Goal: Task Accomplishment & Management: Use online tool/utility

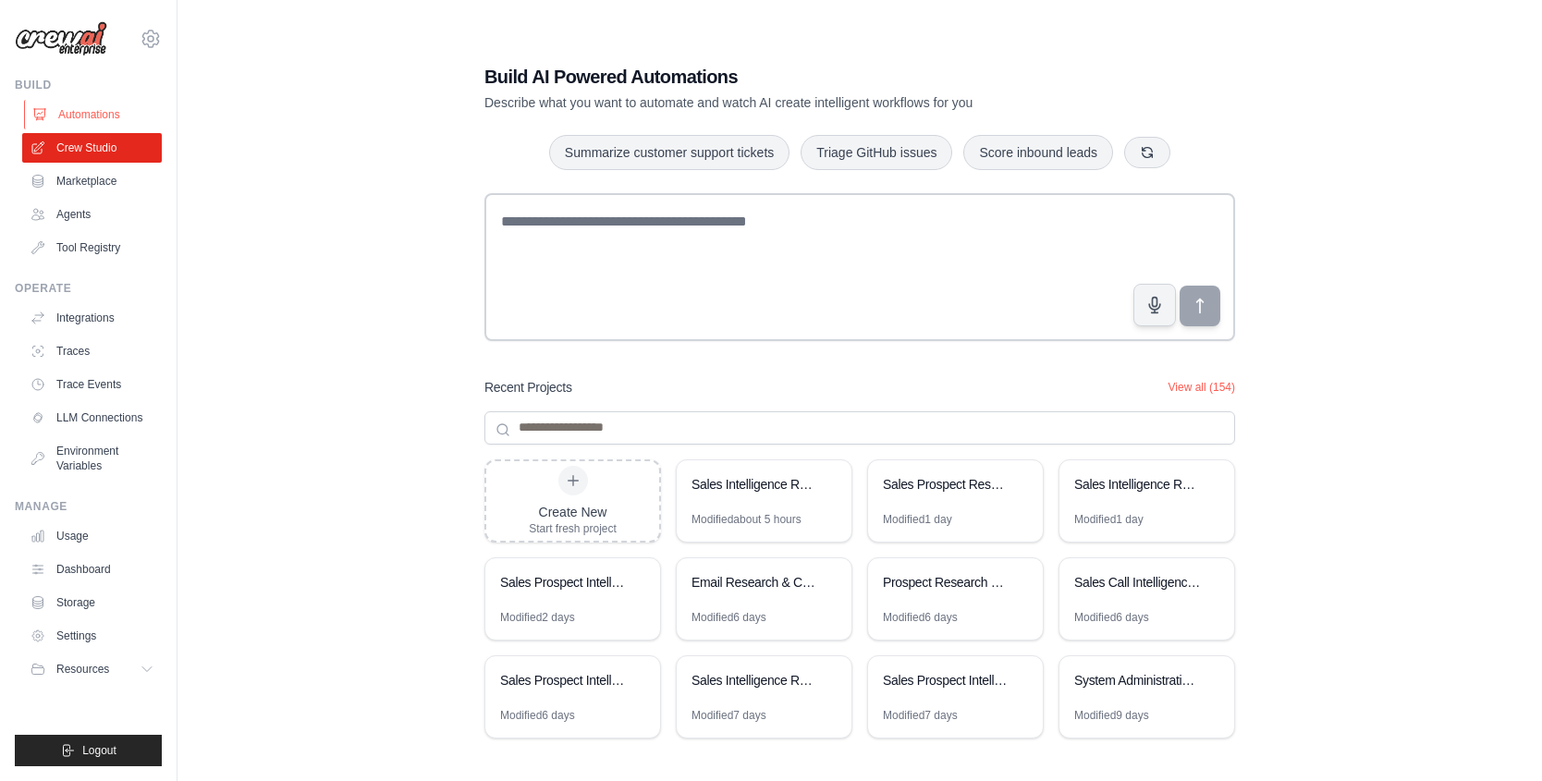
click at [102, 116] on link "Automations" at bounding box center [94, 115] width 140 height 30
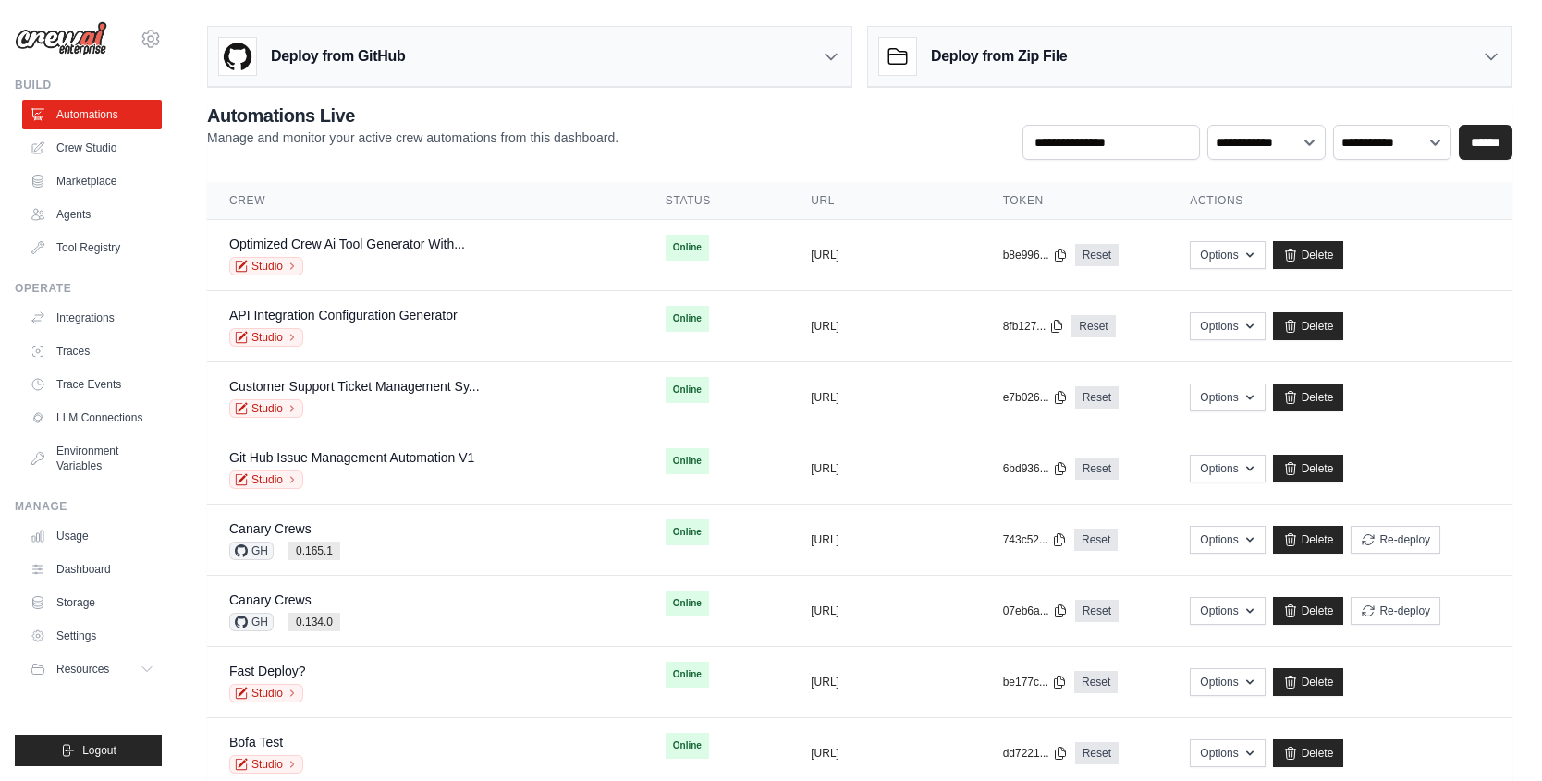
click at [726, 121] on div "**********" at bounding box center [859, 131] width 1305 height 57
click at [658, 47] on div "Deploy from GitHub" at bounding box center [529, 57] width 643 height 60
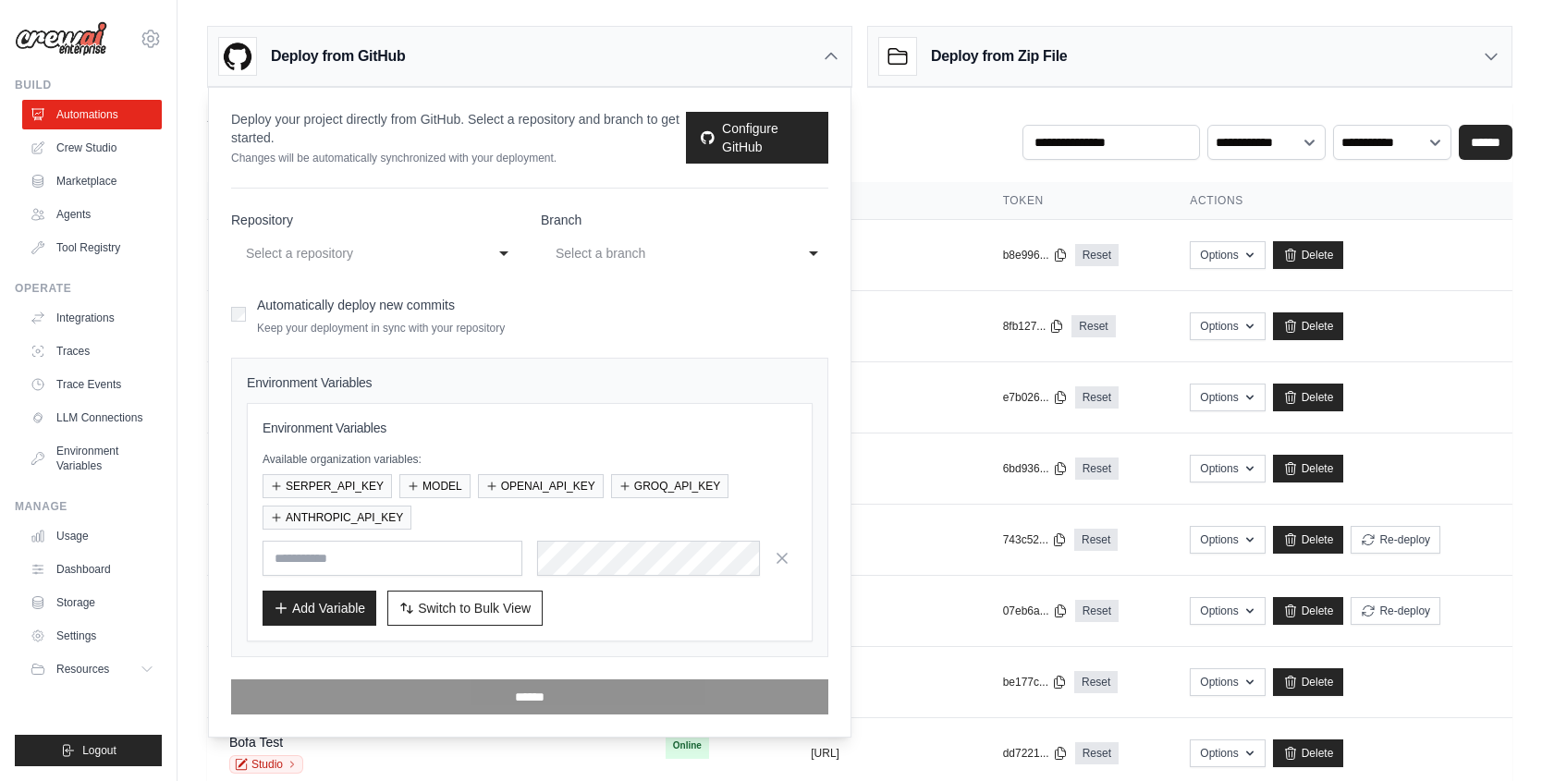
click at [596, 66] on div "Deploy from GitHub" at bounding box center [529, 57] width 643 height 60
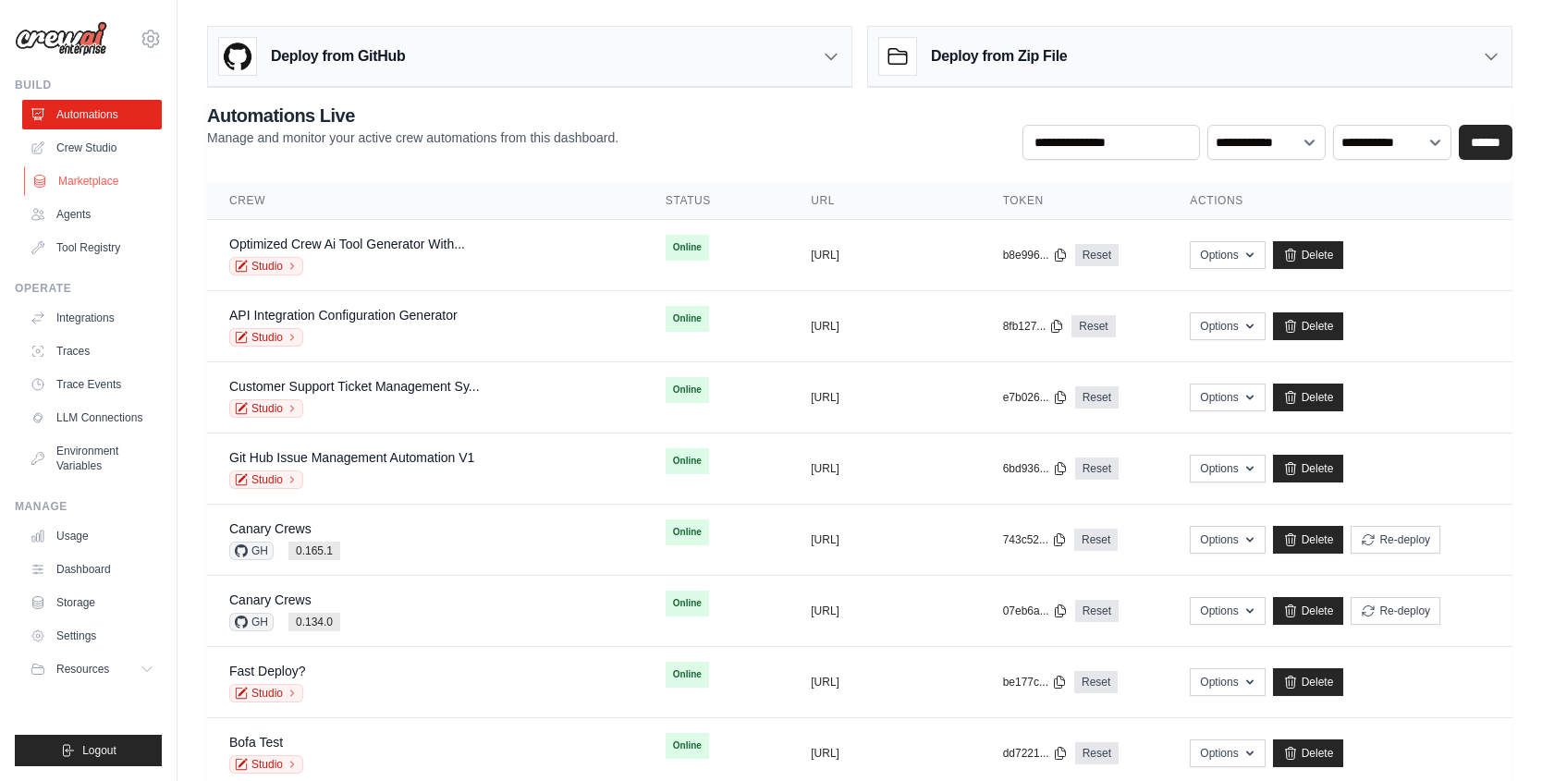
click at [111, 192] on link "Marketplace" at bounding box center [94, 181] width 140 height 30
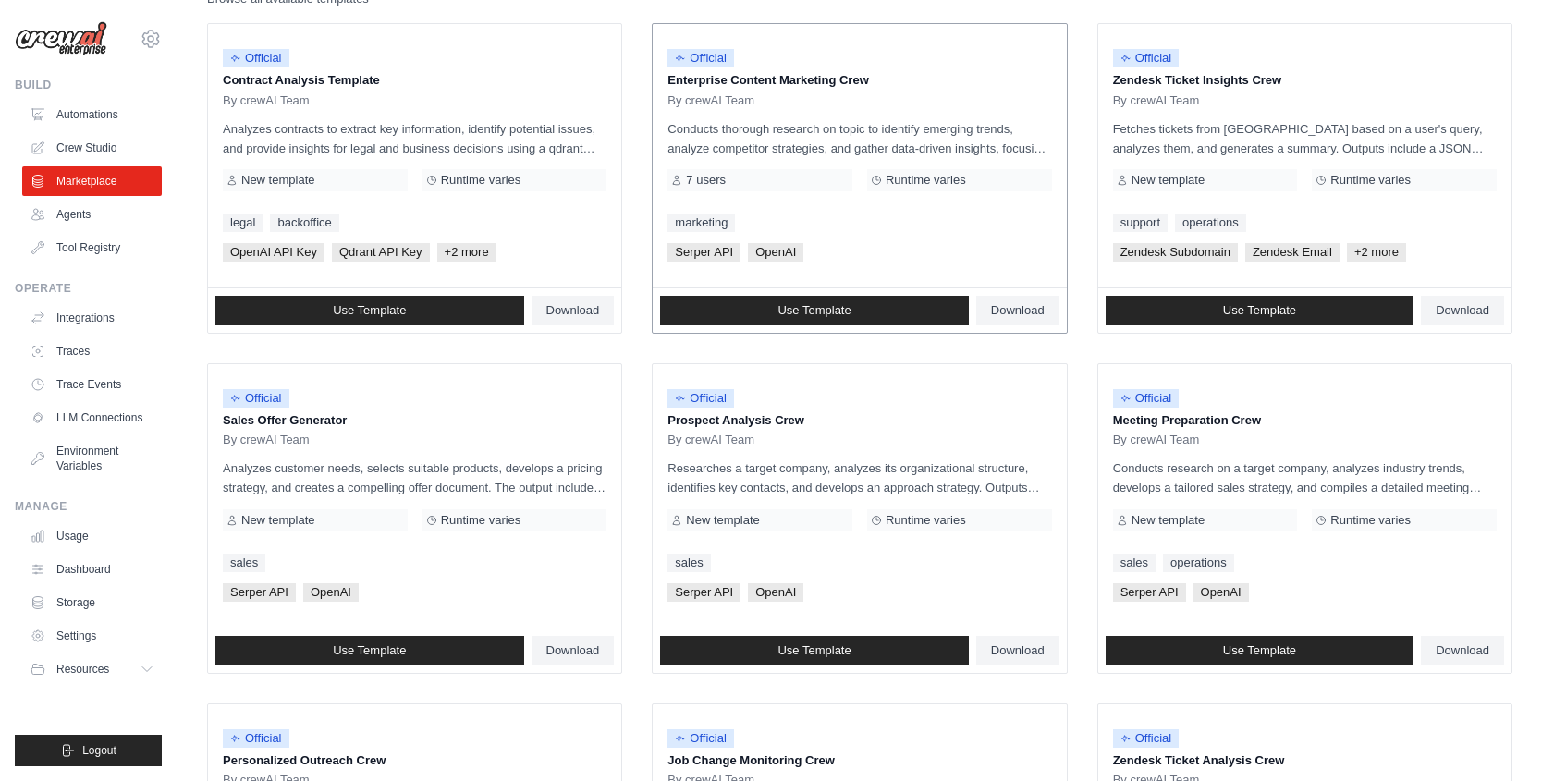
scroll to position [224, 0]
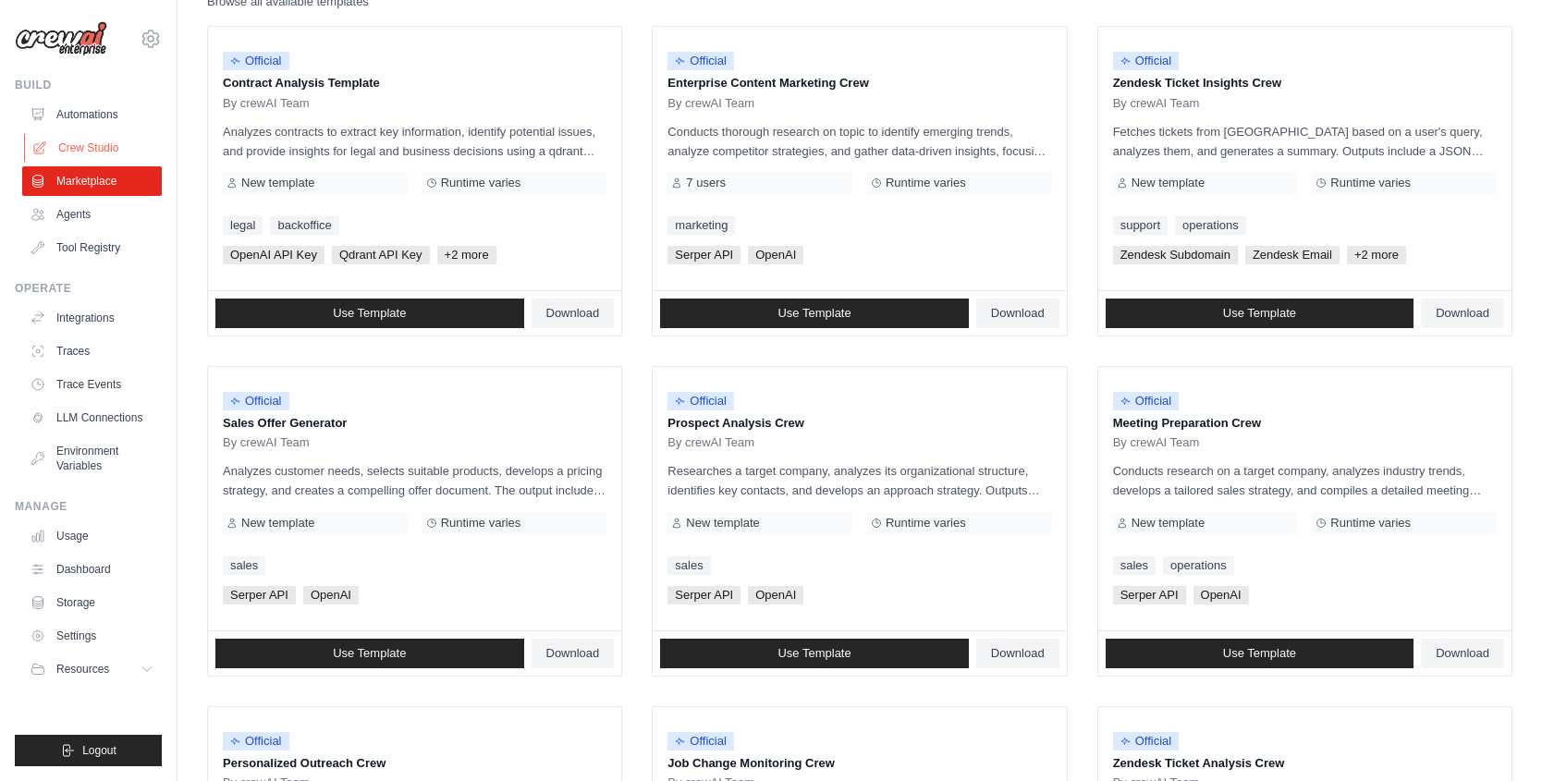
click at [53, 150] on link "Crew Studio" at bounding box center [94, 148] width 140 height 30
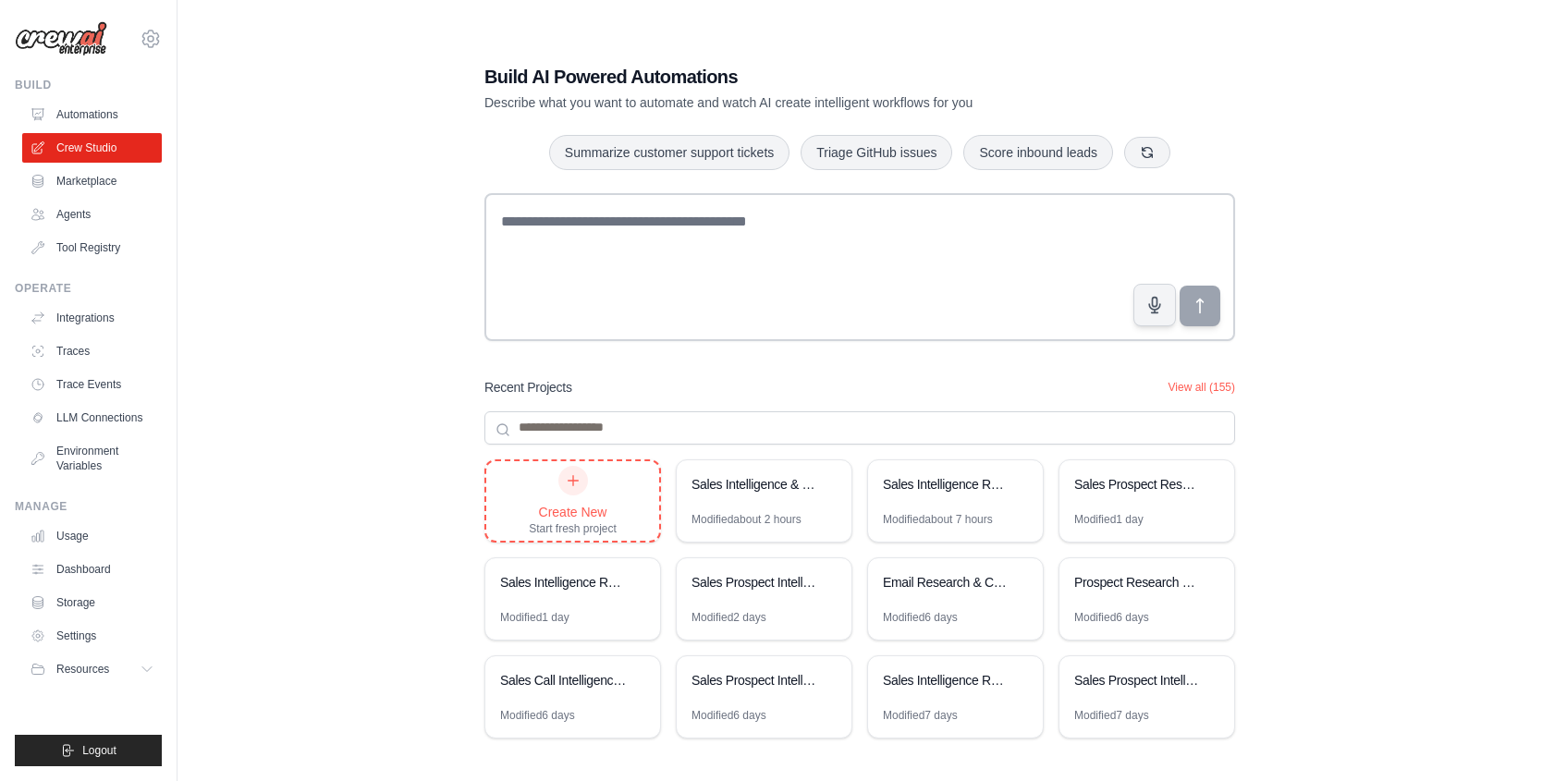
click at [628, 513] on div "Create New Start fresh project" at bounding box center [572, 500] width 173 height 79
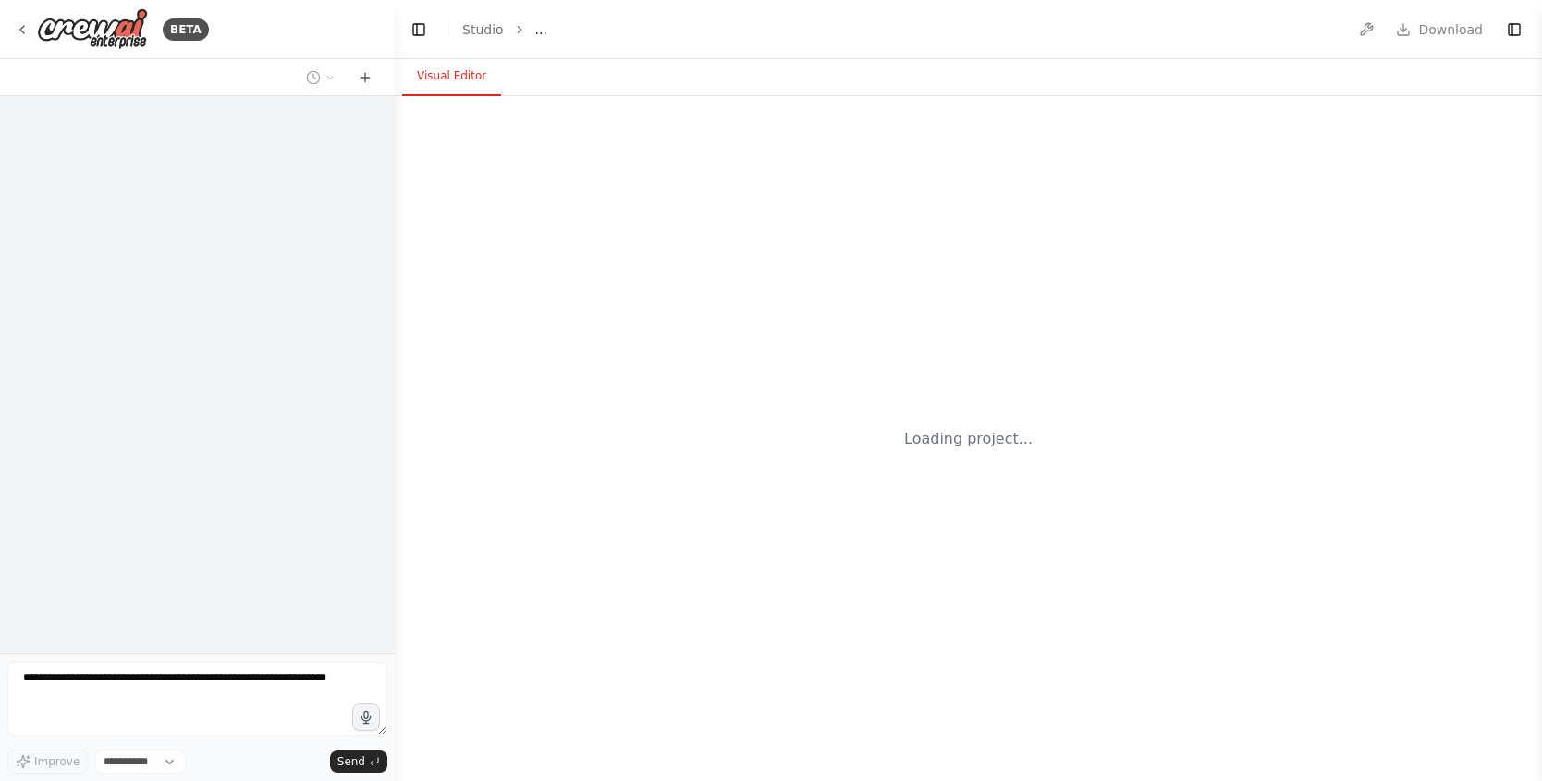
select select "****"
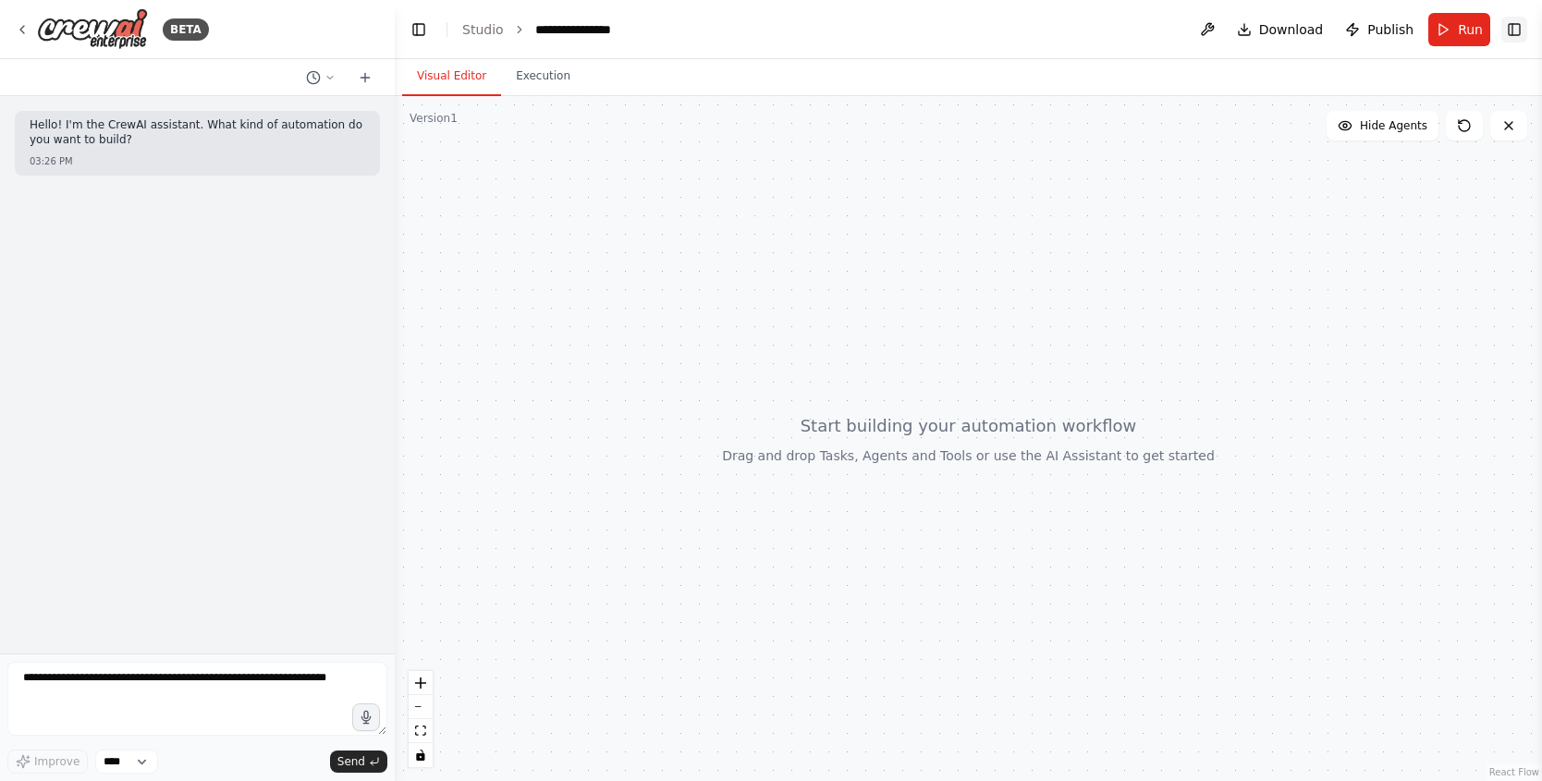
click at [1509, 30] on button "Toggle Right Sidebar" at bounding box center [1514, 30] width 26 height 26
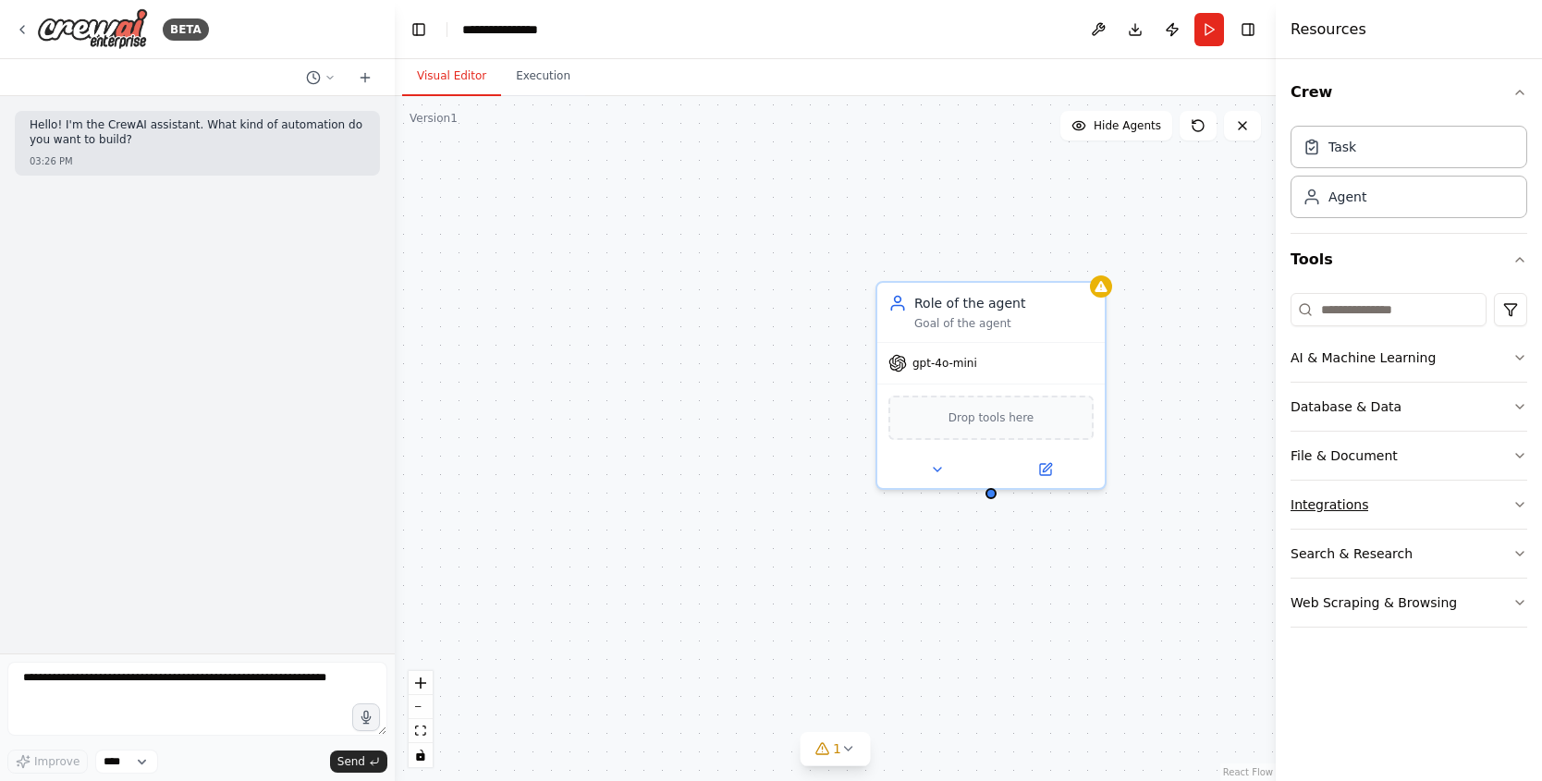
click at [1384, 506] on button "Integrations" at bounding box center [1408, 505] width 237 height 48
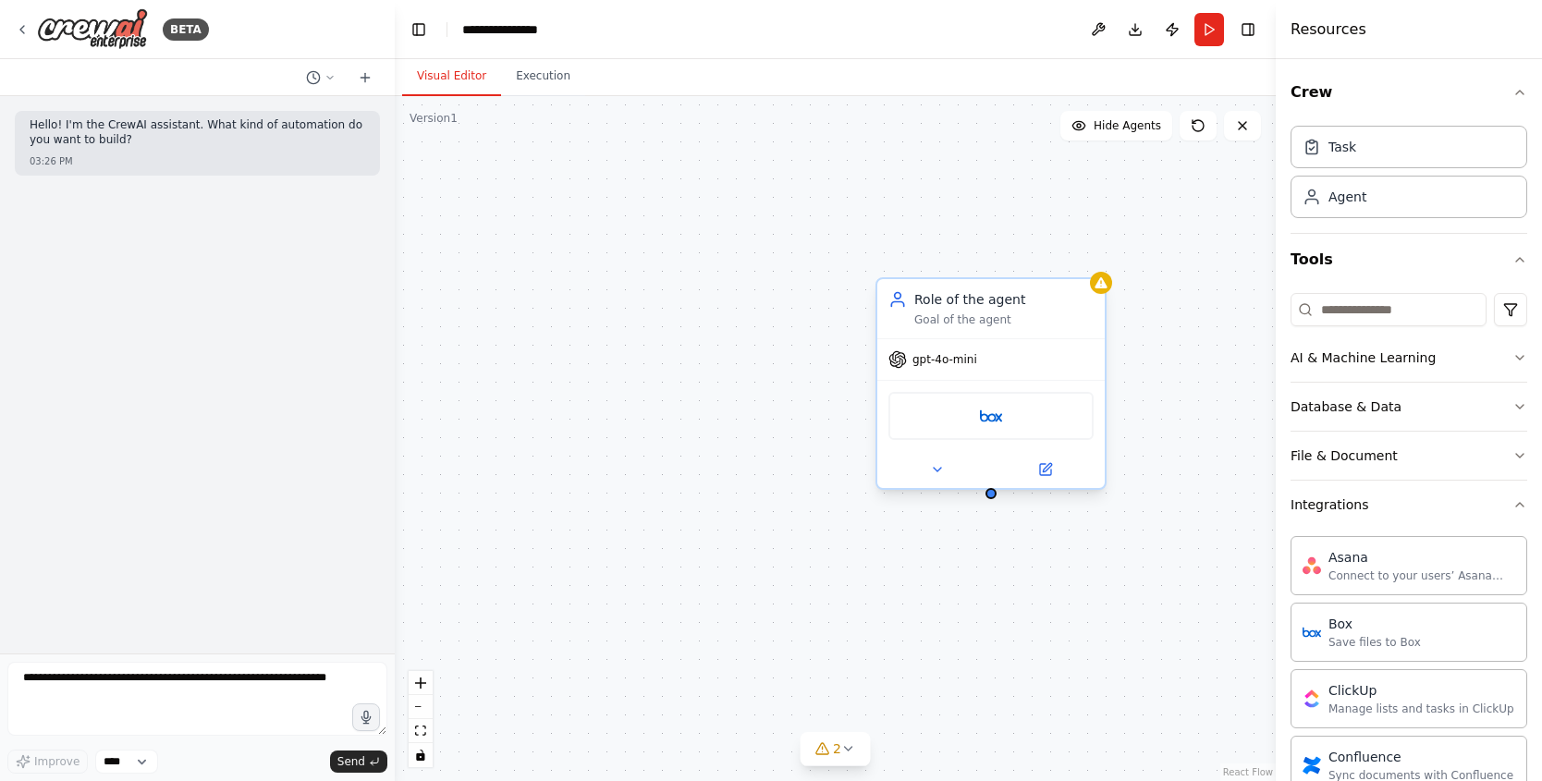
drag, startPoint x: 1070, startPoint y: 312, endPoint x: 1070, endPoint y: 287, distance: 25.9
click at [1070, 312] on div "Goal of the agent" at bounding box center [1003, 319] width 179 height 15
click at [1090, 263] on icon at bounding box center [1090, 261] width 7 height 10
click at [1061, 260] on button "Confirm" at bounding box center [1036, 261] width 66 height 22
click at [1052, 259] on button "Confirm" at bounding box center [1036, 261] width 66 height 22
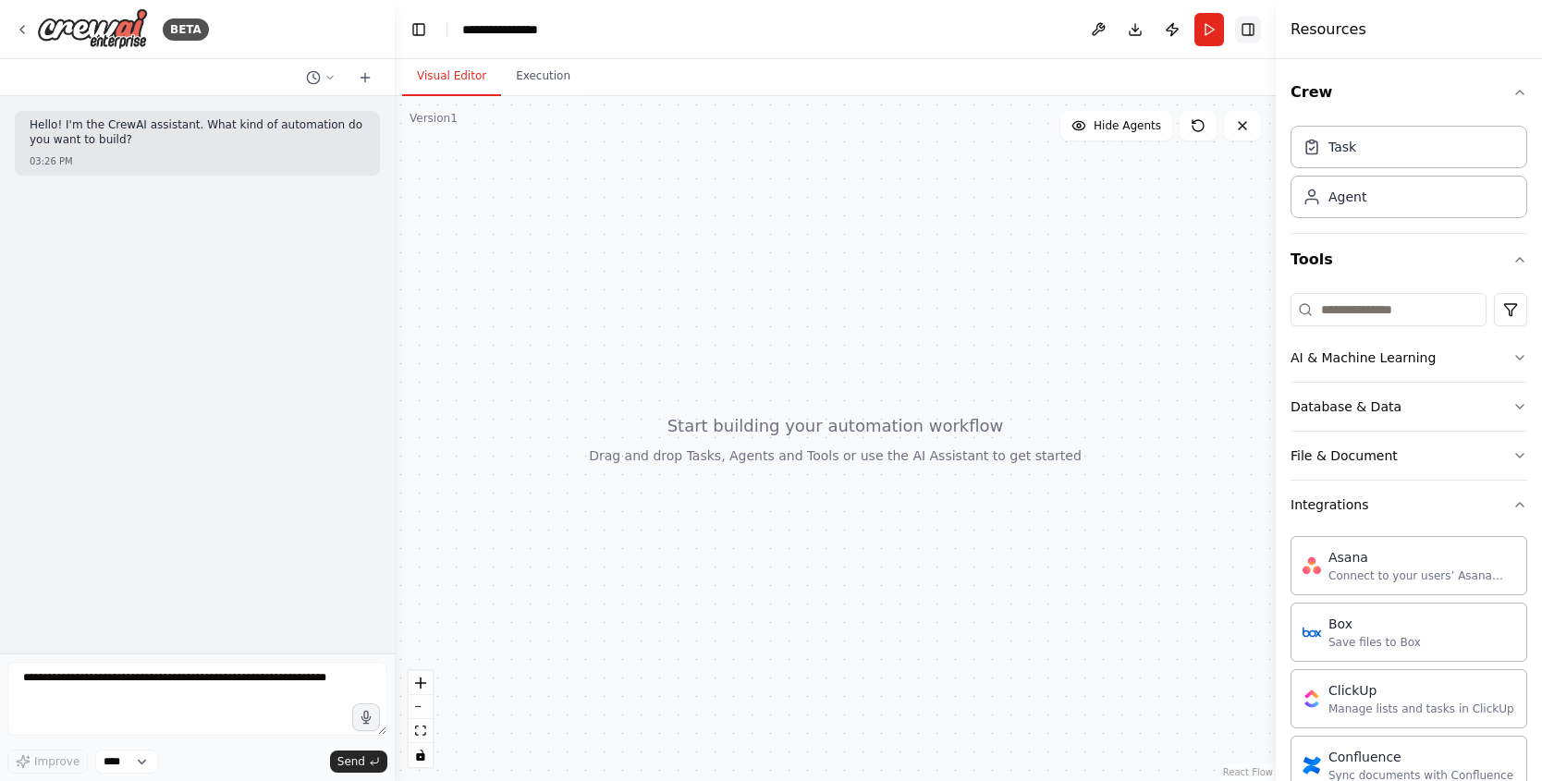
click at [1258, 22] on button "Toggle Right Sidebar" at bounding box center [1248, 30] width 26 height 26
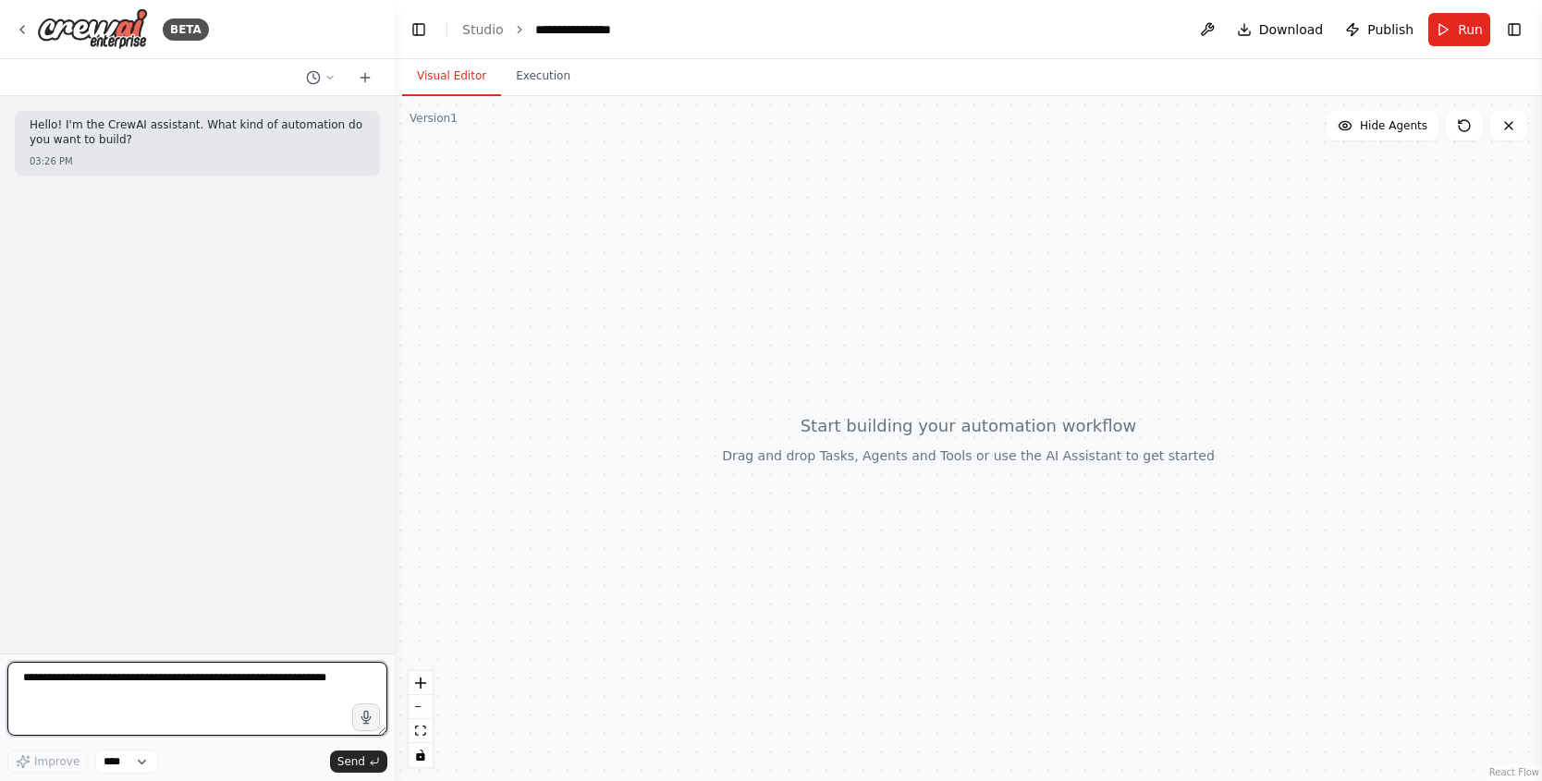
click at [223, 715] on textarea at bounding box center [197, 699] width 380 height 74
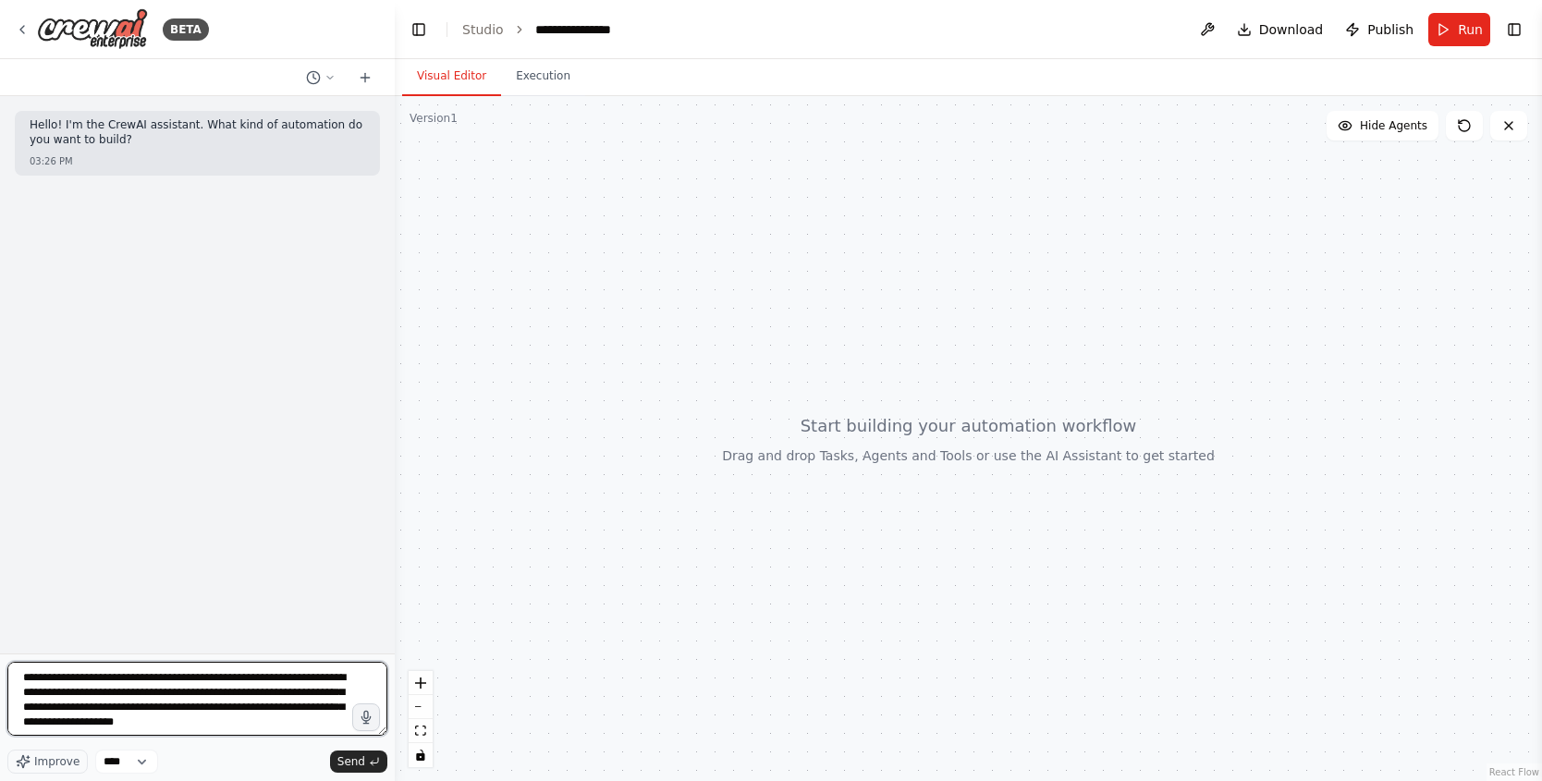
type textarea "**********"
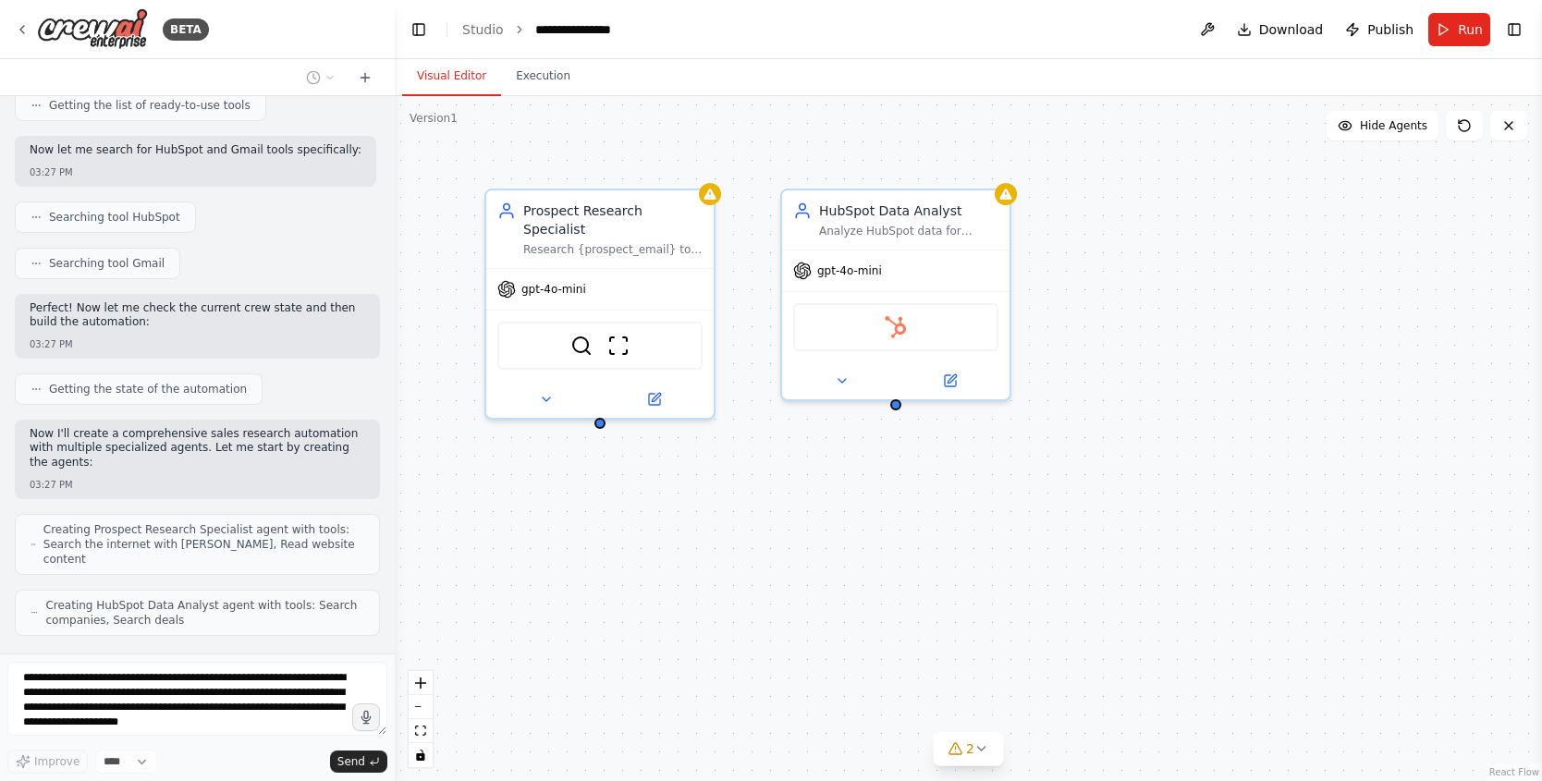
scroll to position [412, 0]
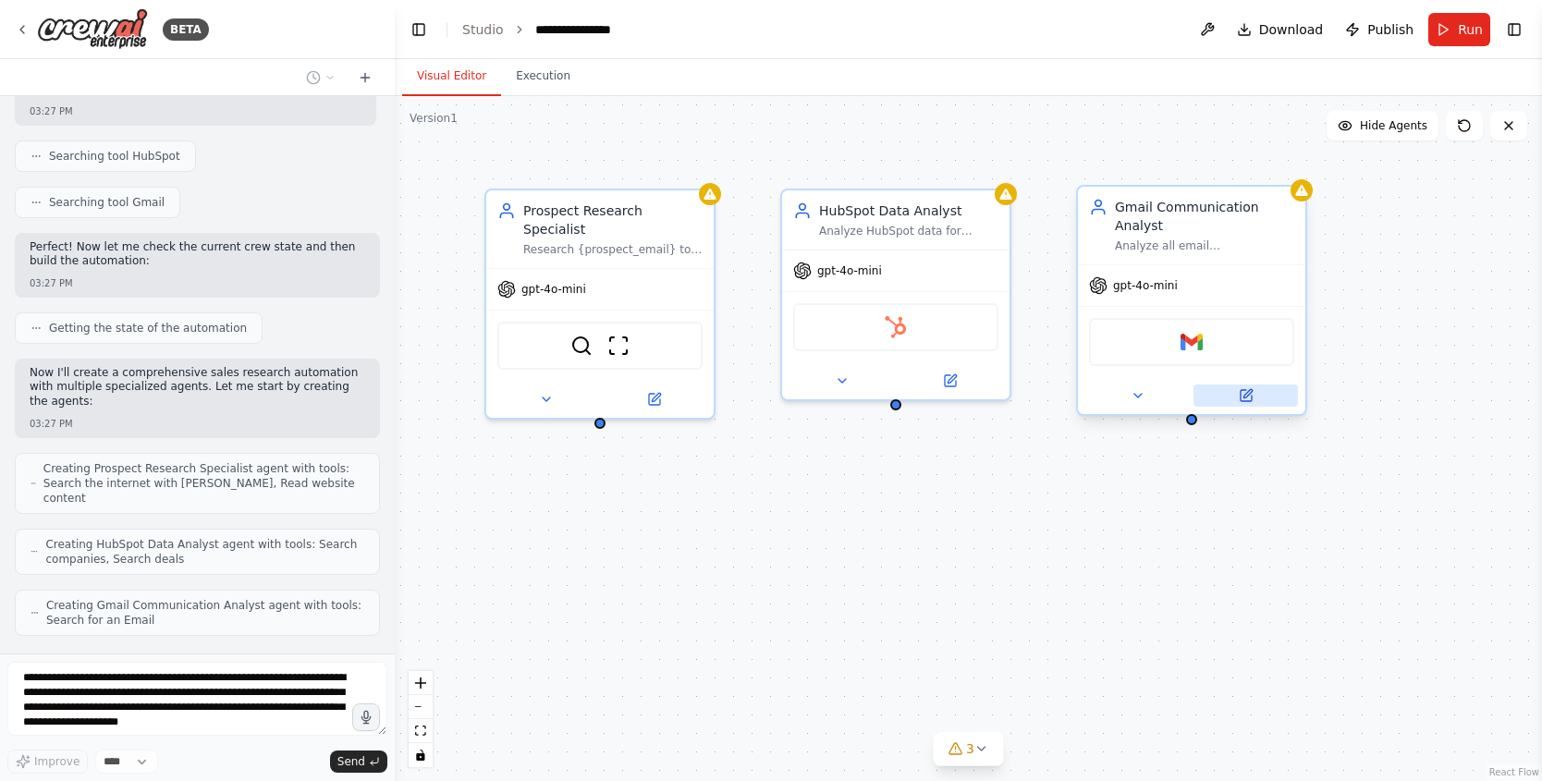
click at [1245, 393] on icon at bounding box center [1247, 393] width 8 height 8
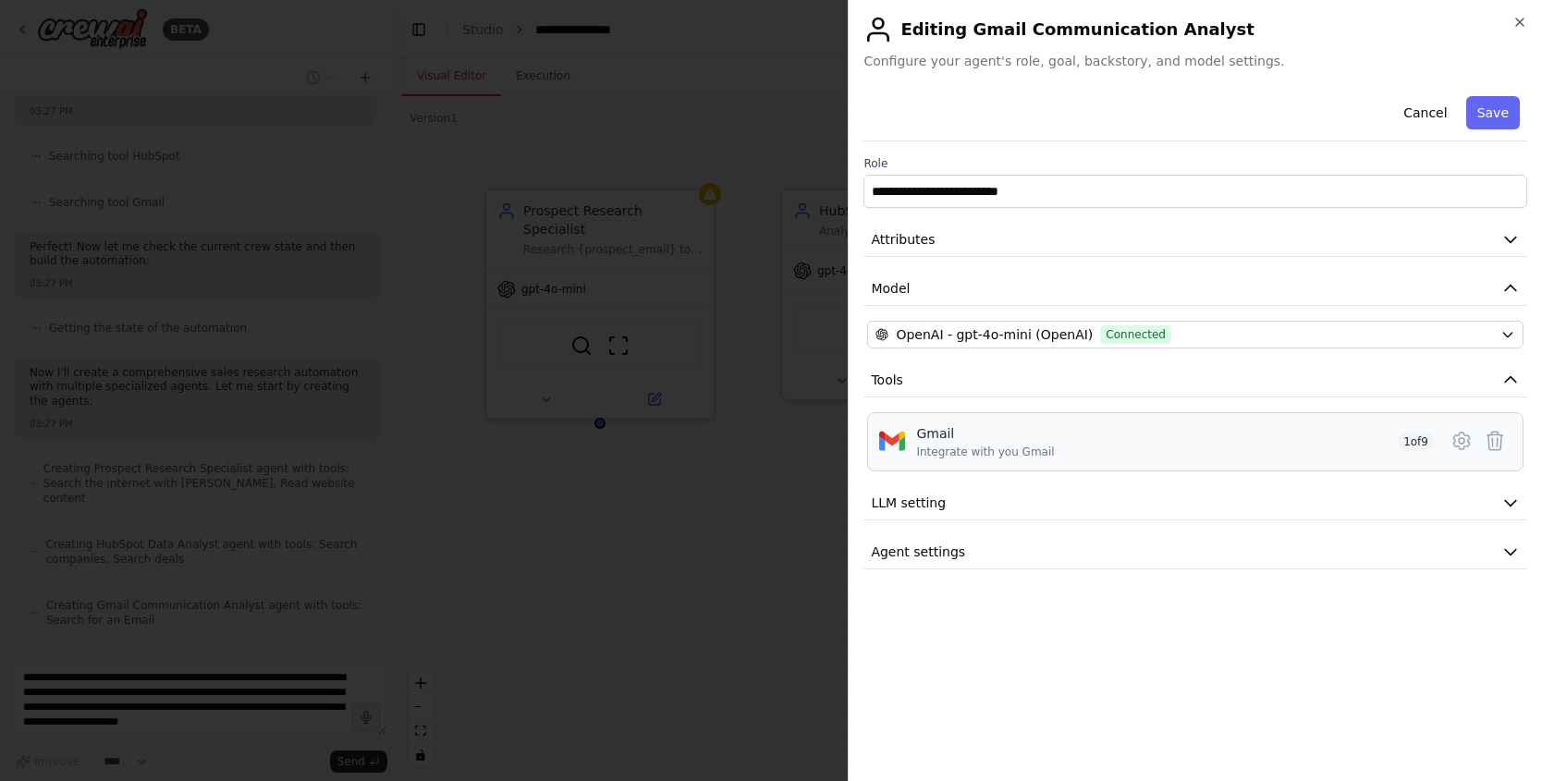
scroll to position [458, 0]
click at [1458, 435] on icon at bounding box center [1461, 441] width 22 height 22
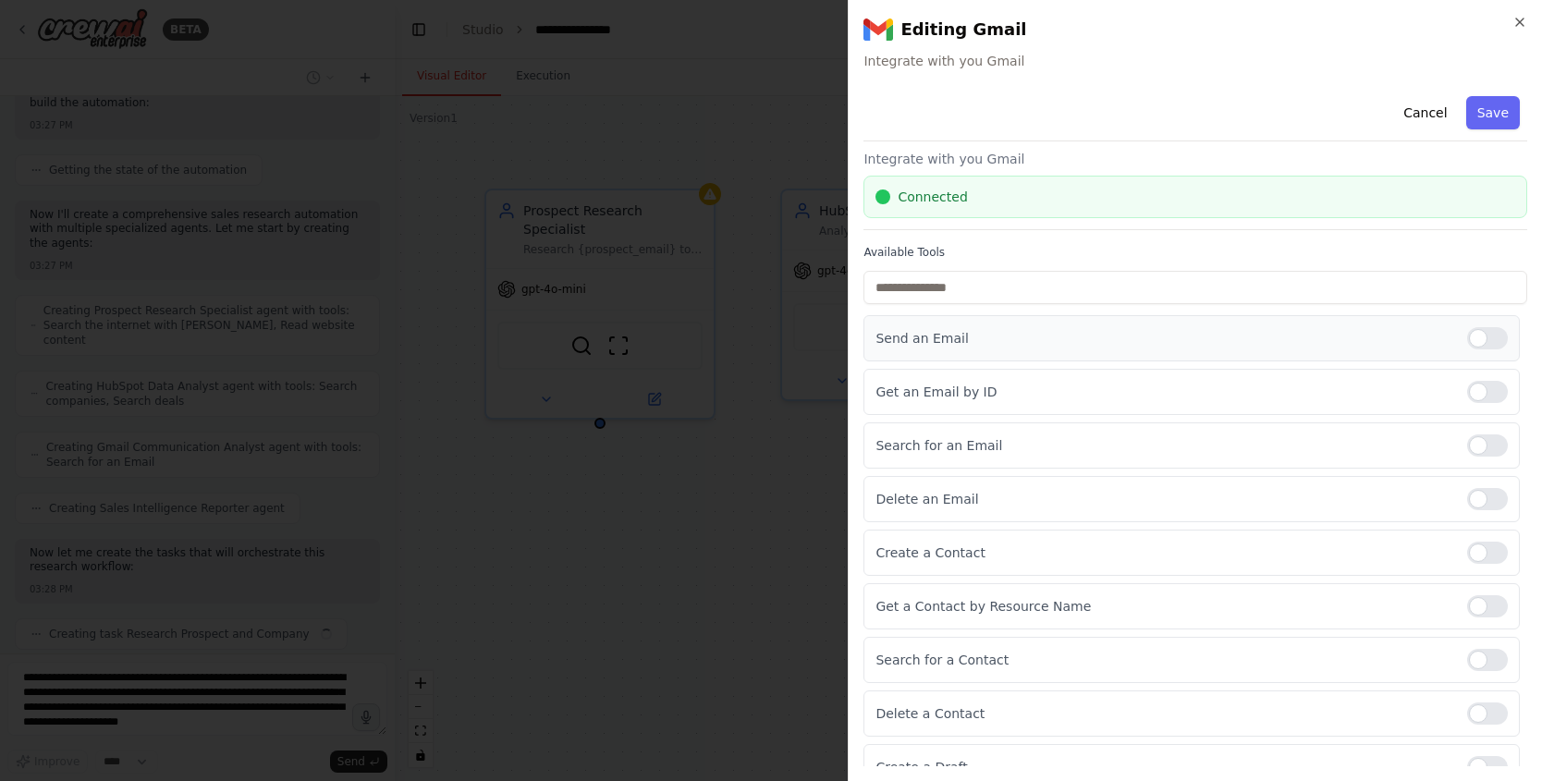
scroll to position [584, 0]
click at [1492, 337] on div at bounding box center [1487, 338] width 41 height 22
click at [1479, 493] on div at bounding box center [1487, 499] width 41 height 22
click at [1483, 495] on div at bounding box center [1487, 499] width 41 height 22
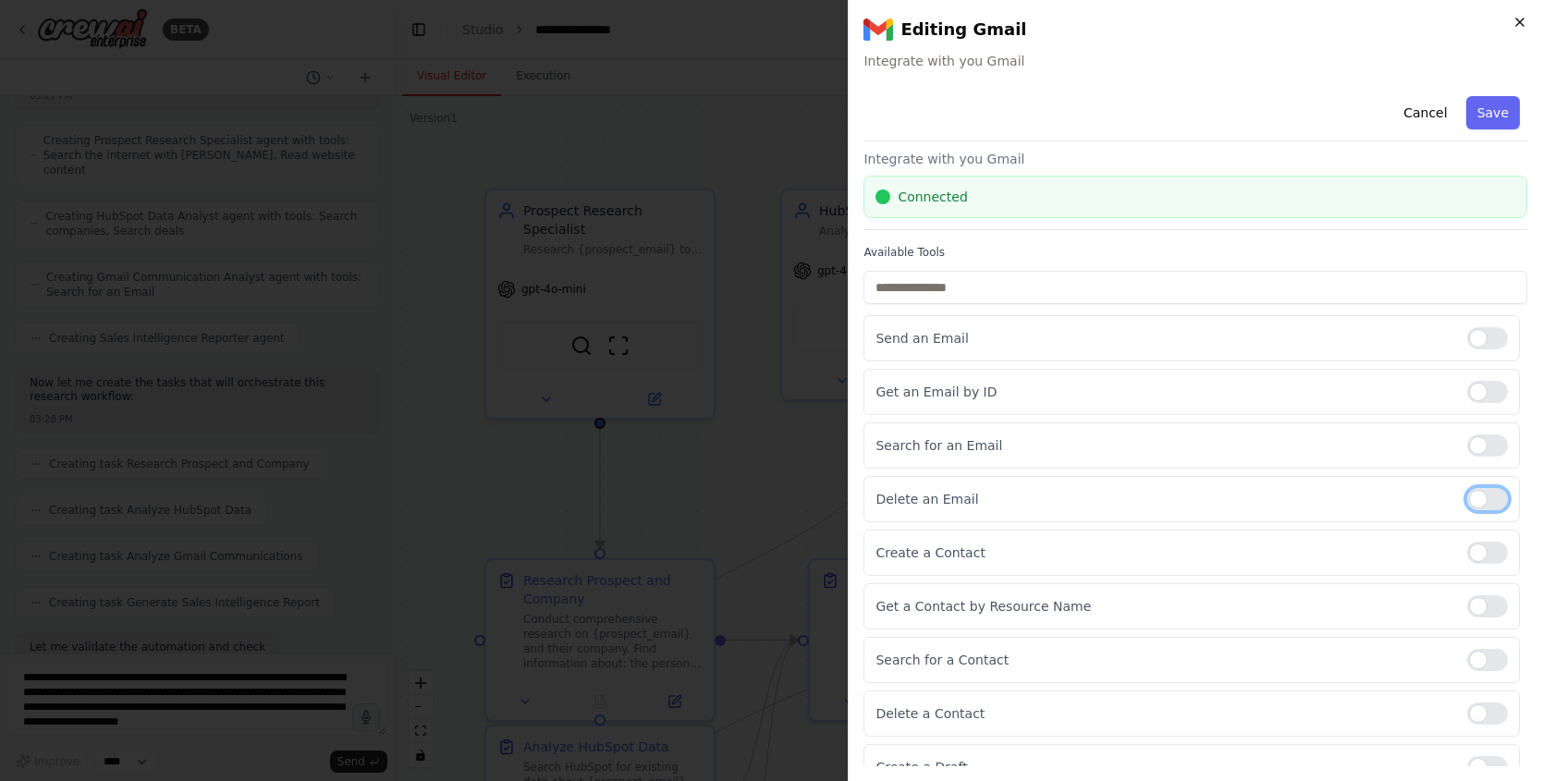
scroll to position [835, 0]
click at [1512, 28] on icon "button" at bounding box center [1519, 22] width 15 height 15
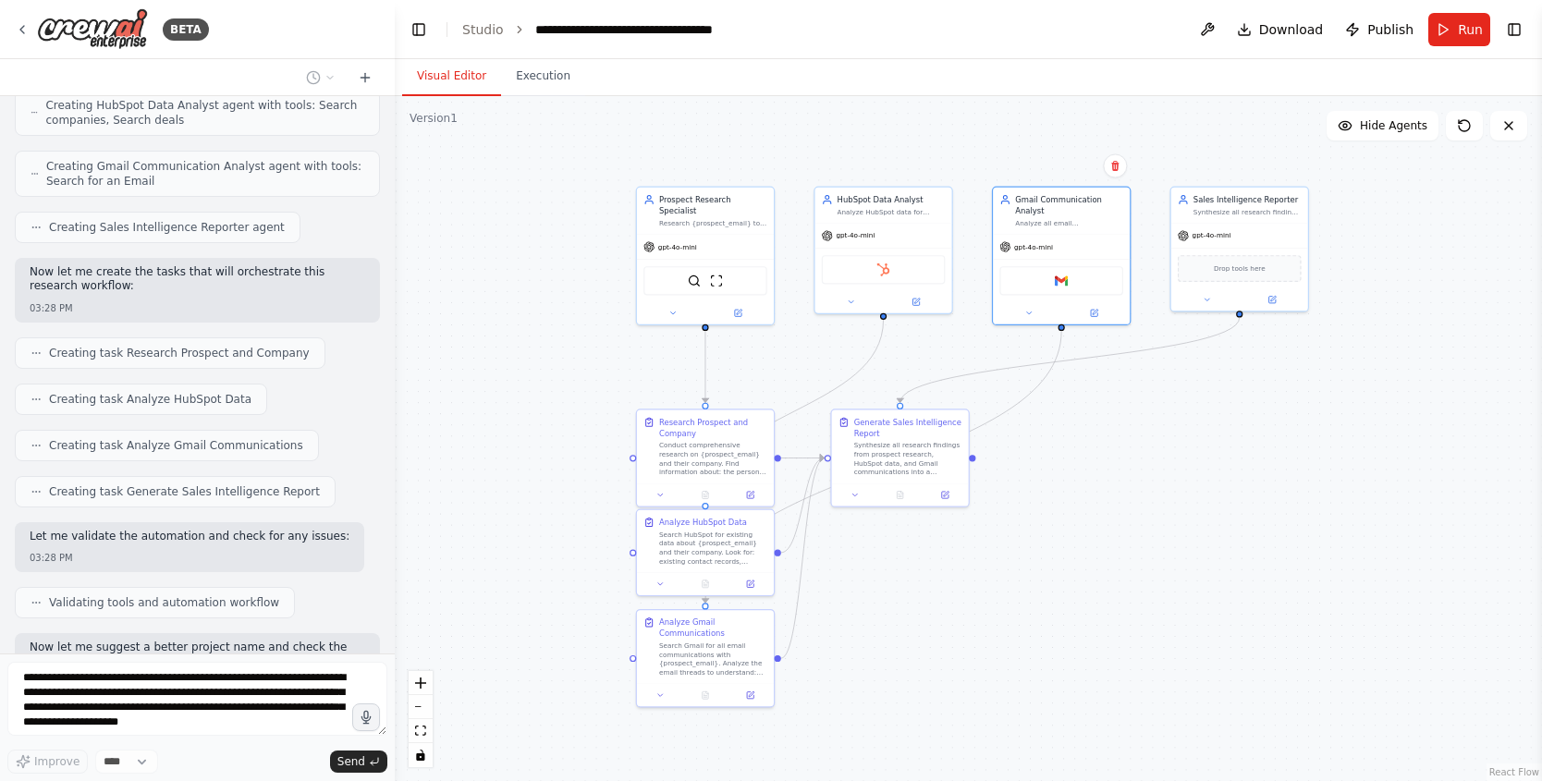
drag, startPoint x: 1258, startPoint y: 586, endPoint x: 1118, endPoint y: 417, distance: 219.3
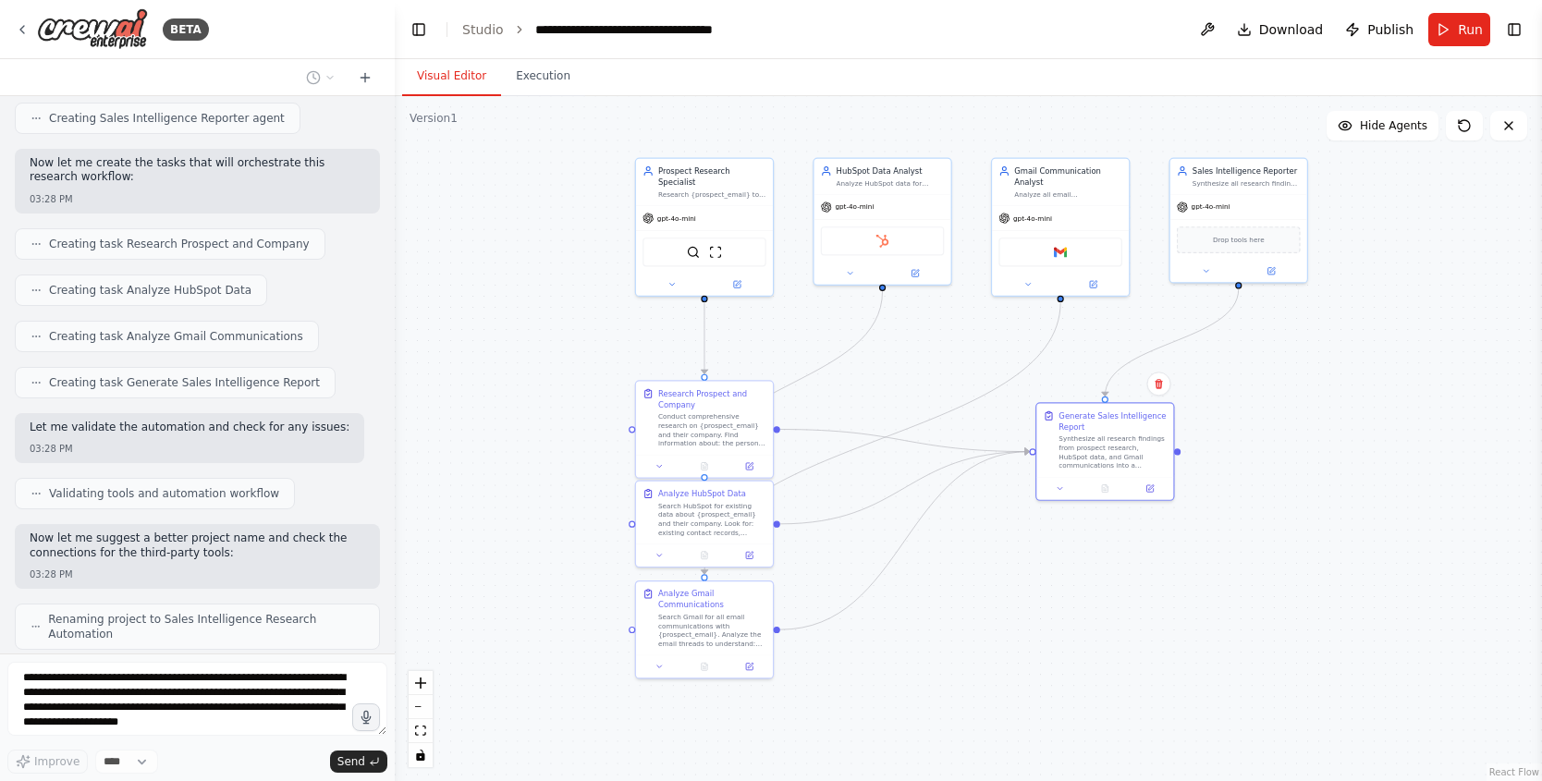
scroll to position [1006, 0]
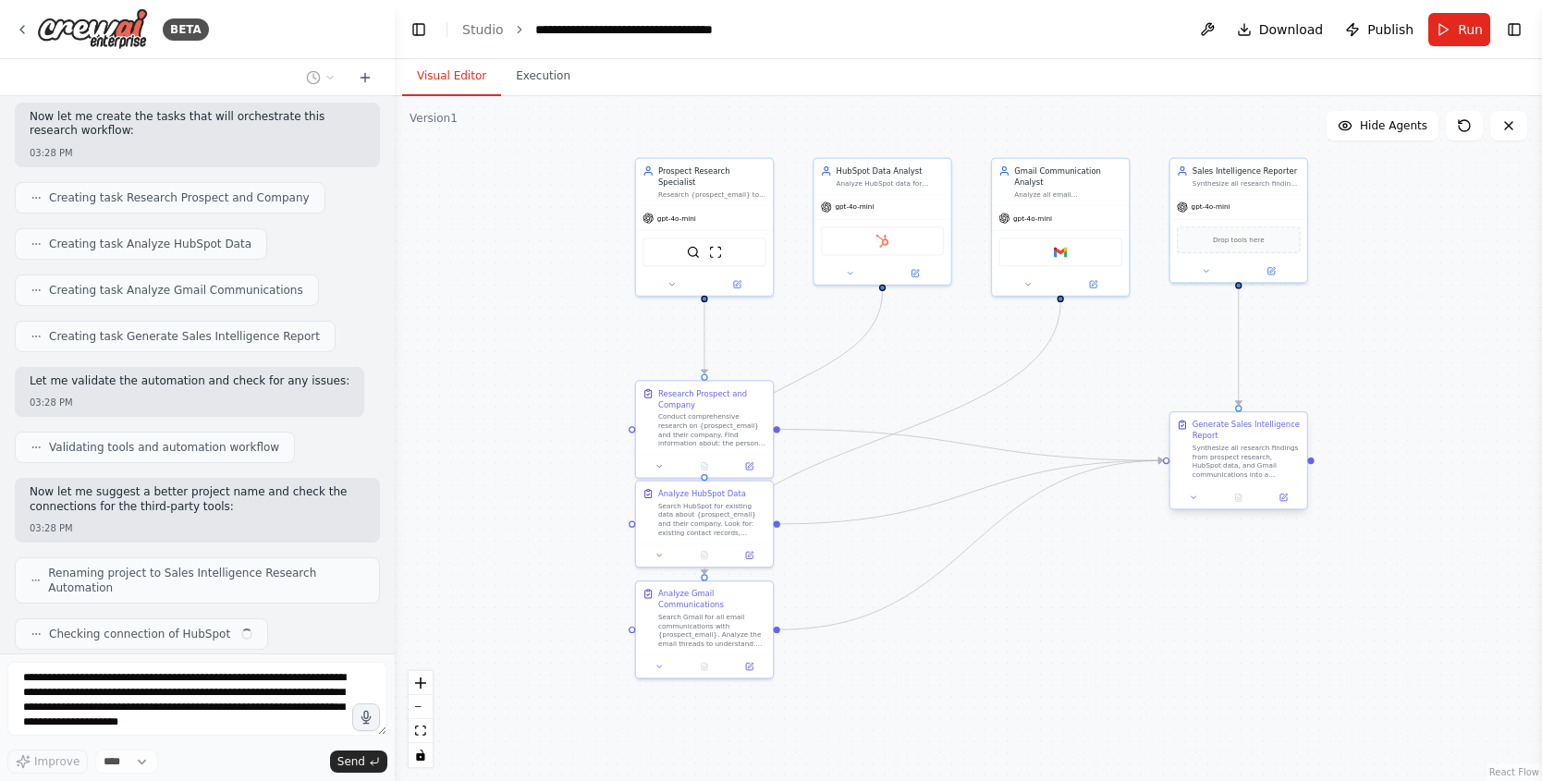
drag, startPoint x: 1030, startPoint y: 422, endPoint x: 1253, endPoint y: 441, distance: 224.4
click at [1254, 444] on div "Synthesize all research findings from prospect research, HubSpot data, and Gmai…" at bounding box center [1246, 462] width 108 height 36
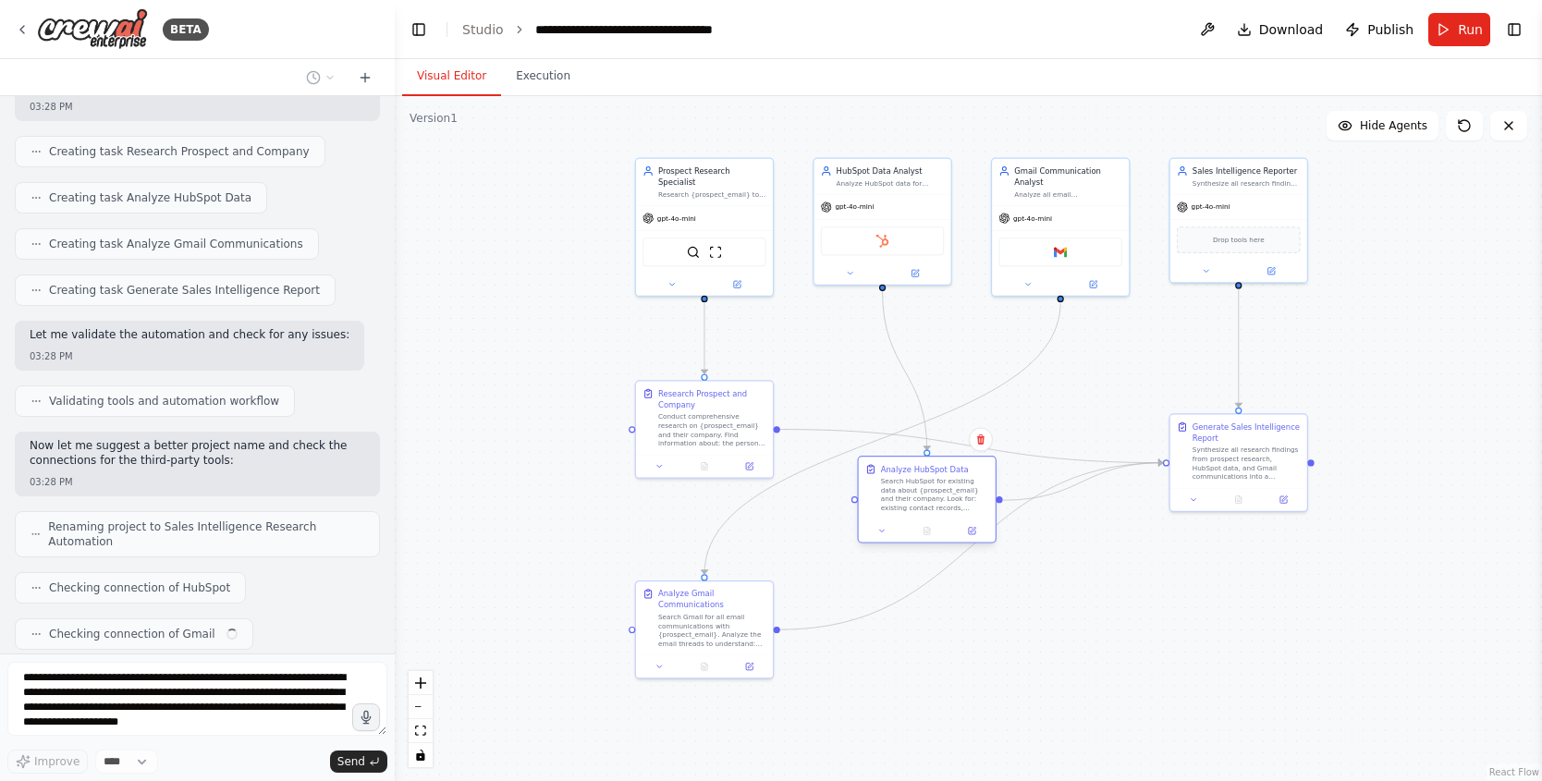
drag, startPoint x: 717, startPoint y: 521, endPoint x: 911, endPoint y: 502, distance: 195.1
click at [911, 502] on div "Search HubSpot for existing data about {prospect_email} and their company. Look…" at bounding box center [935, 495] width 108 height 36
drag, startPoint x: 911, startPoint y: 502, endPoint x: 861, endPoint y: 501, distance: 49.9
click at [861, 501] on div "Search HubSpot for existing data about {prospect_email} and their company. Look…" at bounding box center [890, 495] width 108 height 36
drag, startPoint x: 835, startPoint y: 610, endPoint x: 1080, endPoint y: 596, distance: 246.2
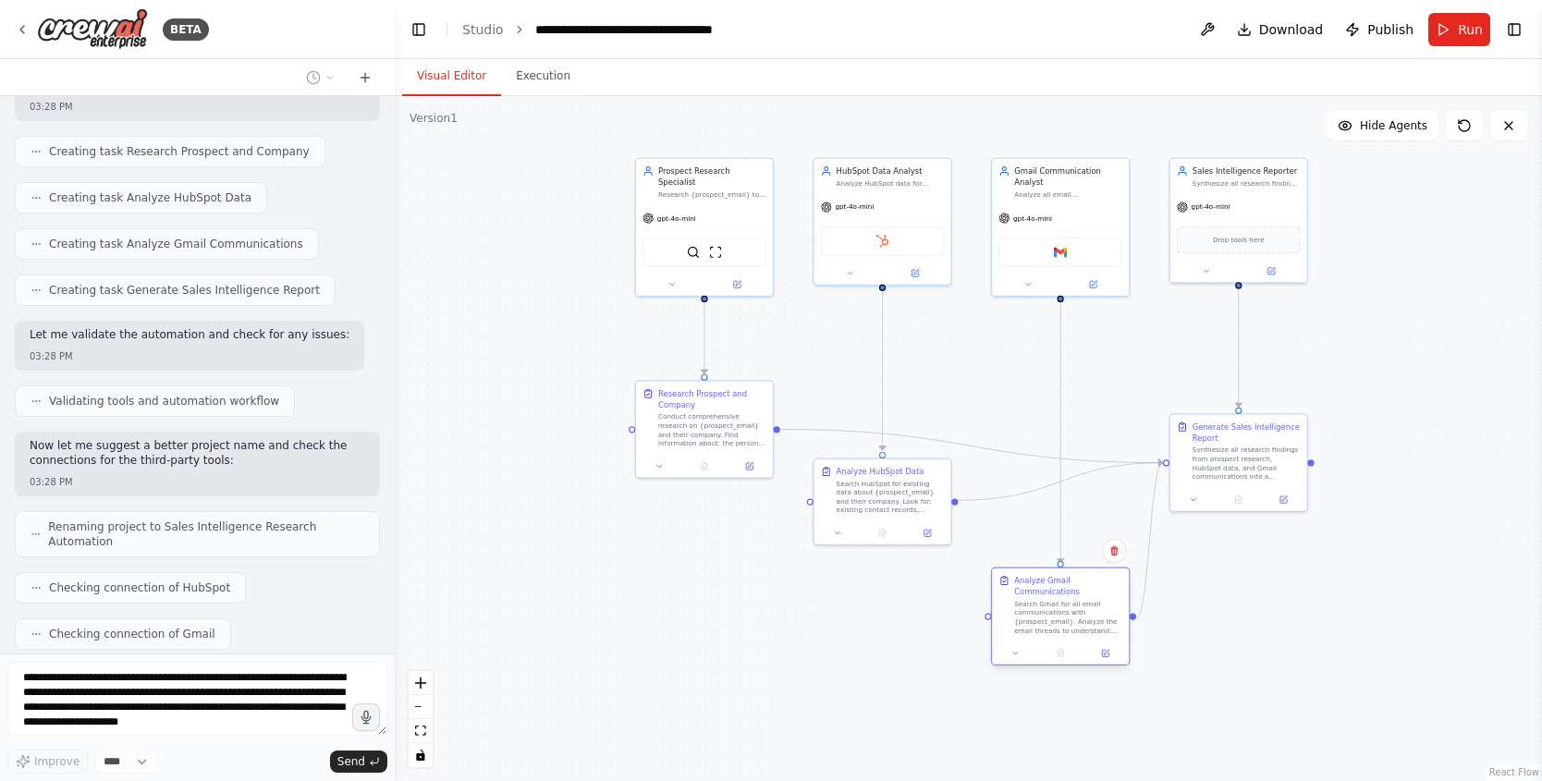
click at [1080, 596] on div "Analyze Gmail Communications" at bounding box center [1068, 586] width 108 height 22
click at [1448, 31] on button "Run" at bounding box center [1459, 29] width 62 height 33
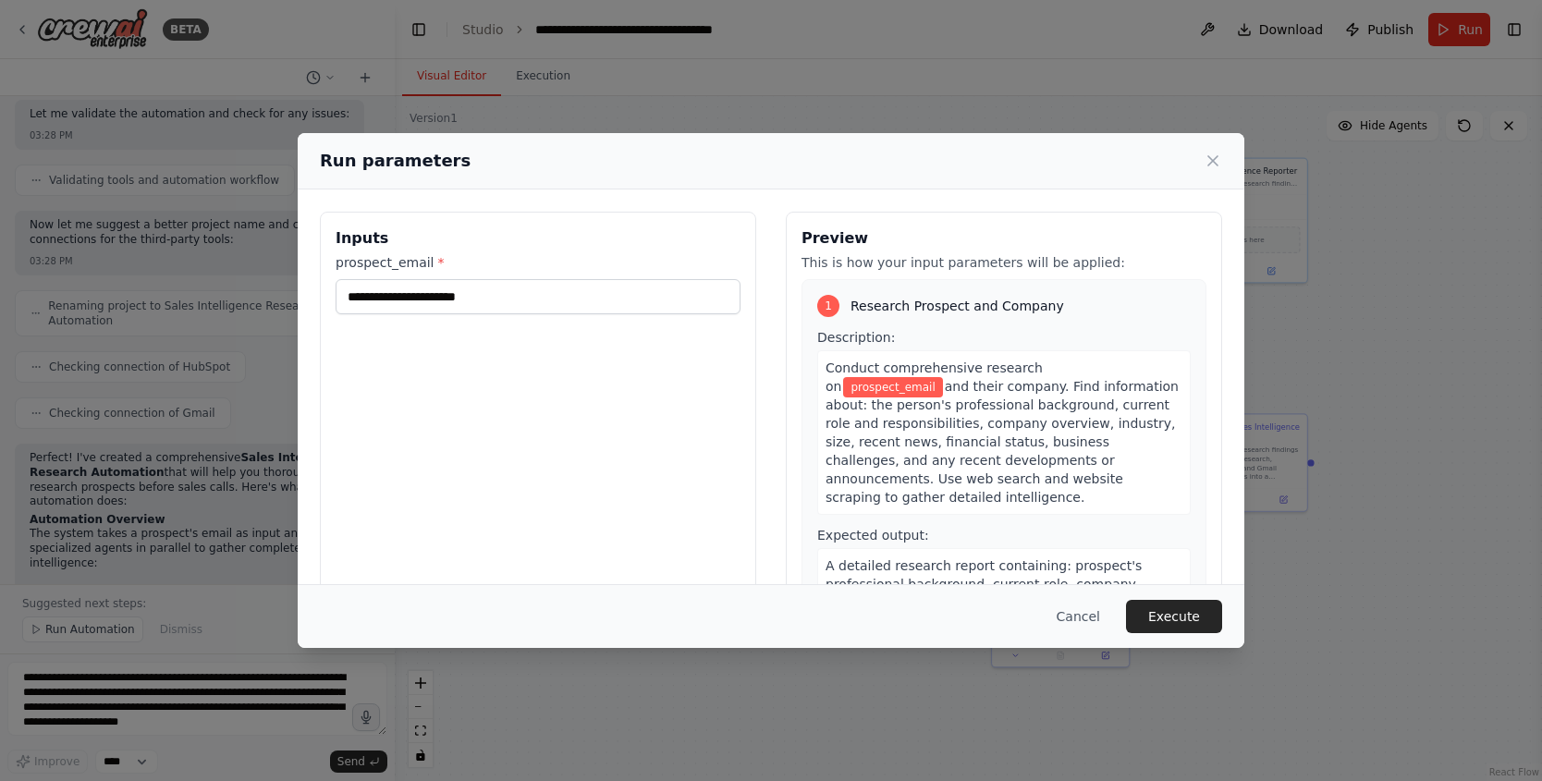
click at [515, 273] on div "prospect_email *" at bounding box center [537, 283] width 405 height 61
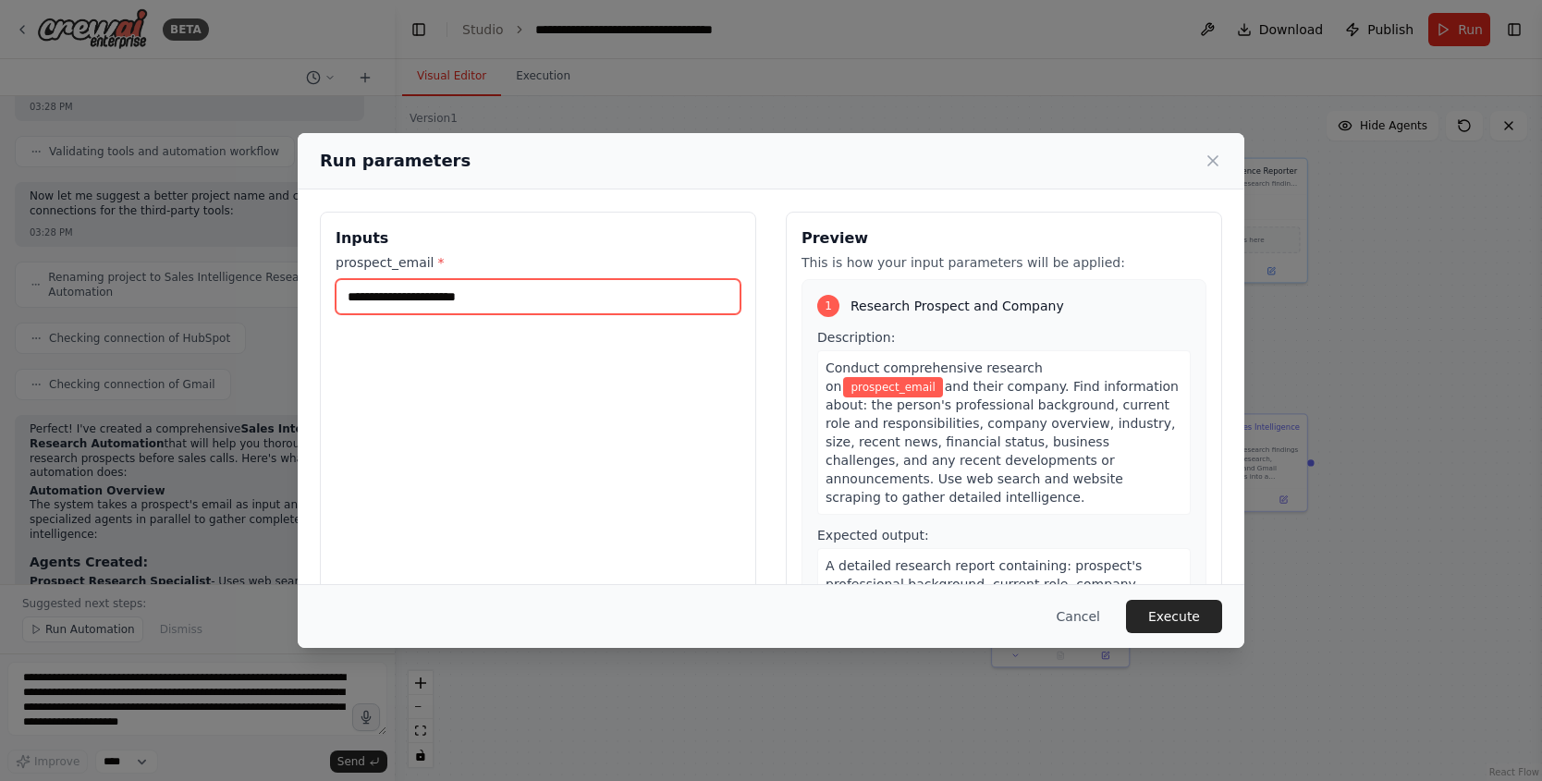
click at [520, 294] on input "prospect_email *" at bounding box center [537, 296] width 405 height 35
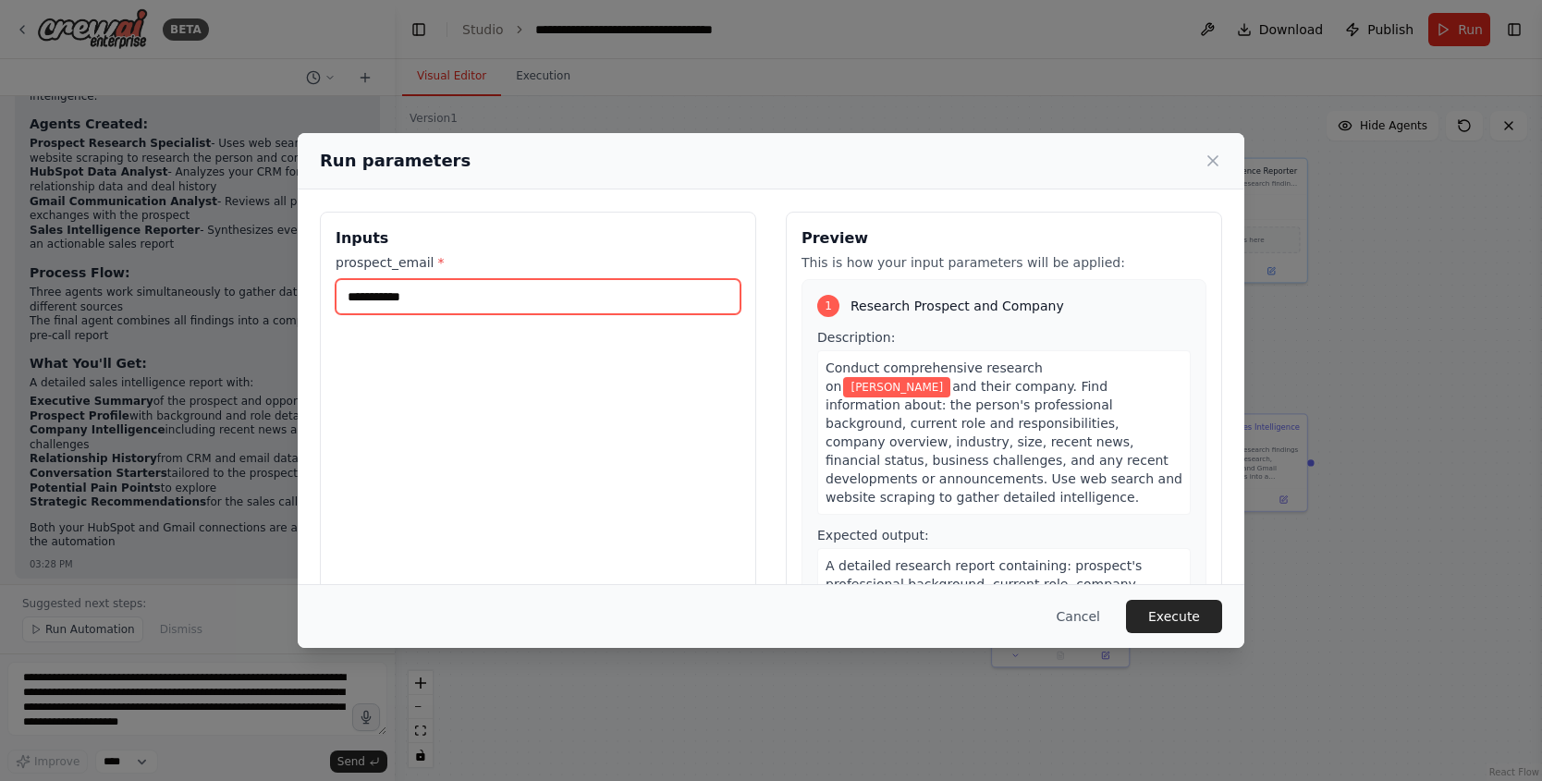
scroll to position [1755, 0]
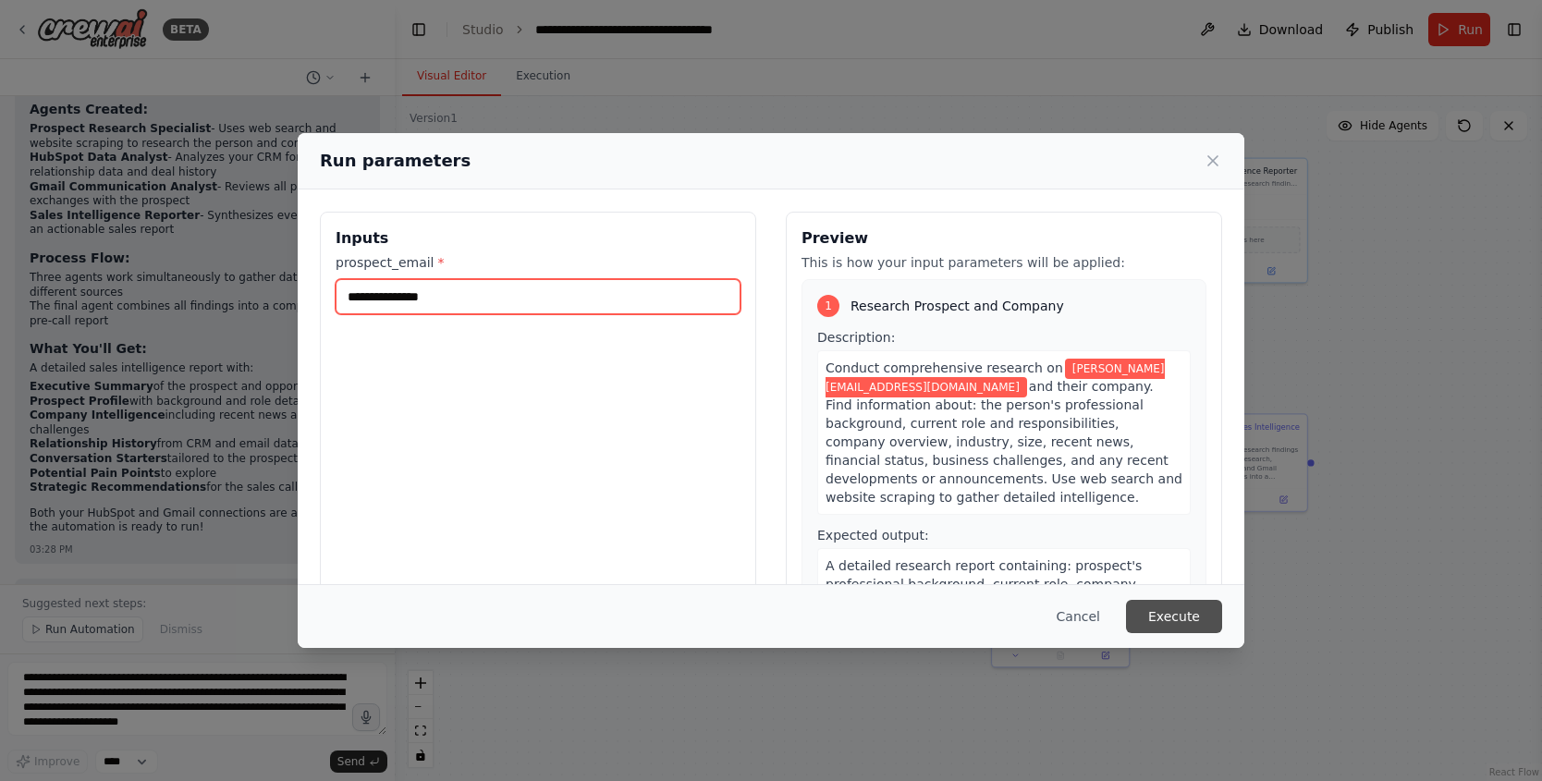
type input "**********"
click at [1183, 620] on button "Execute" at bounding box center [1174, 616] width 96 height 33
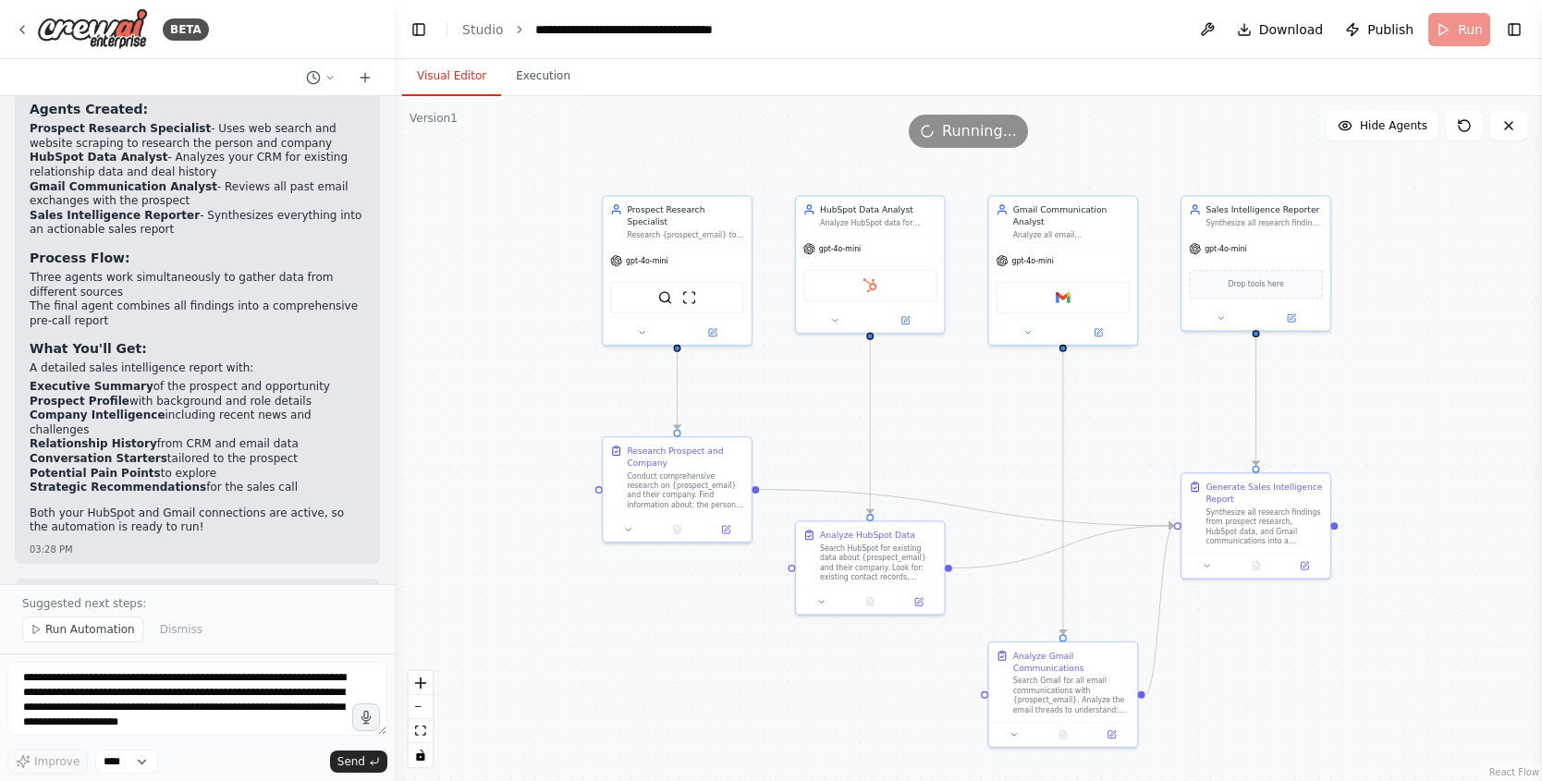
drag, startPoint x: 1005, startPoint y: 372, endPoint x: 931, endPoint y: 518, distance: 163.7
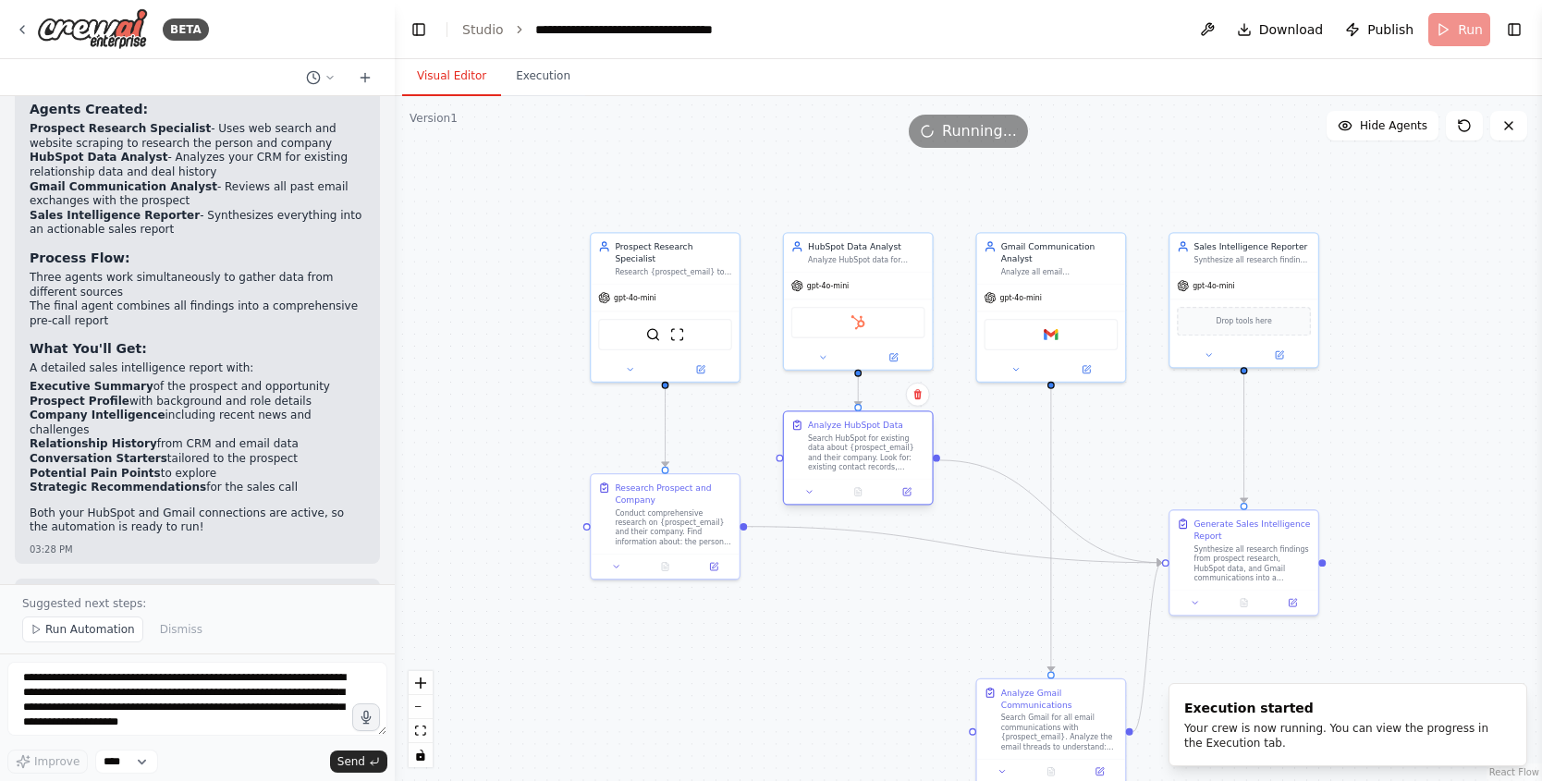
drag, startPoint x: 850, startPoint y: 588, endPoint x: 848, endPoint y: 436, distance: 151.6
click at [848, 436] on div "Search HubSpot for existing data about {prospect_email} and their company. Look…" at bounding box center [866, 452] width 117 height 39
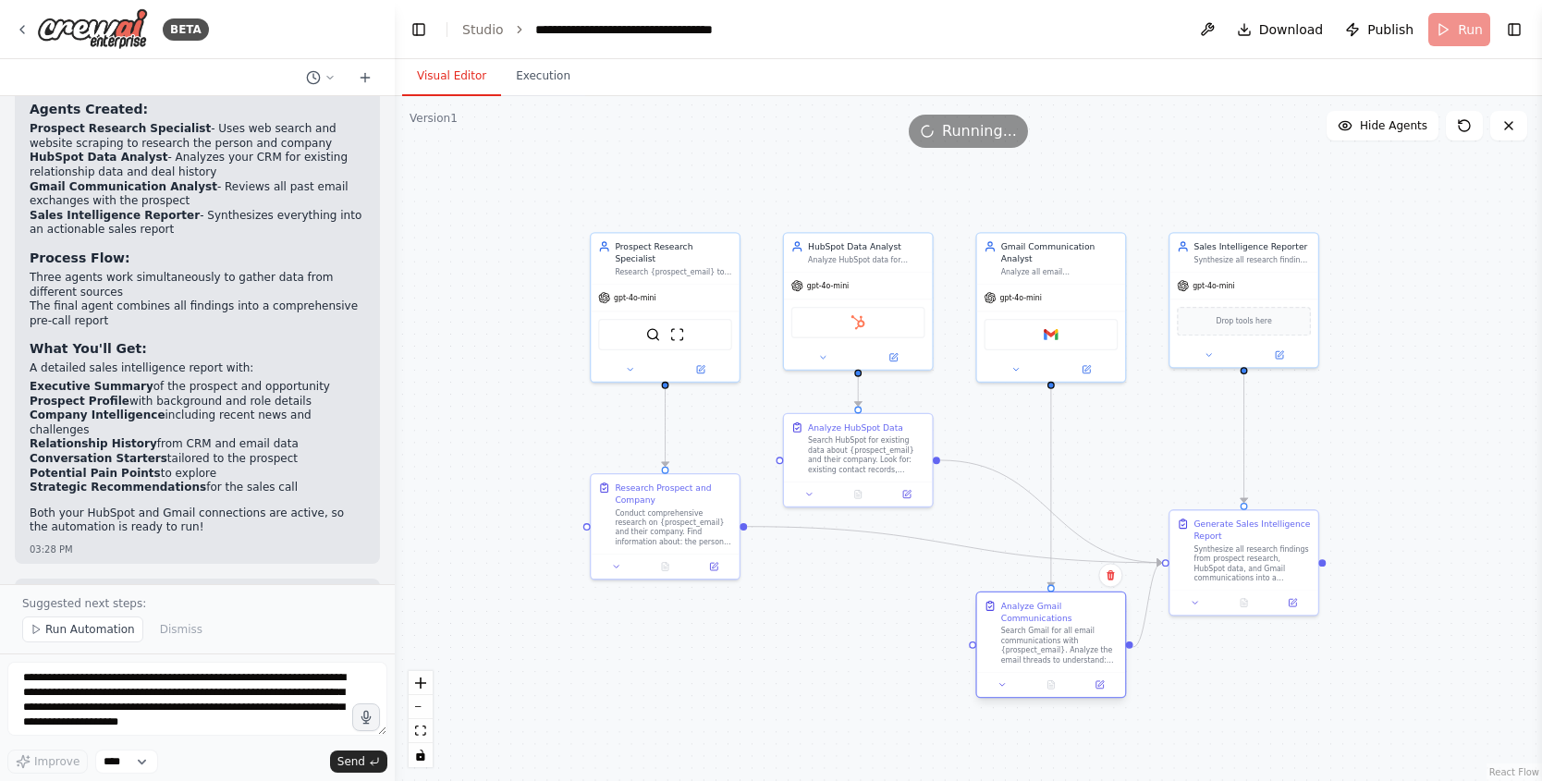
drag, startPoint x: 1089, startPoint y: 705, endPoint x: 1085, endPoint y: 626, distance: 79.6
click at [1085, 626] on div "Analyze Gmail Communications Search Gmail for all email communications with {pr…" at bounding box center [1059, 632] width 117 height 65
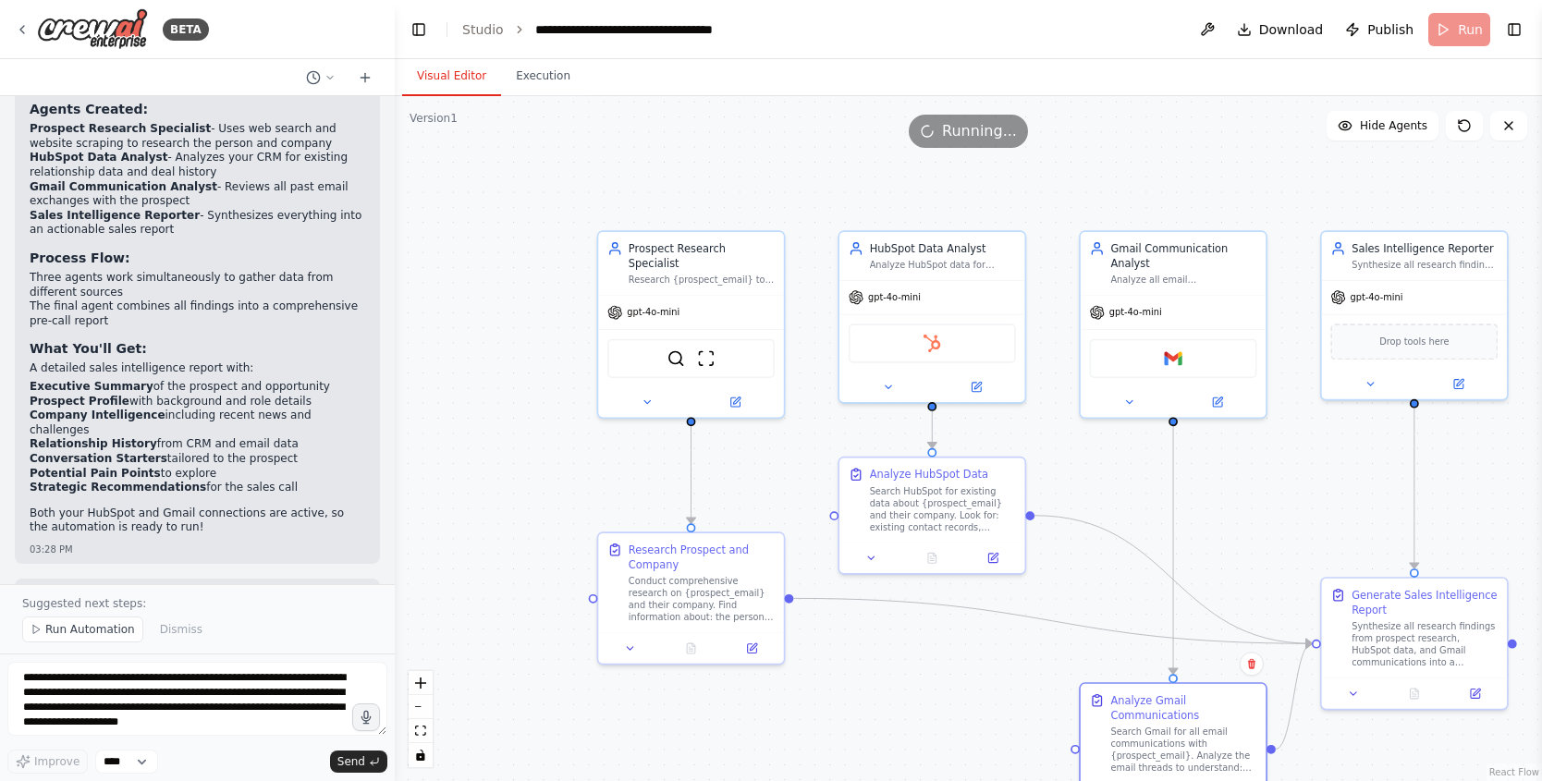
drag, startPoint x: 579, startPoint y: 416, endPoint x: 574, endPoint y: 475, distance: 59.4
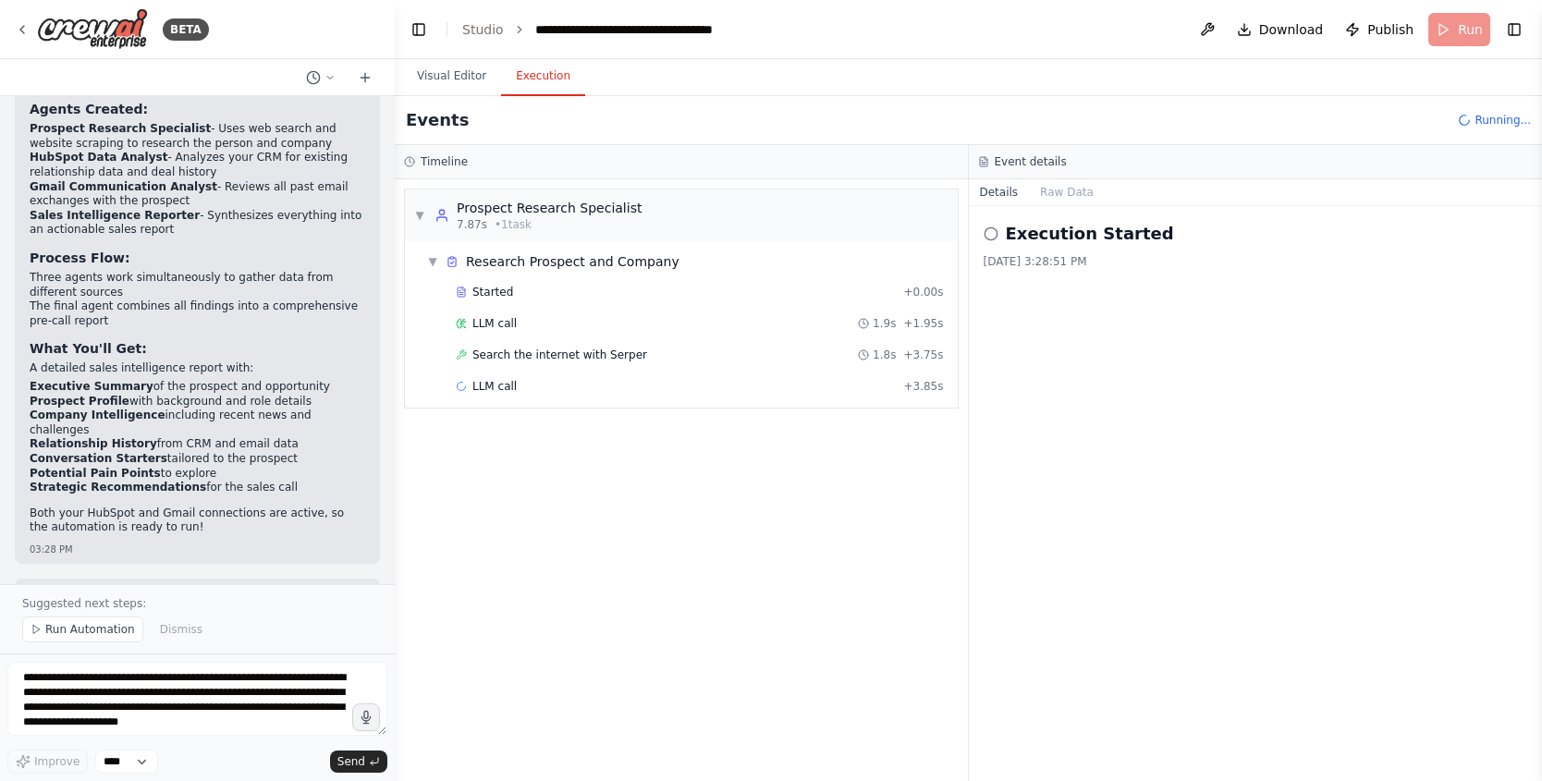
click at [536, 74] on button "Execution" at bounding box center [543, 76] width 84 height 39
click at [601, 328] on div "LLM call 1.9s + 1.95s" at bounding box center [700, 323] width 488 height 15
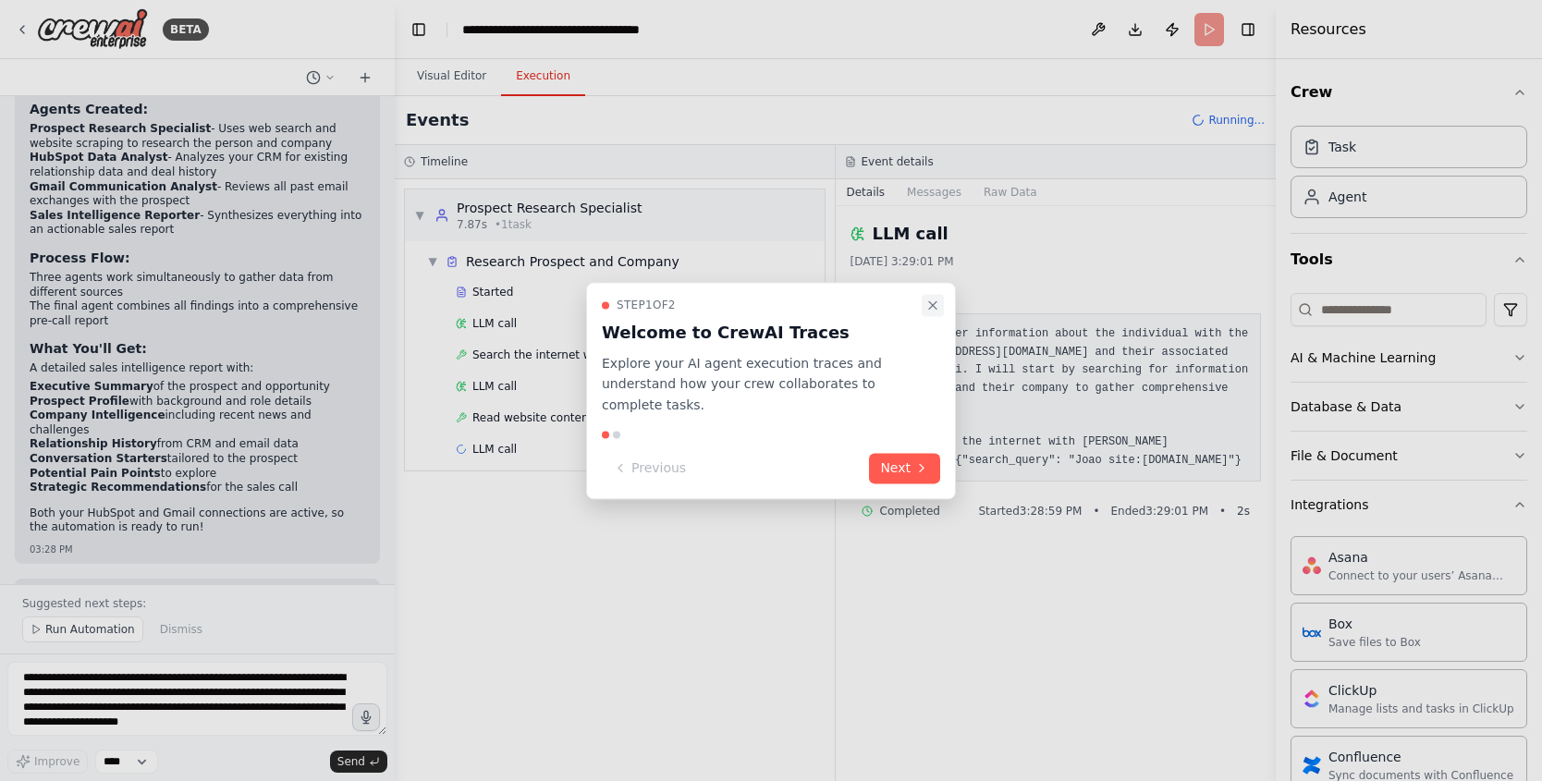
click at [931, 299] on button "Close walkthrough" at bounding box center [932, 305] width 22 height 22
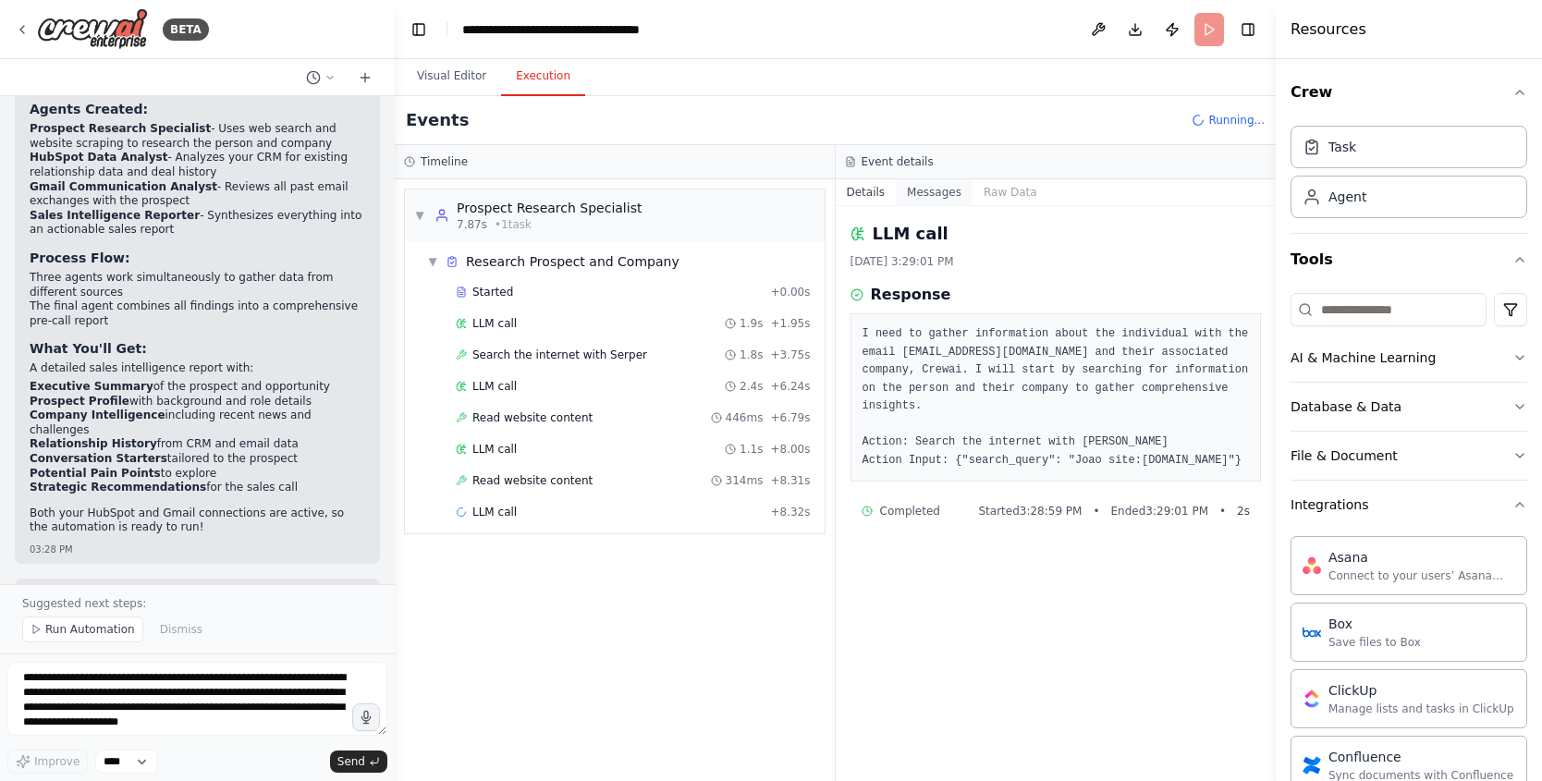
click at [934, 184] on button "Messages" at bounding box center [934, 192] width 77 height 26
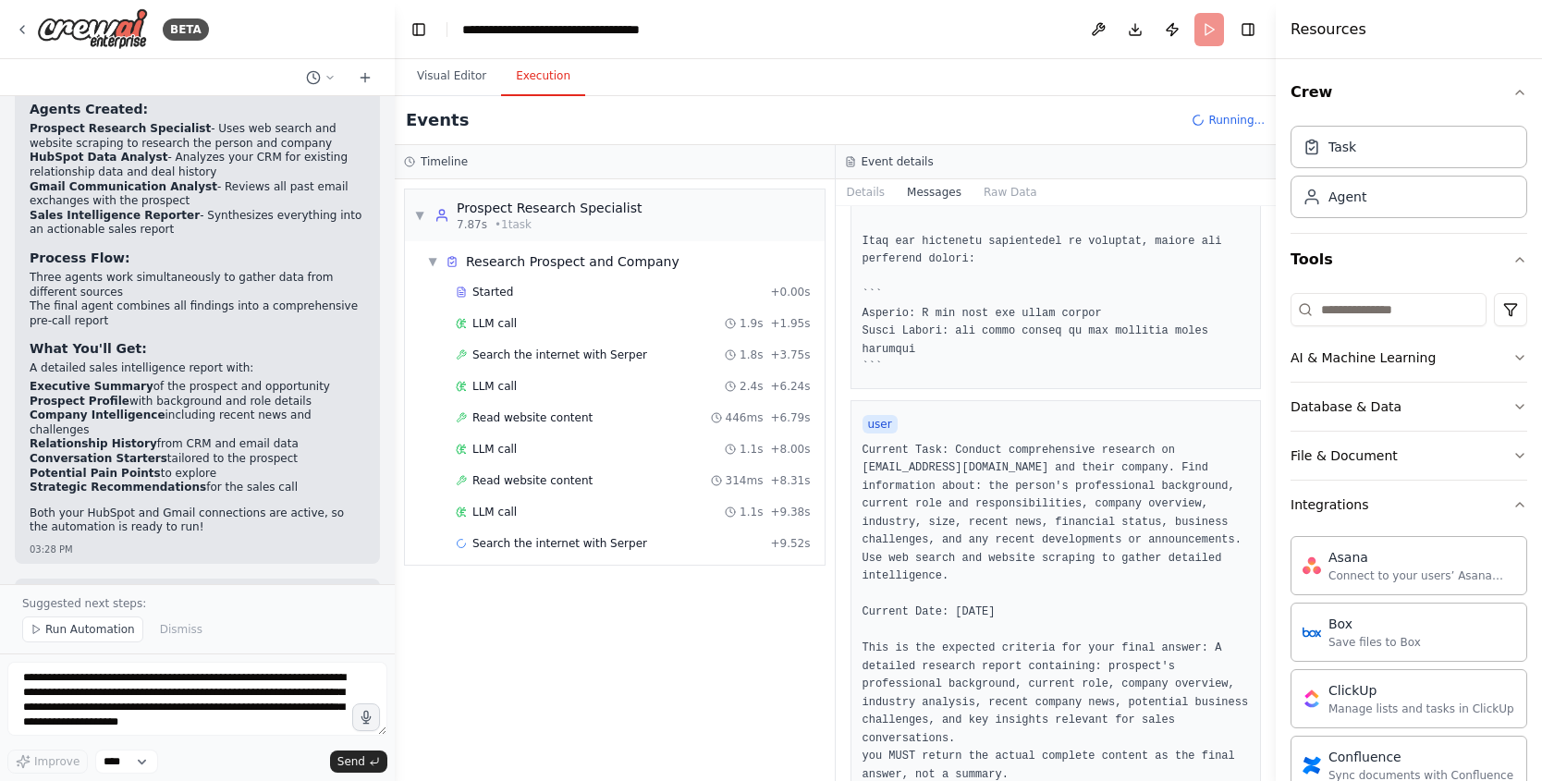
scroll to position [944, 0]
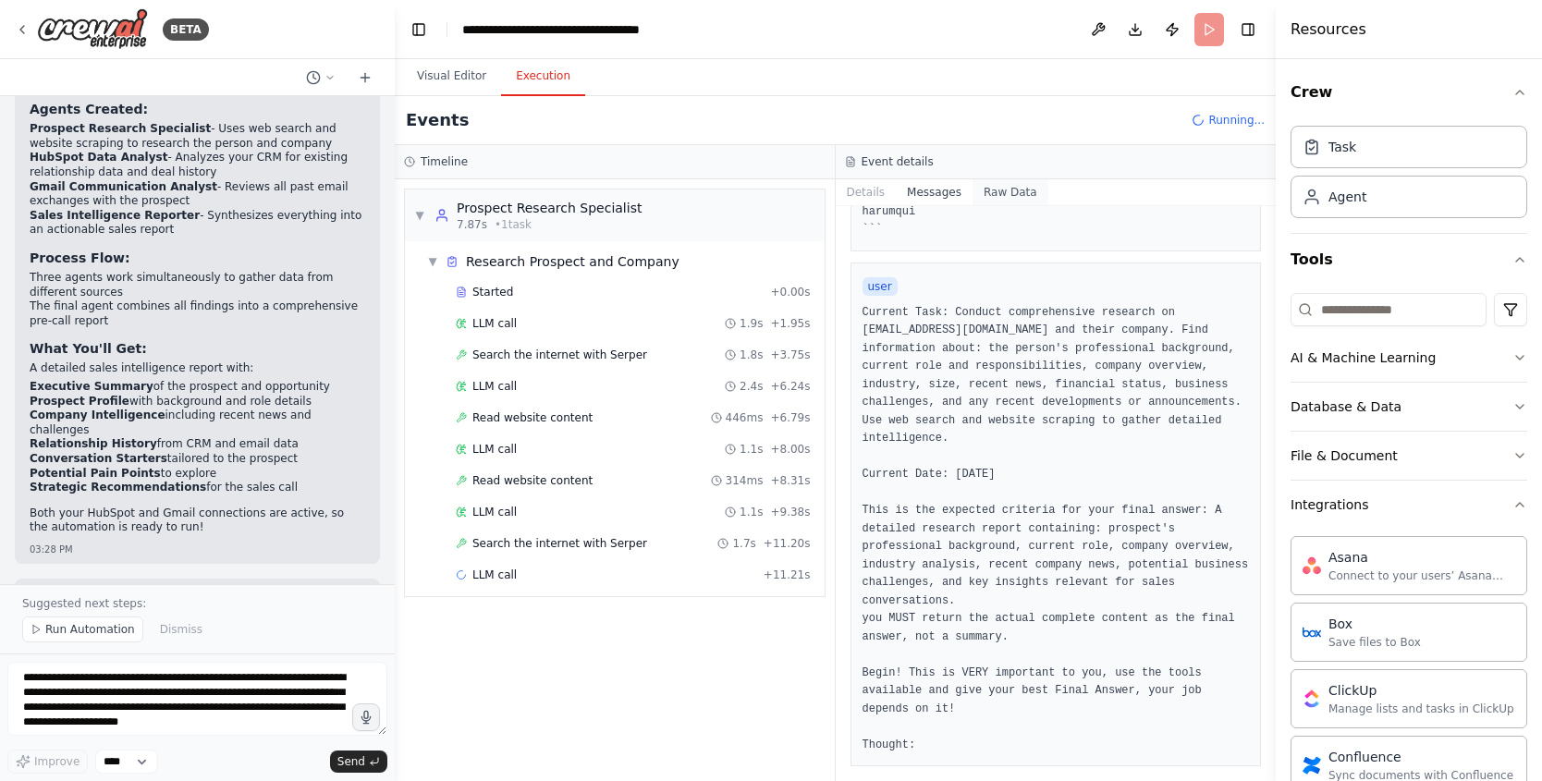
click at [1004, 194] on button "Raw Data" at bounding box center [1010, 192] width 76 height 26
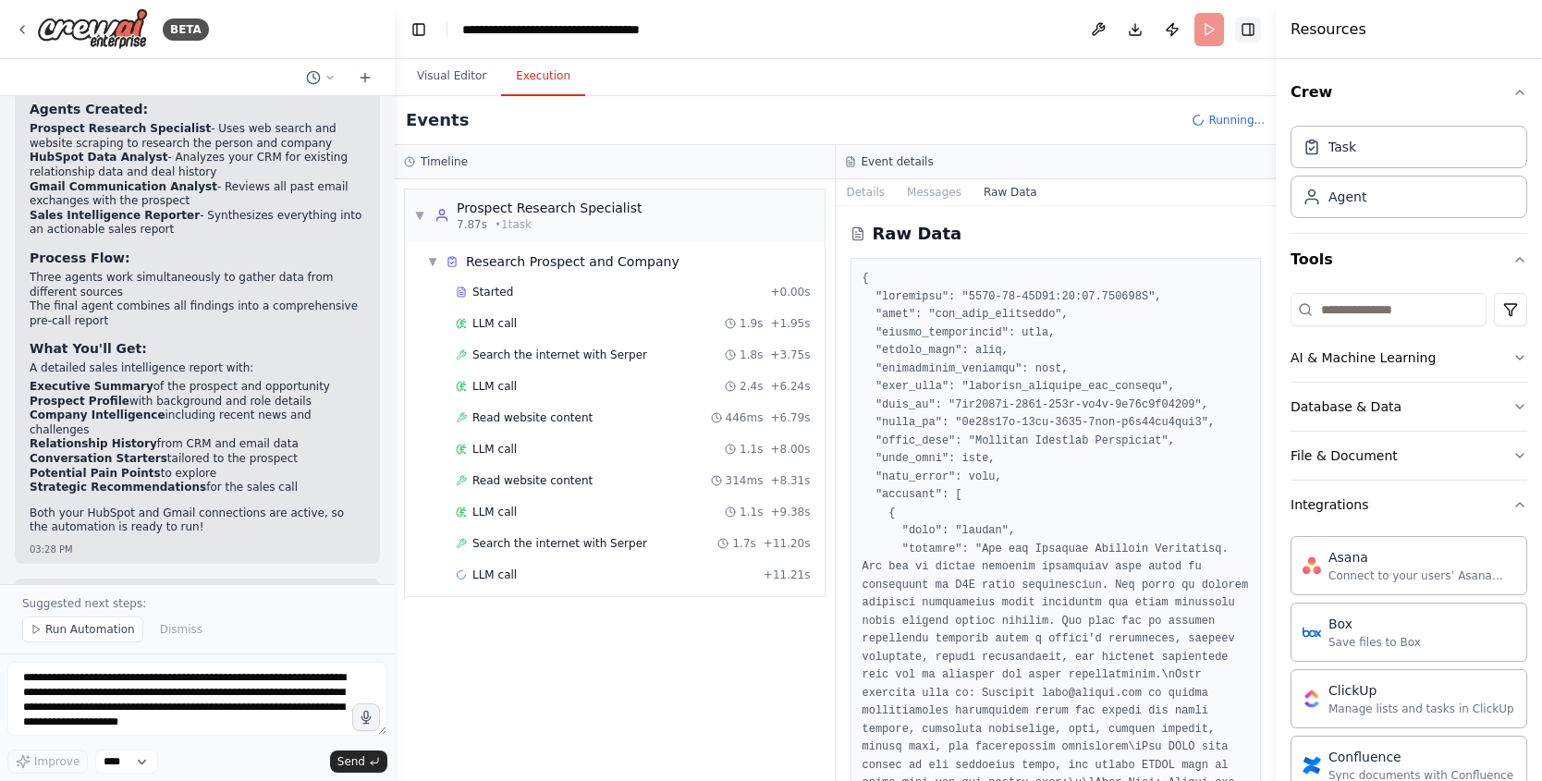
click at [1251, 25] on button "Toggle Right Sidebar" at bounding box center [1248, 30] width 26 height 26
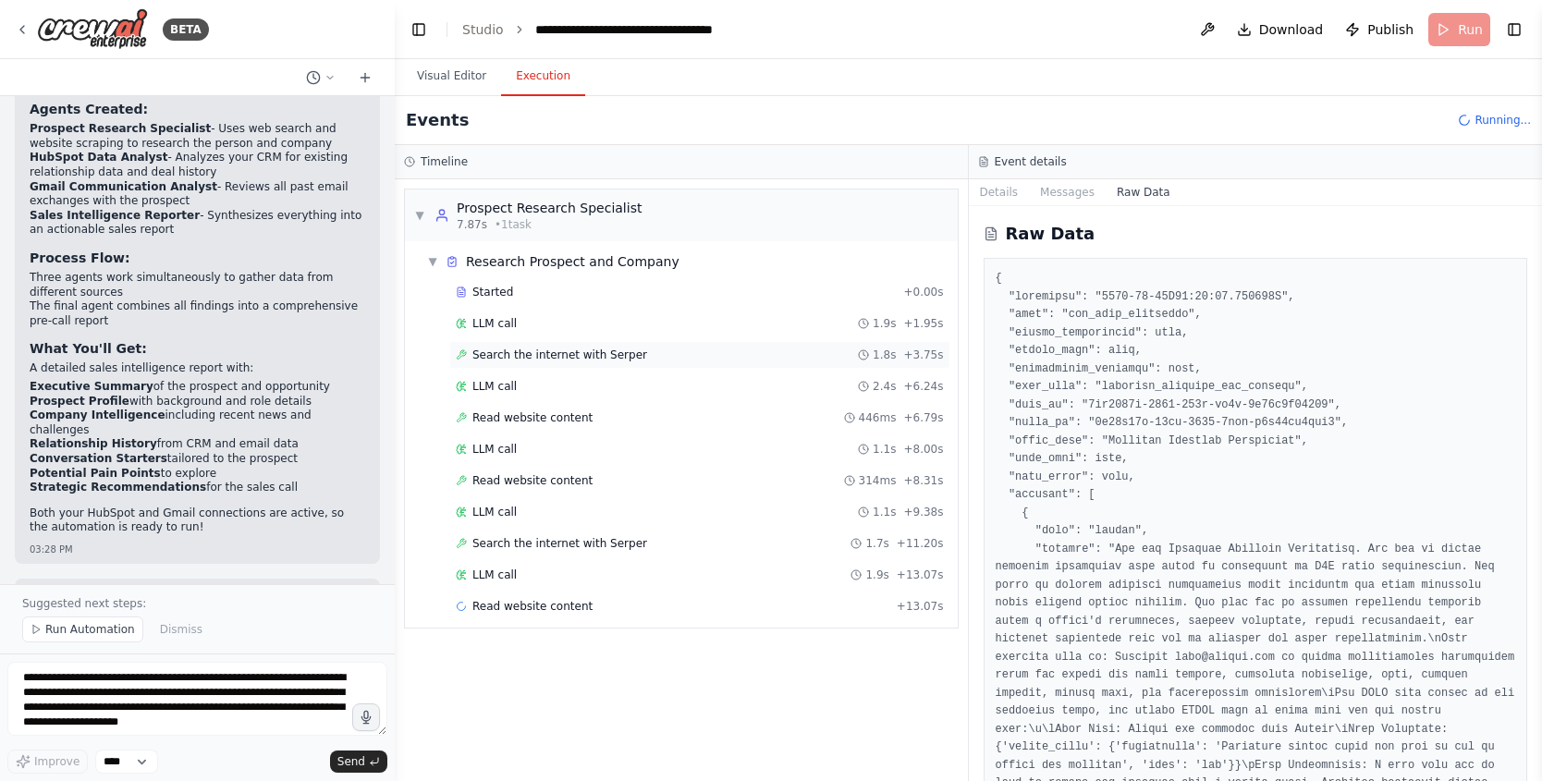
click at [499, 361] on span "Search the internet with Serper" at bounding box center [559, 355] width 175 height 15
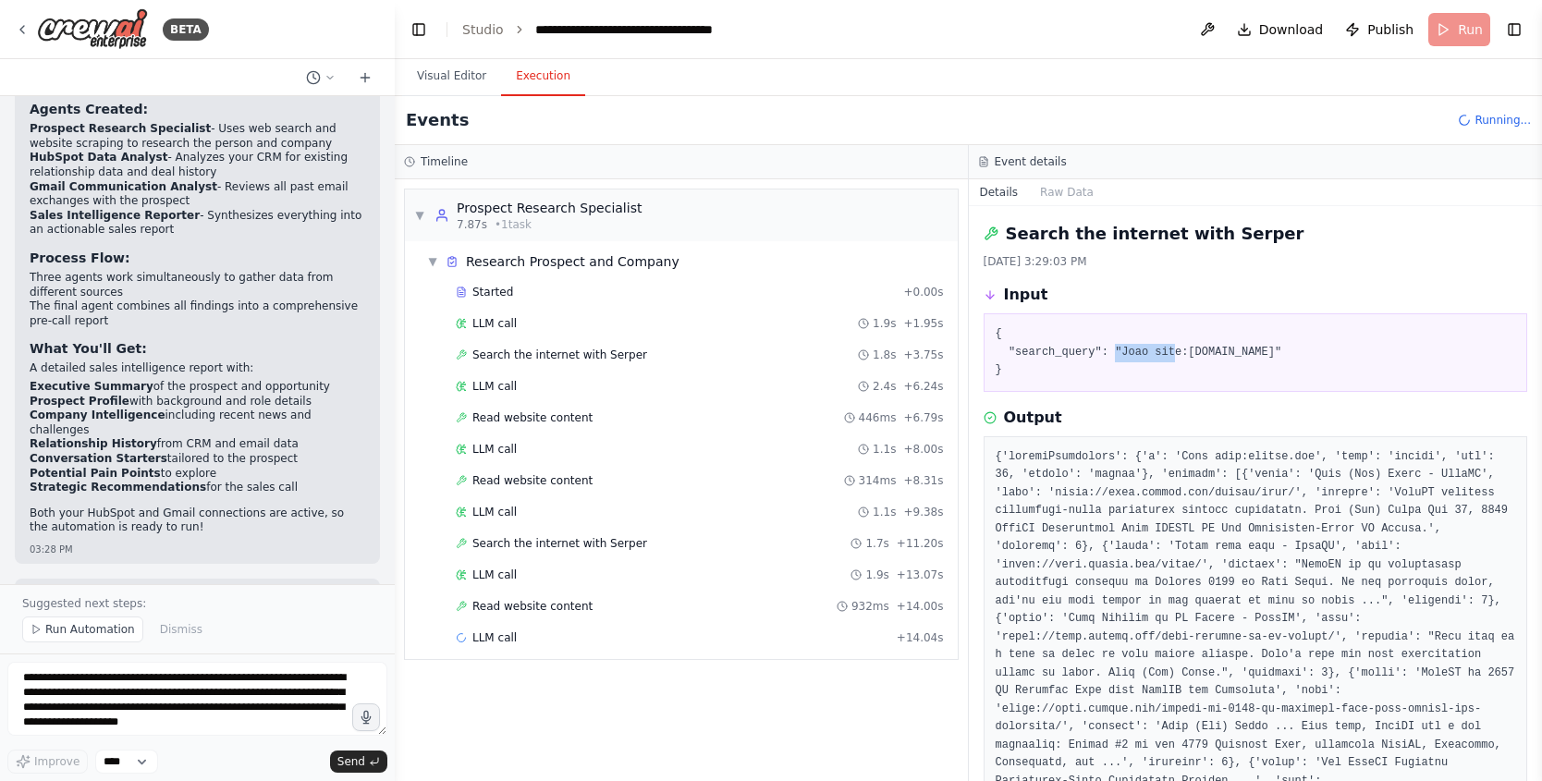
drag, startPoint x: 1121, startPoint y: 353, endPoint x: 1177, endPoint y: 356, distance: 55.5
click at [1177, 356] on pre "{ "search_query": "Joao site:crewai.com" }" at bounding box center [1255, 352] width 520 height 55
click at [597, 424] on div "Read website content 446ms + 6.79s" at bounding box center [700, 417] width 488 height 15
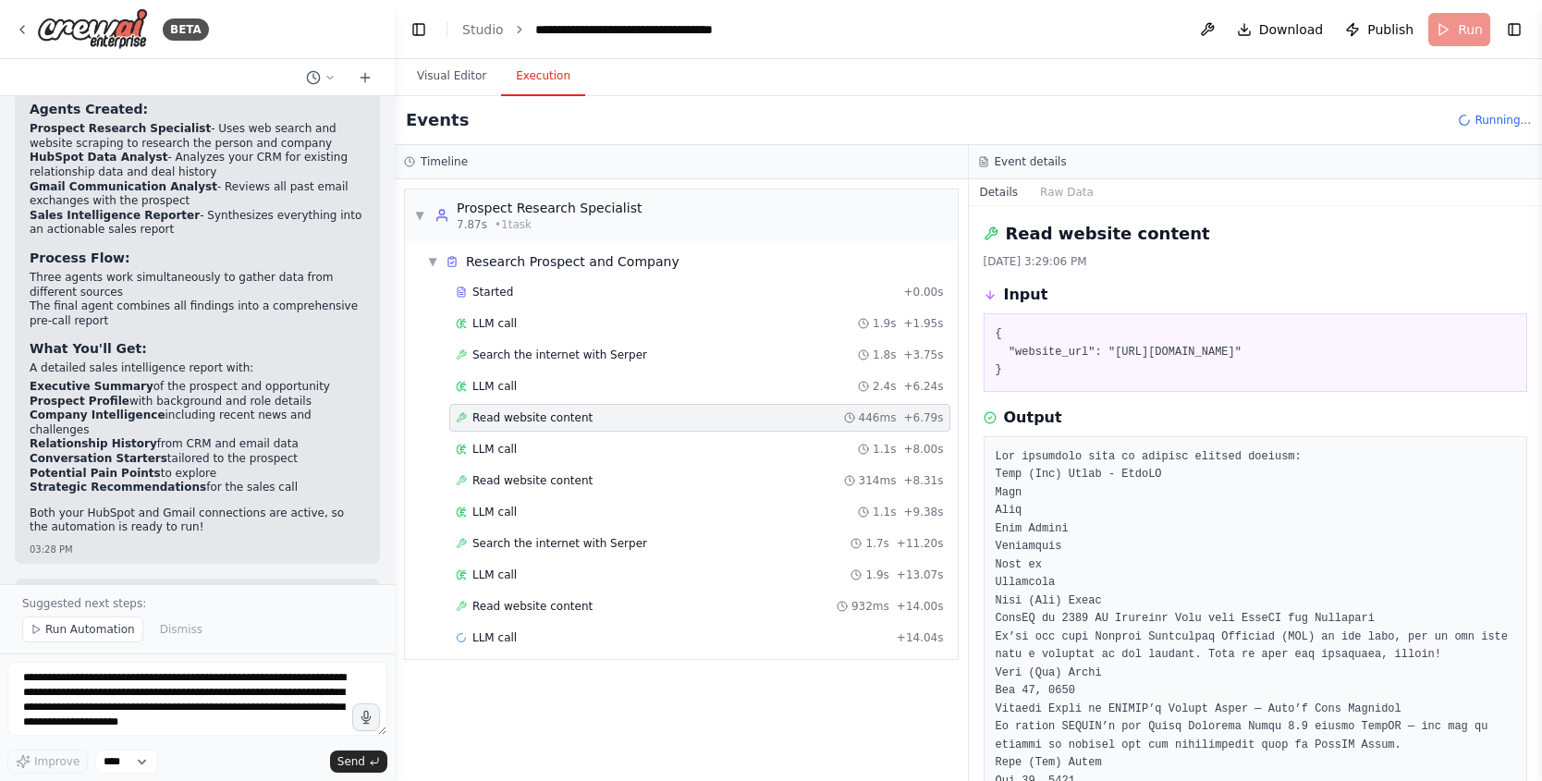
drag, startPoint x: 1198, startPoint y: 356, endPoint x: 1301, endPoint y: 357, distance: 103.5
click at [1301, 357] on pre "{ "website_url": "https://blog.crewai.com/author/joao/" }" at bounding box center [1255, 352] width 520 height 55
click at [543, 474] on span "Read website content" at bounding box center [532, 480] width 120 height 15
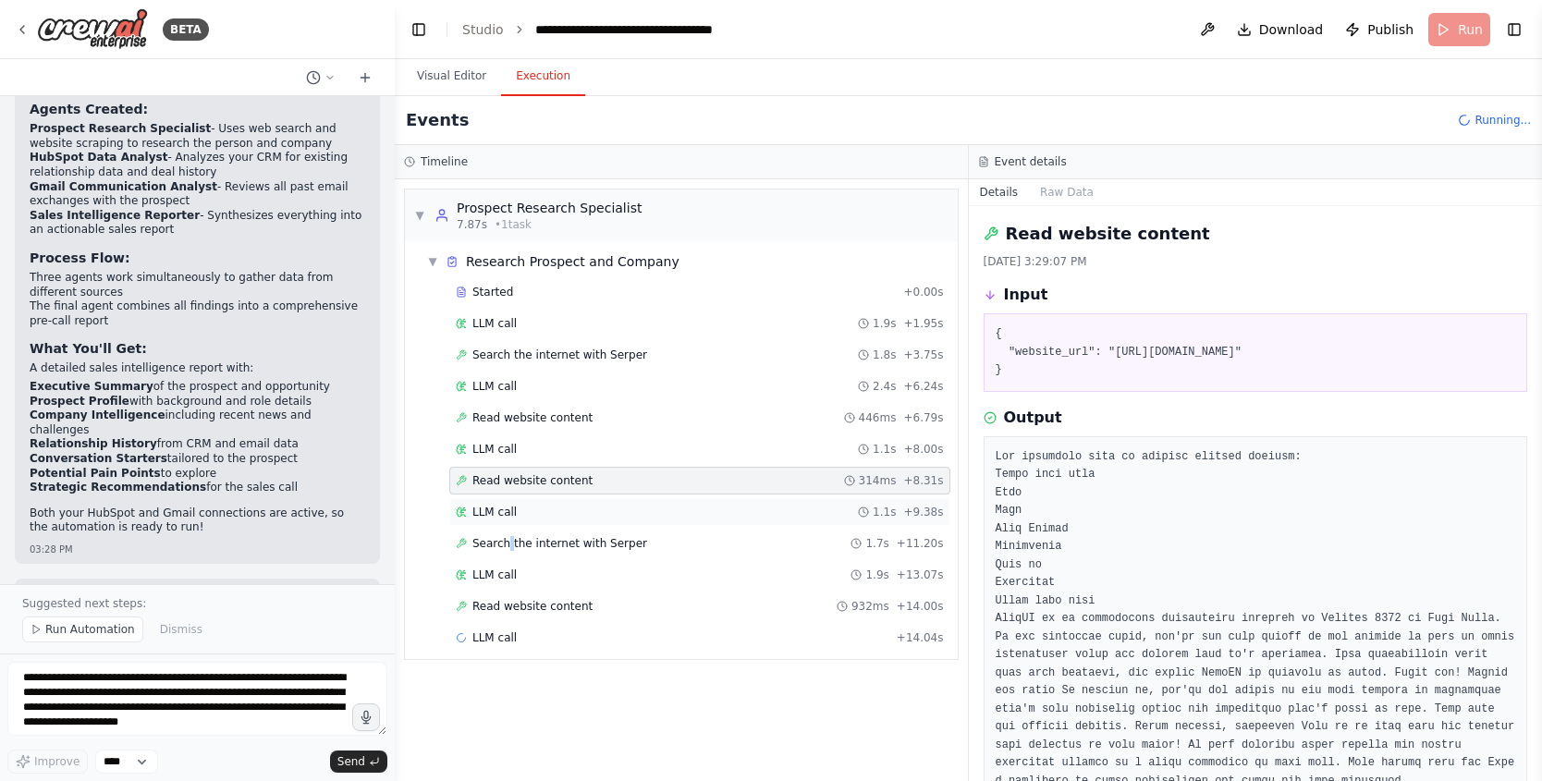
drag, startPoint x: 509, startPoint y: 540, endPoint x: 524, endPoint y: 521, distance: 23.7
click at [510, 540] on span "Search the internet with Serper" at bounding box center [559, 543] width 175 height 15
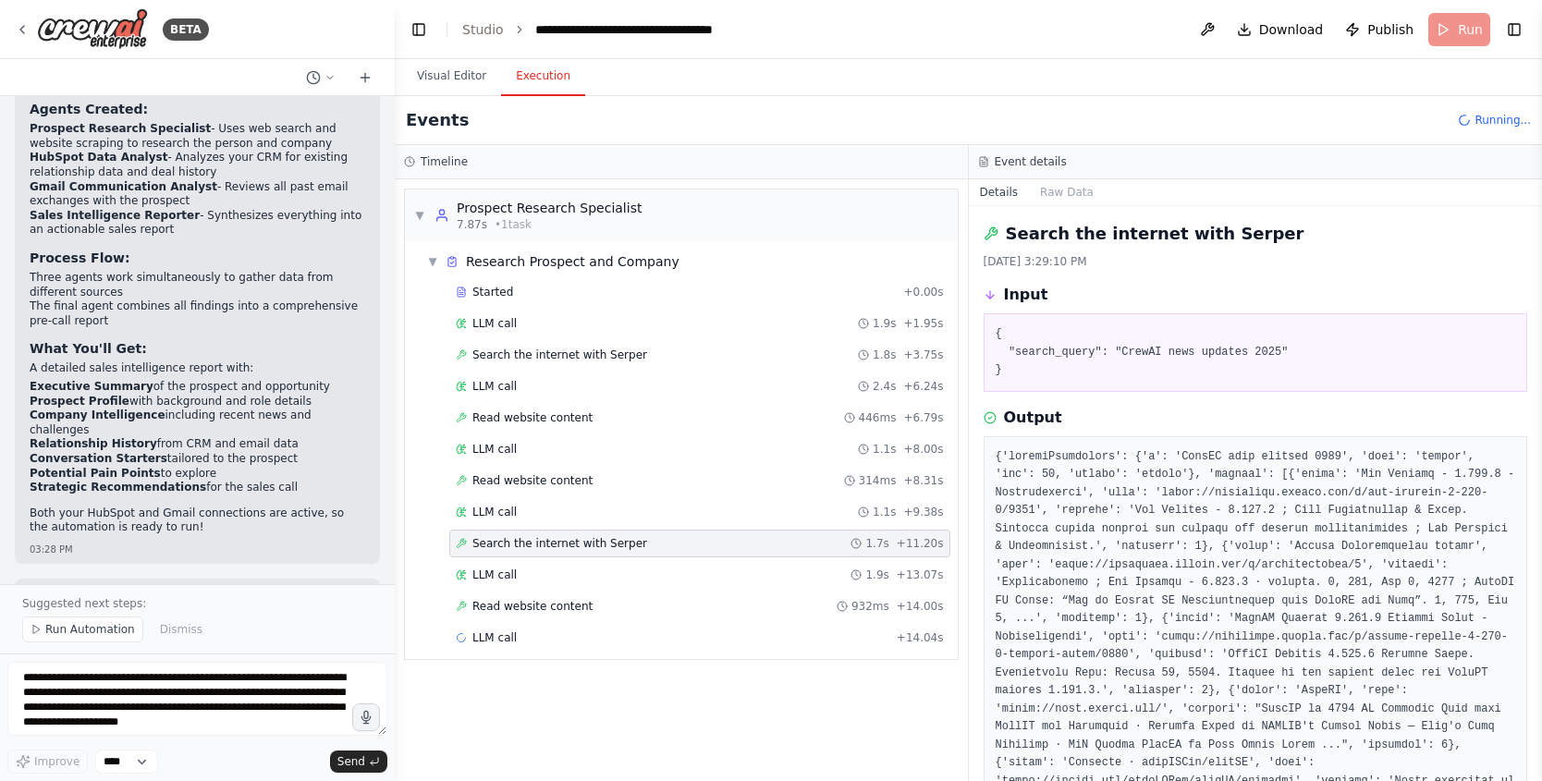
drag, startPoint x: 1197, startPoint y: 365, endPoint x: 1246, endPoint y: 370, distance: 49.2
click at [1246, 370] on pre "{ "search_query": "CrewAI news updates 2025" }" at bounding box center [1255, 352] width 520 height 55
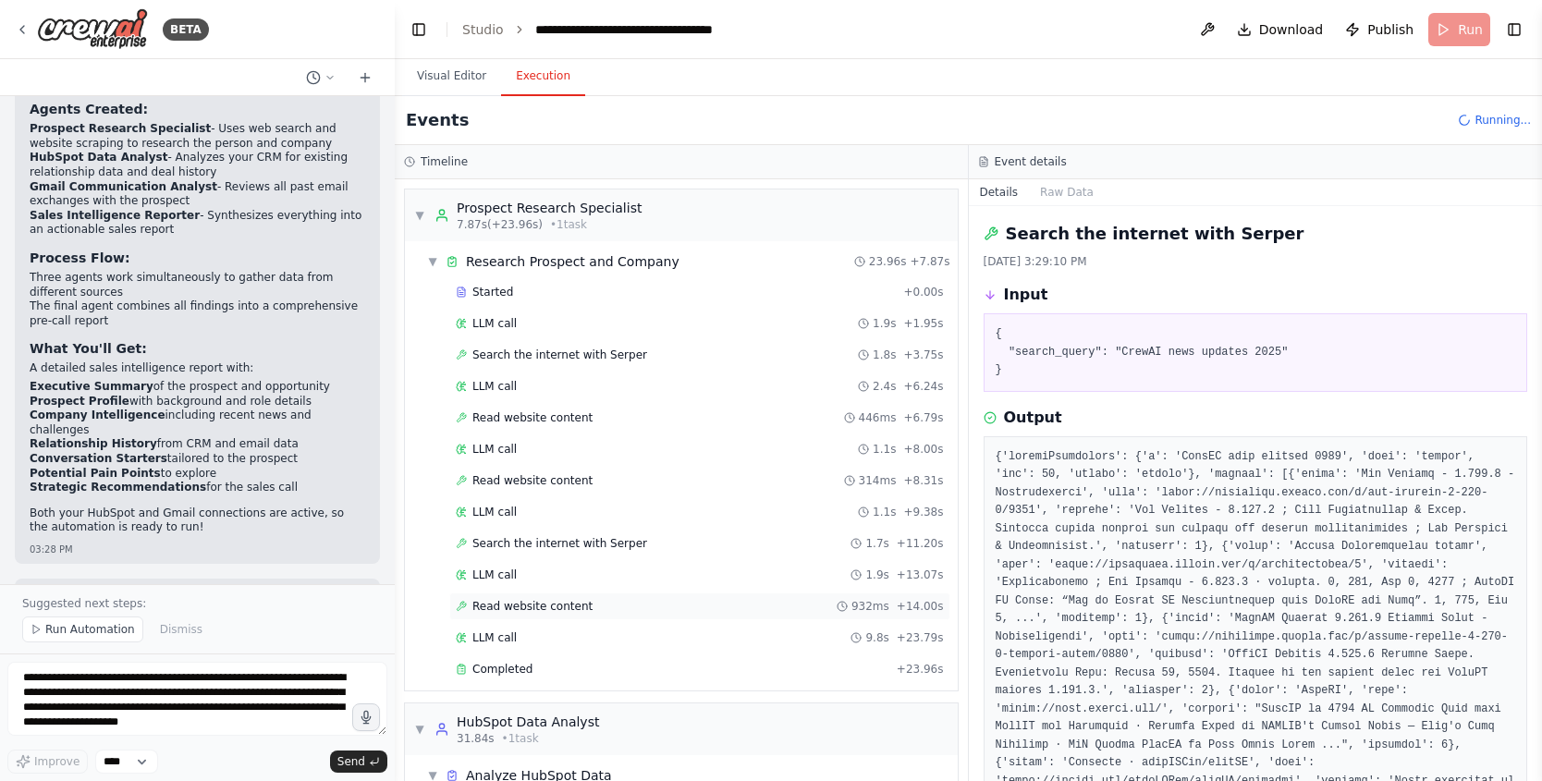
click at [567, 603] on span "Read website content" at bounding box center [532, 606] width 120 height 15
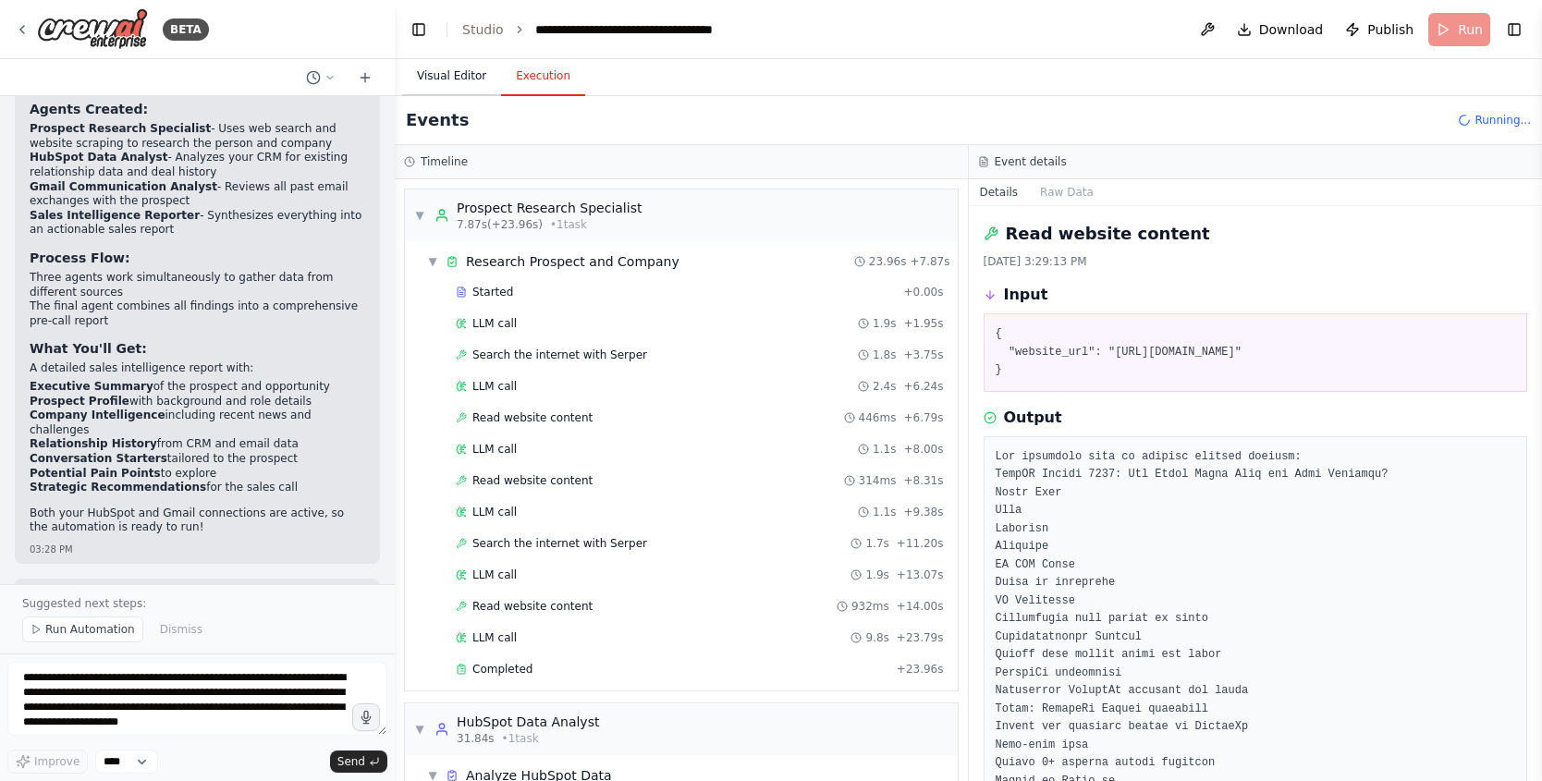
click at [450, 79] on button "Visual Editor" at bounding box center [451, 76] width 99 height 39
click at [447, 88] on button "Visual Editor" at bounding box center [451, 76] width 99 height 39
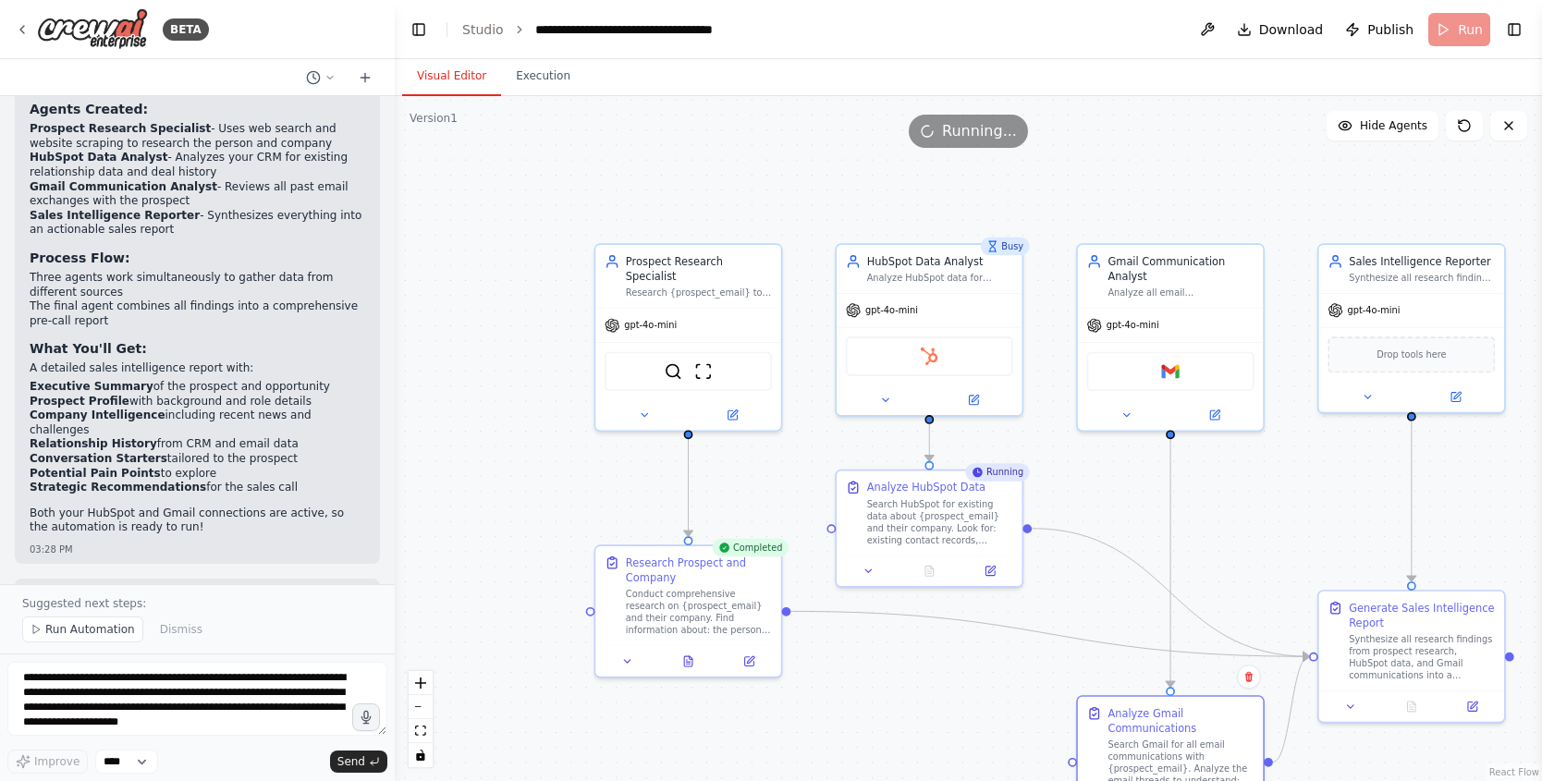
click at [445, 68] on button "Visual Editor" at bounding box center [451, 76] width 99 height 39
click at [685, 655] on icon at bounding box center [688, 658] width 8 height 10
click at [689, 659] on icon at bounding box center [688, 658] width 12 height 12
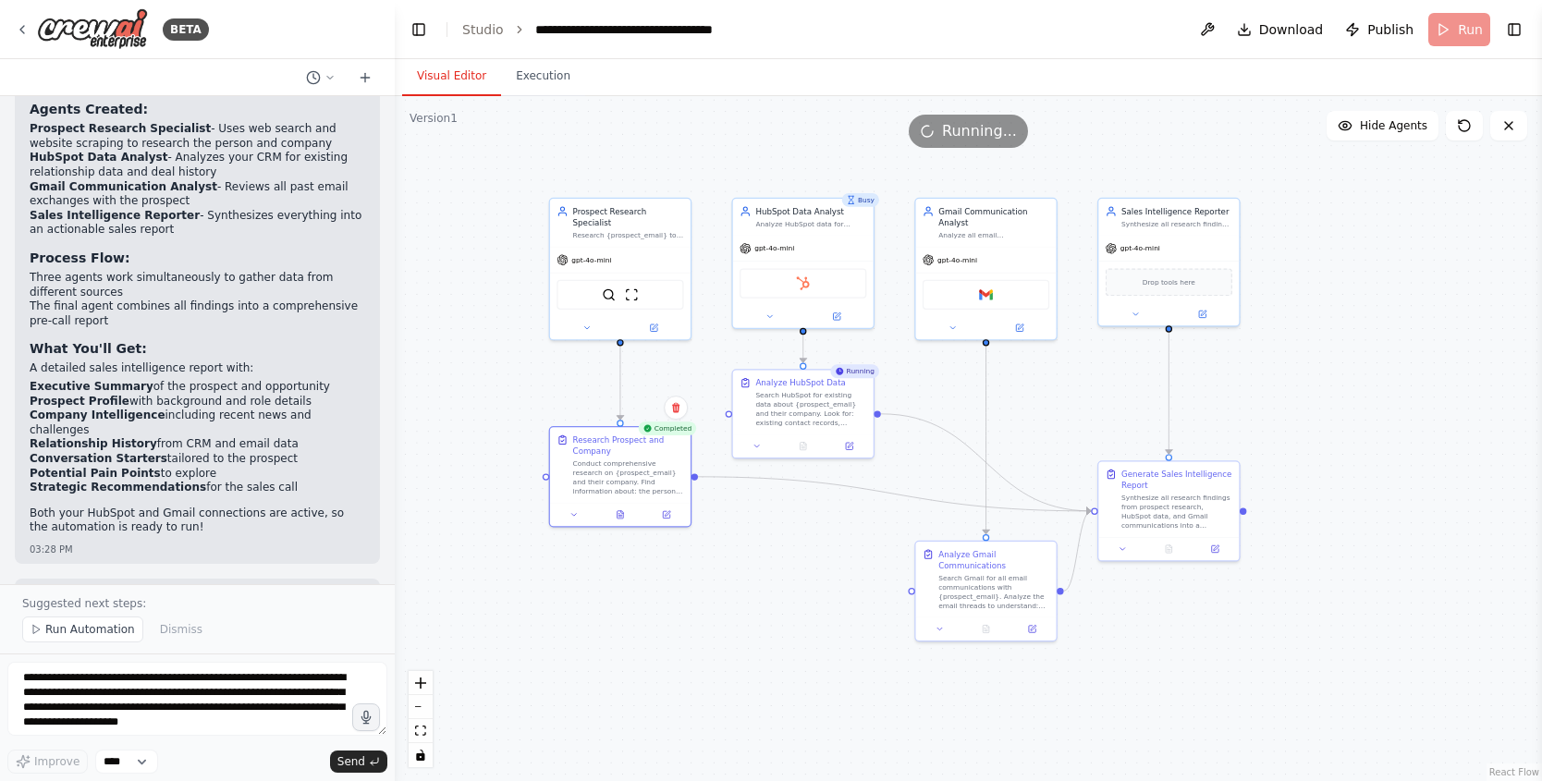
drag, startPoint x: 838, startPoint y: 611, endPoint x: 774, endPoint y: 520, distance: 110.8
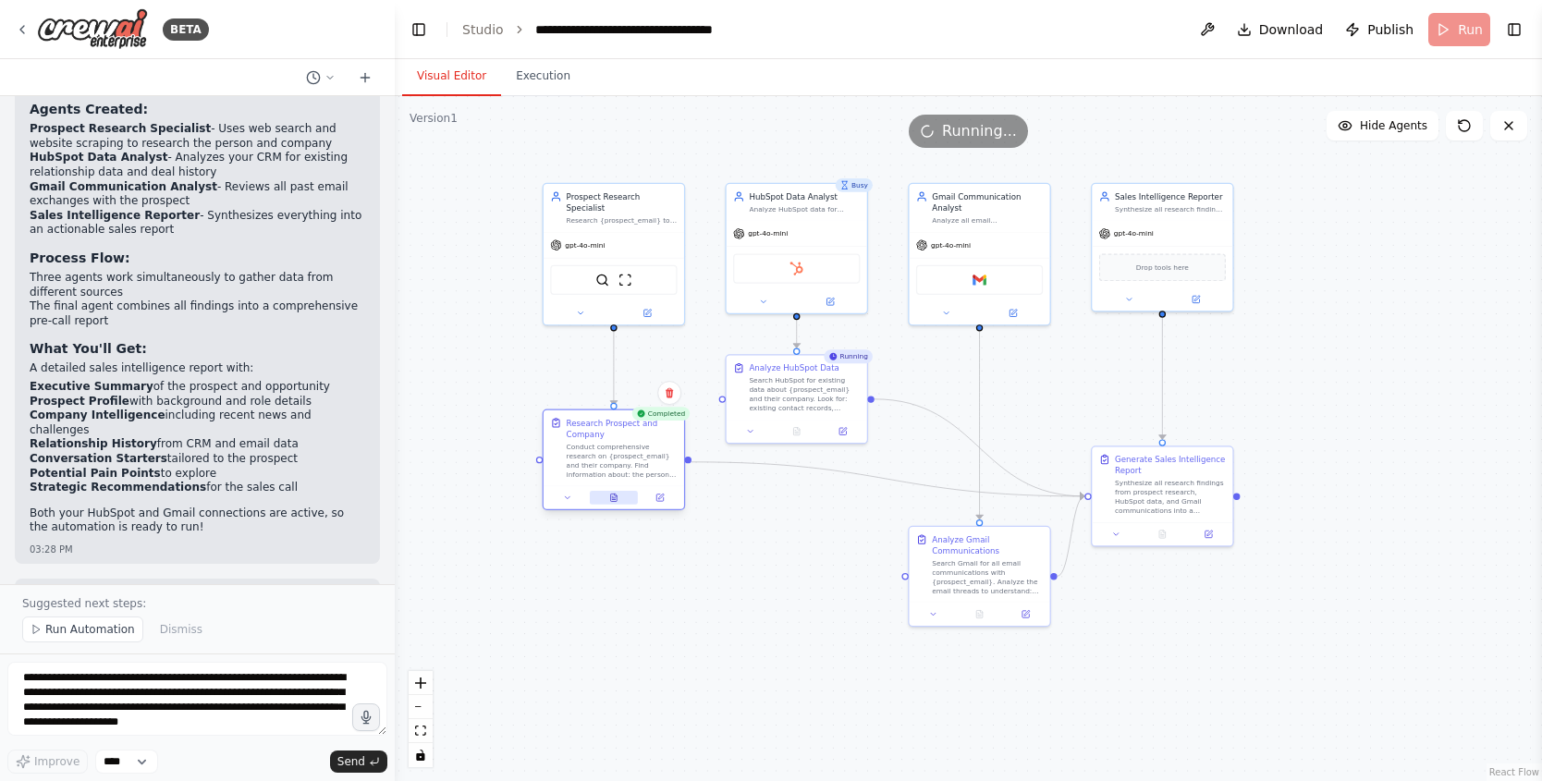
click at [609, 501] on icon at bounding box center [613, 497] width 9 height 9
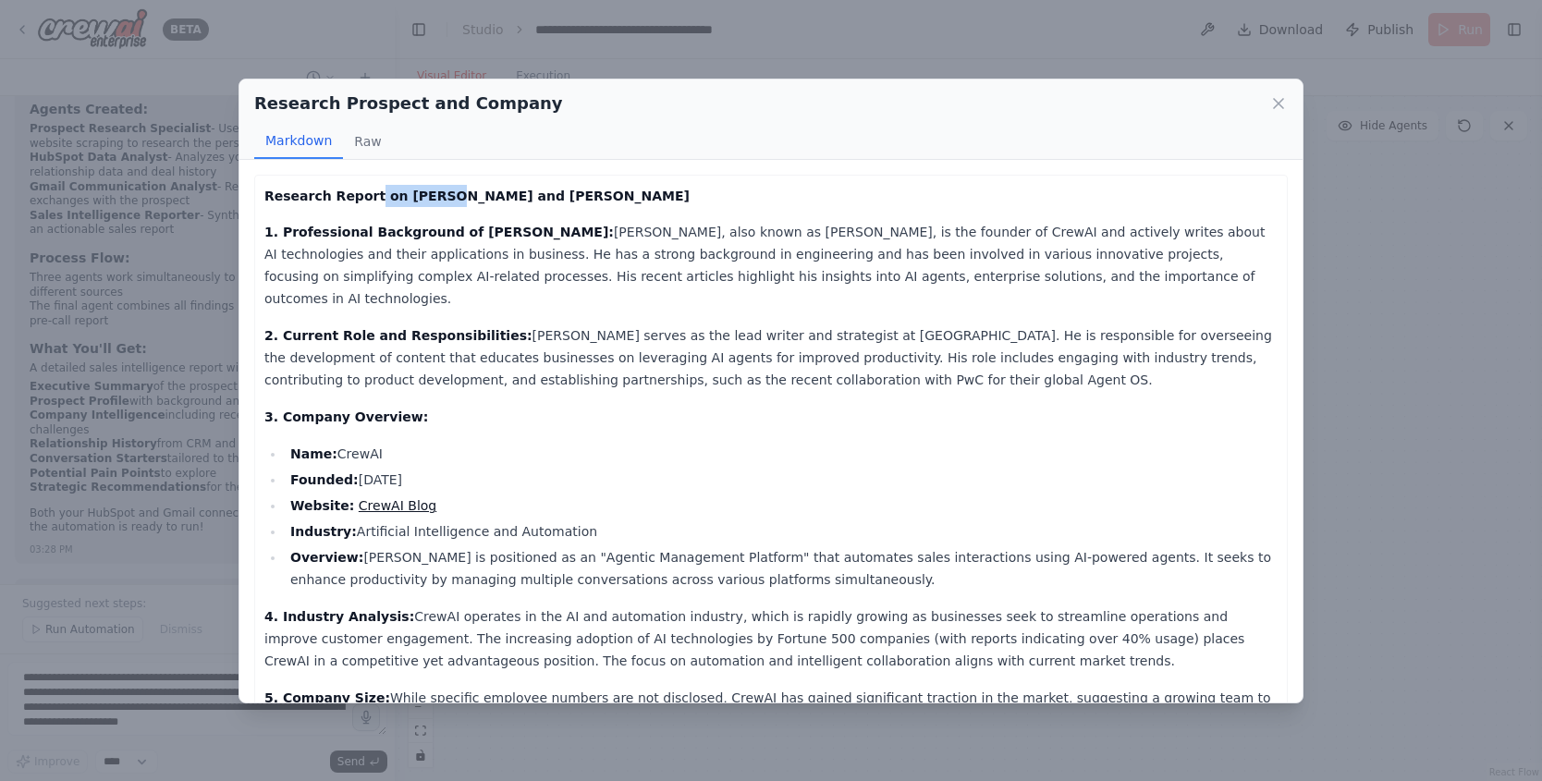
drag, startPoint x: 381, startPoint y: 195, endPoint x: 477, endPoint y: 199, distance: 96.2
click at [447, 198] on strong "Research Report on Joao Moura and CrewAI" at bounding box center [476, 196] width 425 height 15
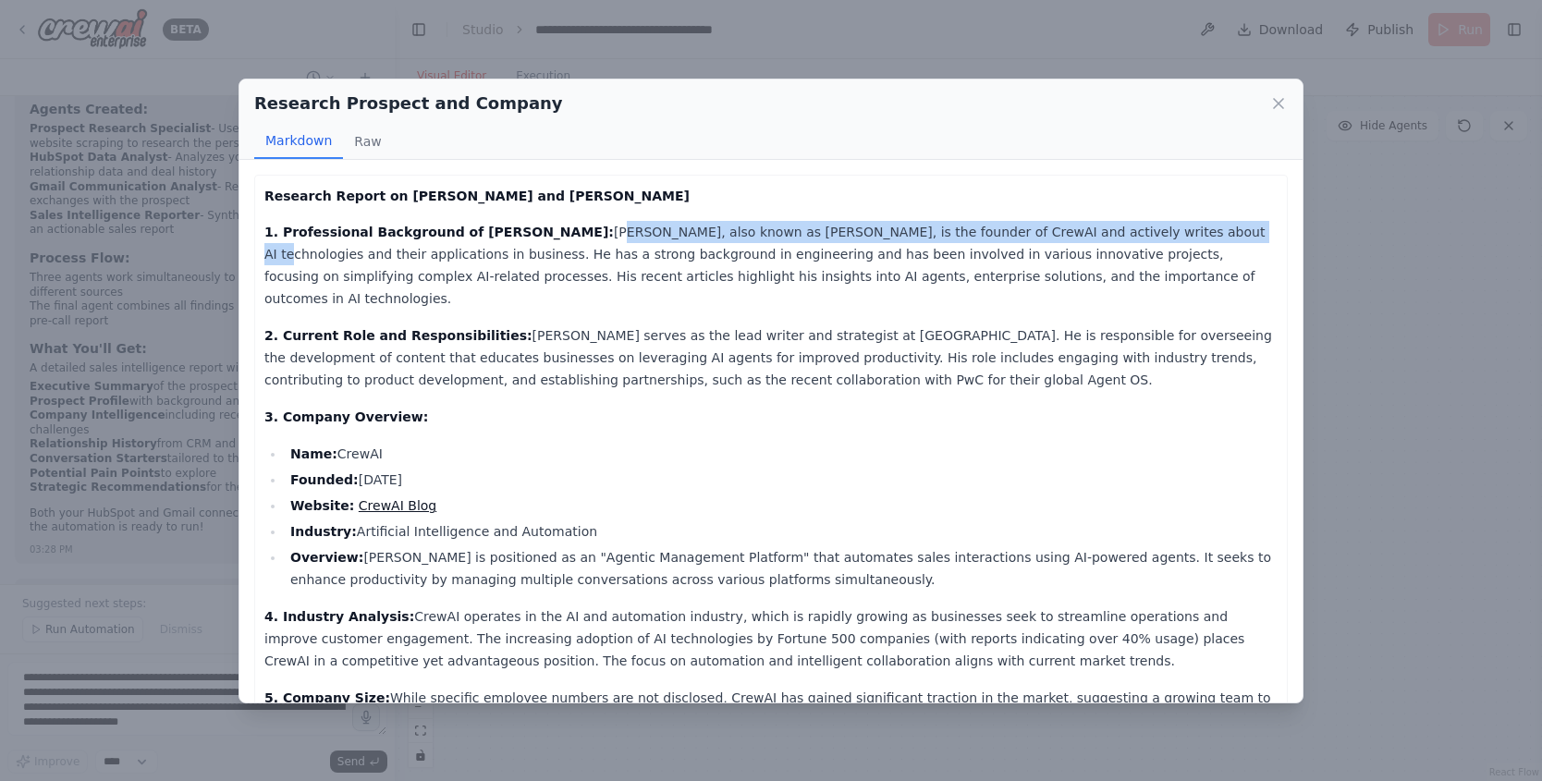
drag, startPoint x: 553, startPoint y: 224, endPoint x: 1125, endPoint y: 239, distance: 572.3
click at [1125, 238] on p "1. Professional Background of Joao Moura: Joao Moura, also known as Joe, is the…" at bounding box center [770, 265] width 1013 height 89
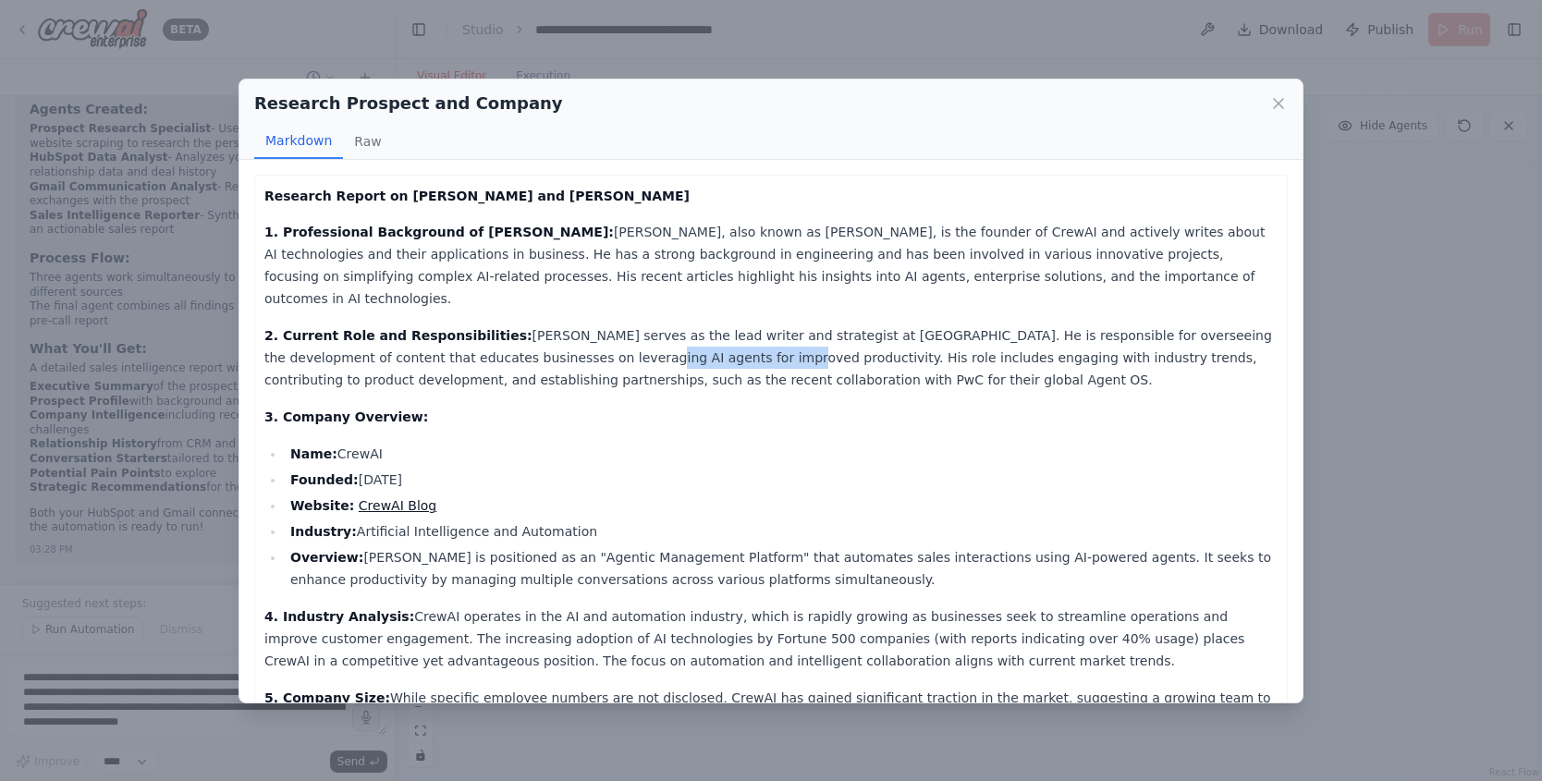
drag, startPoint x: 506, startPoint y: 338, endPoint x: 635, endPoint y: 333, distance: 129.5
click at [635, 333] on p "2. Current Role and Responsibilities: Joao serves as the lead writer and strate…" at bounding box center [770, 357] width 1013 height 67
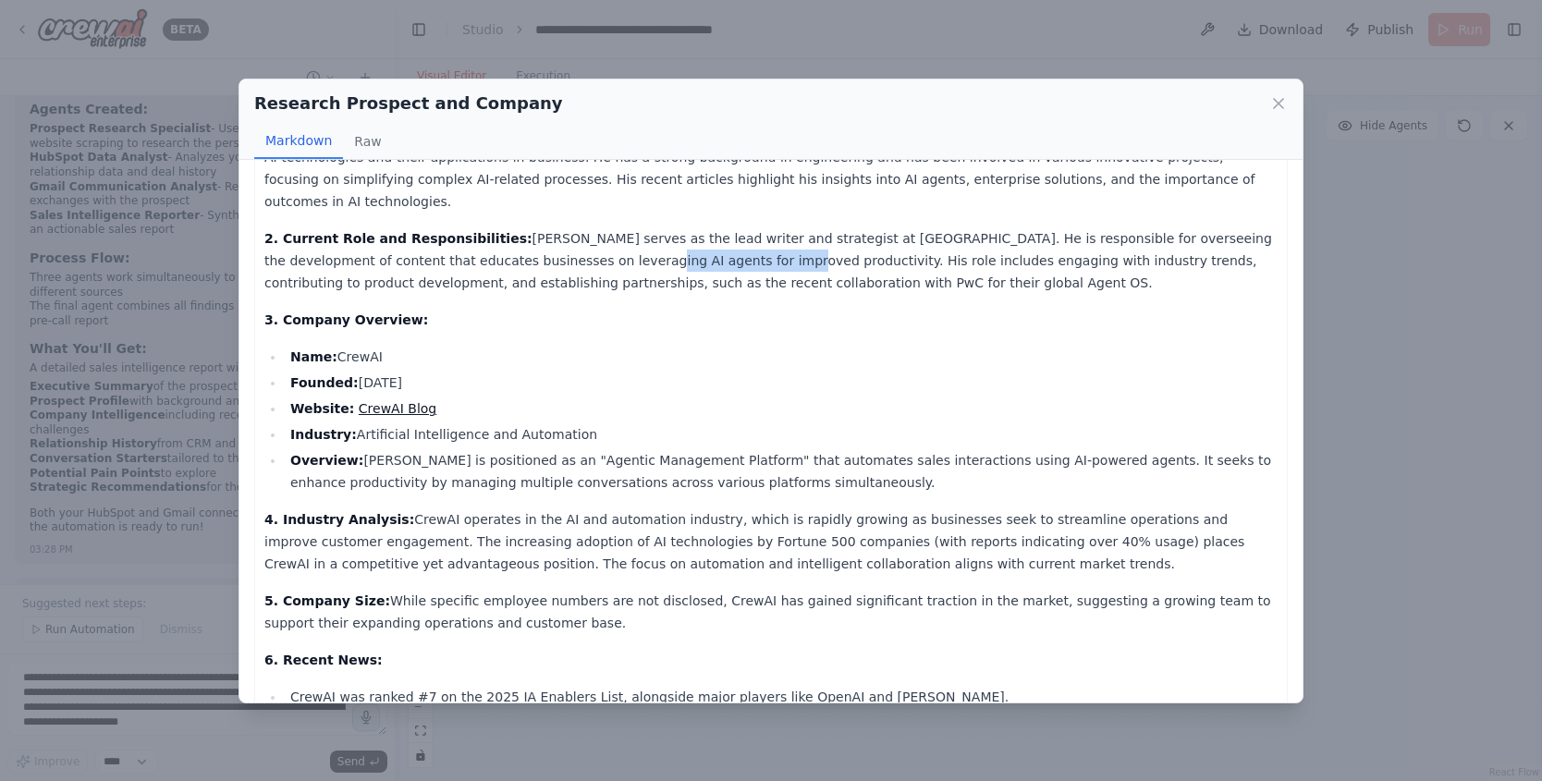
scroll to position [108, 0]
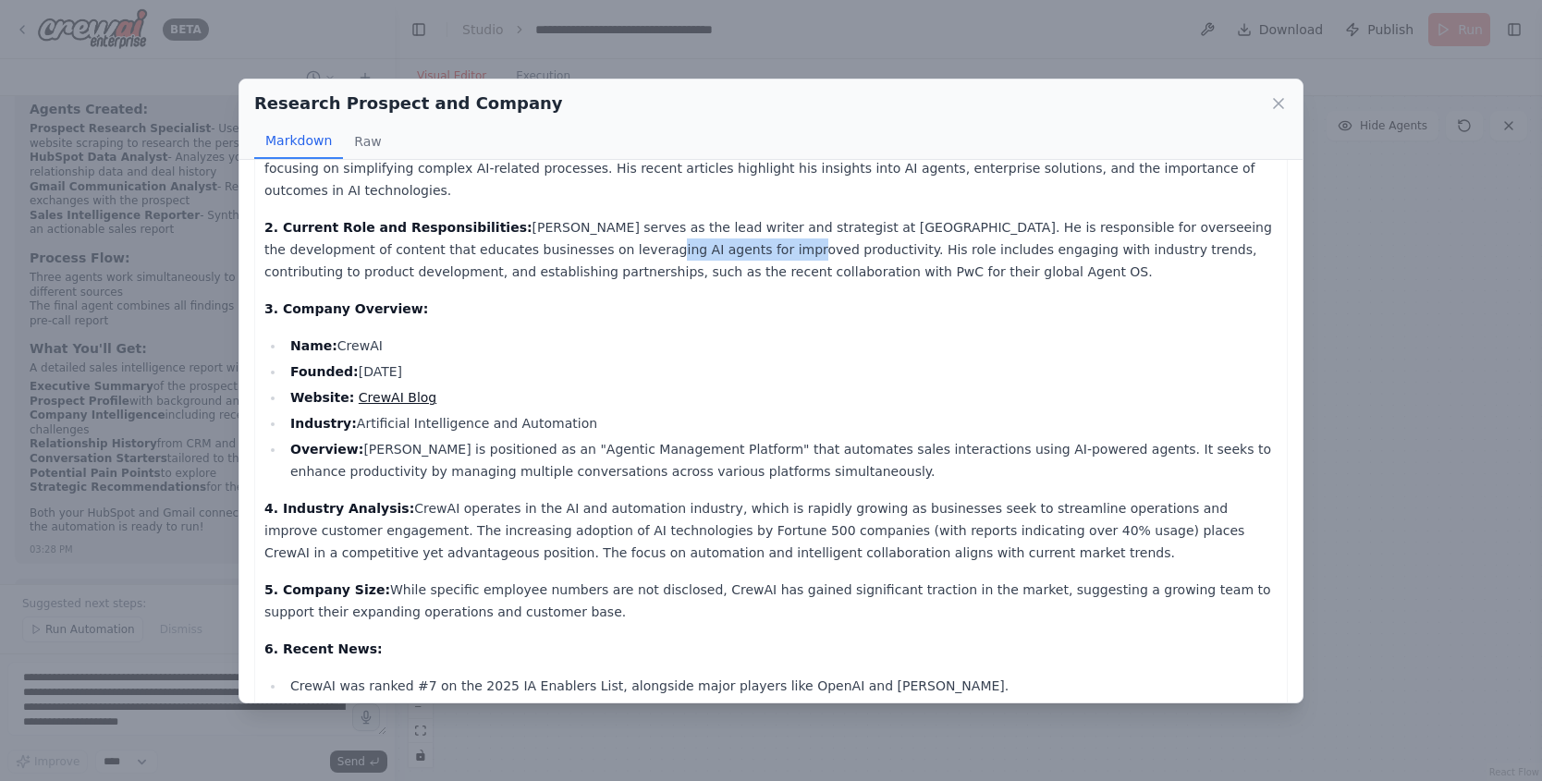
drag, startPoint x: 375, startPoint y: 325, endPoint x: 510, endPoint y: 435, distance: 174.1
click at [494, 409] on ul "Name: CrewAI Founded: October 2024 Website: CrewAI Blog Industry: Artificial In…" at bounding box center [770, 409] width 1013 height 148
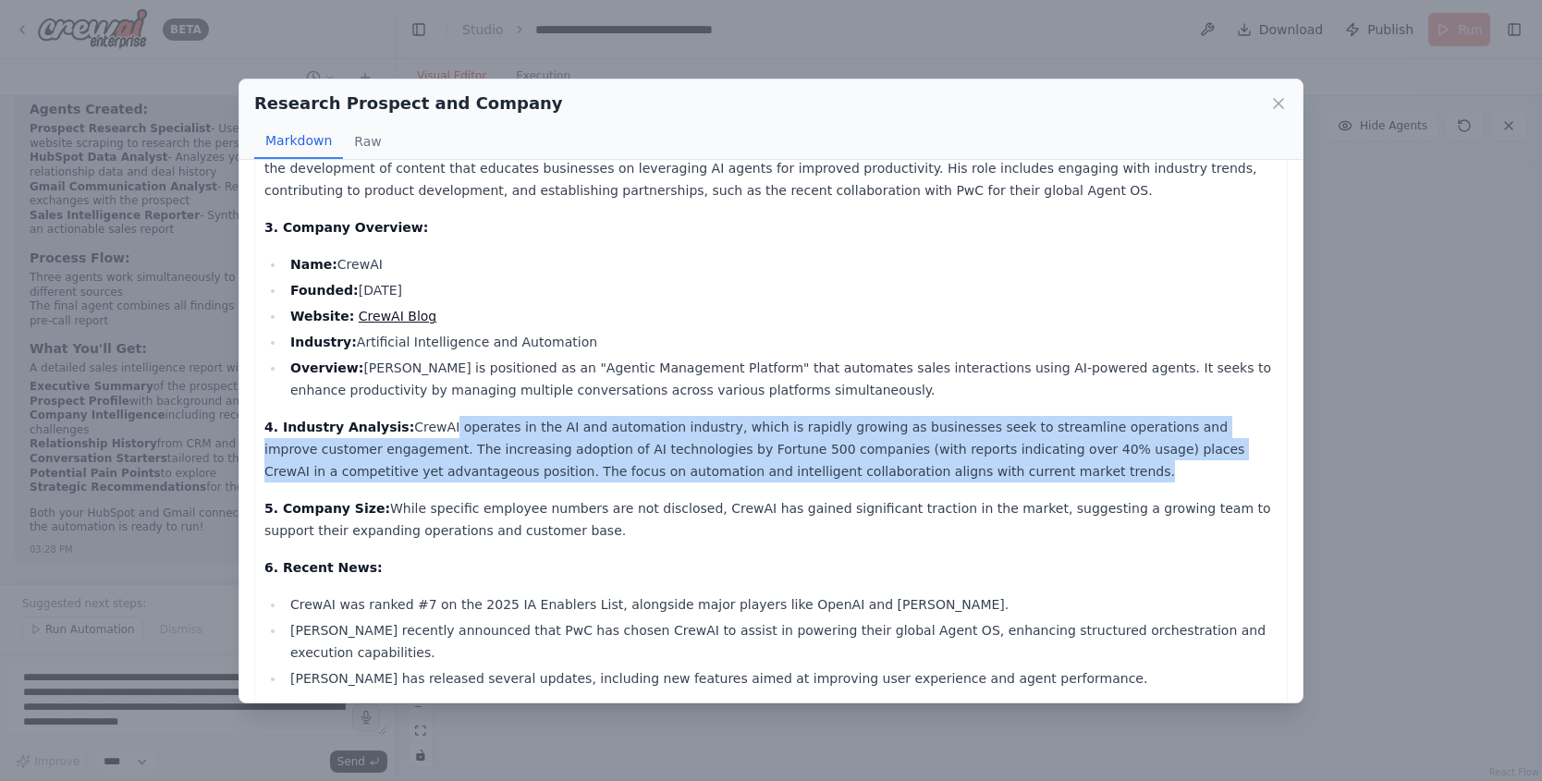
drag, startPoint x: 431, startPoint y: 404, endPoint x: 524, endPoint y: 503, distance: 136.0
click at [506, 472] on div "Research Report on Joao Moura and CrewAI 1. Professional Background of Joao Mou…" at bounding box center [770, 533] width 1013 height 1076
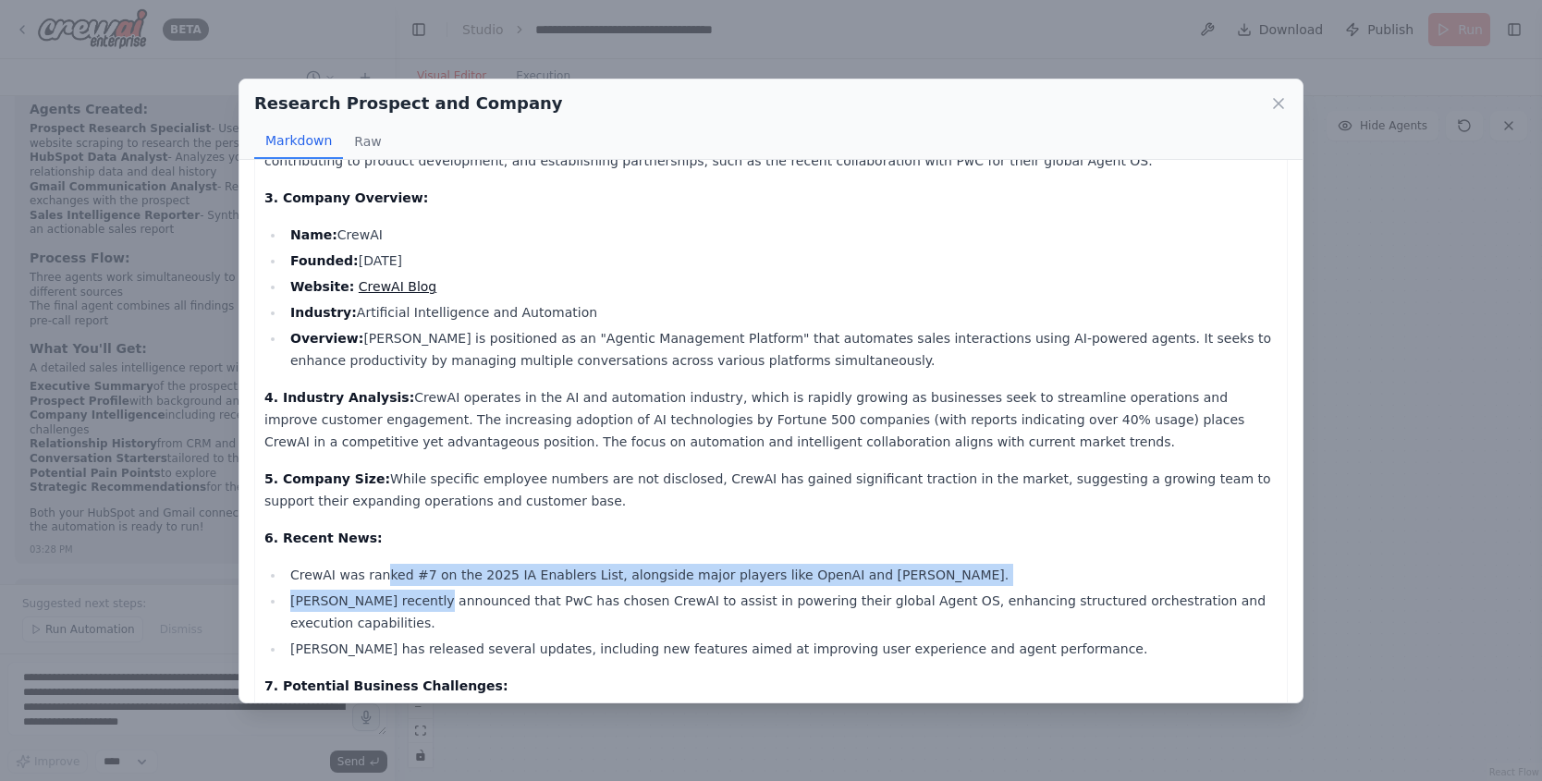
drag, startPoint x: 383, startPoint y: 550, endPoint x: 433, endPoint y: 573, distance: 55.8
click at [432, 572] on ul "CrewAI was ranked #7 on the 2025 IA Enablers List, alongside major players like…" at bounding box center [770, 612] width 1013 height 96
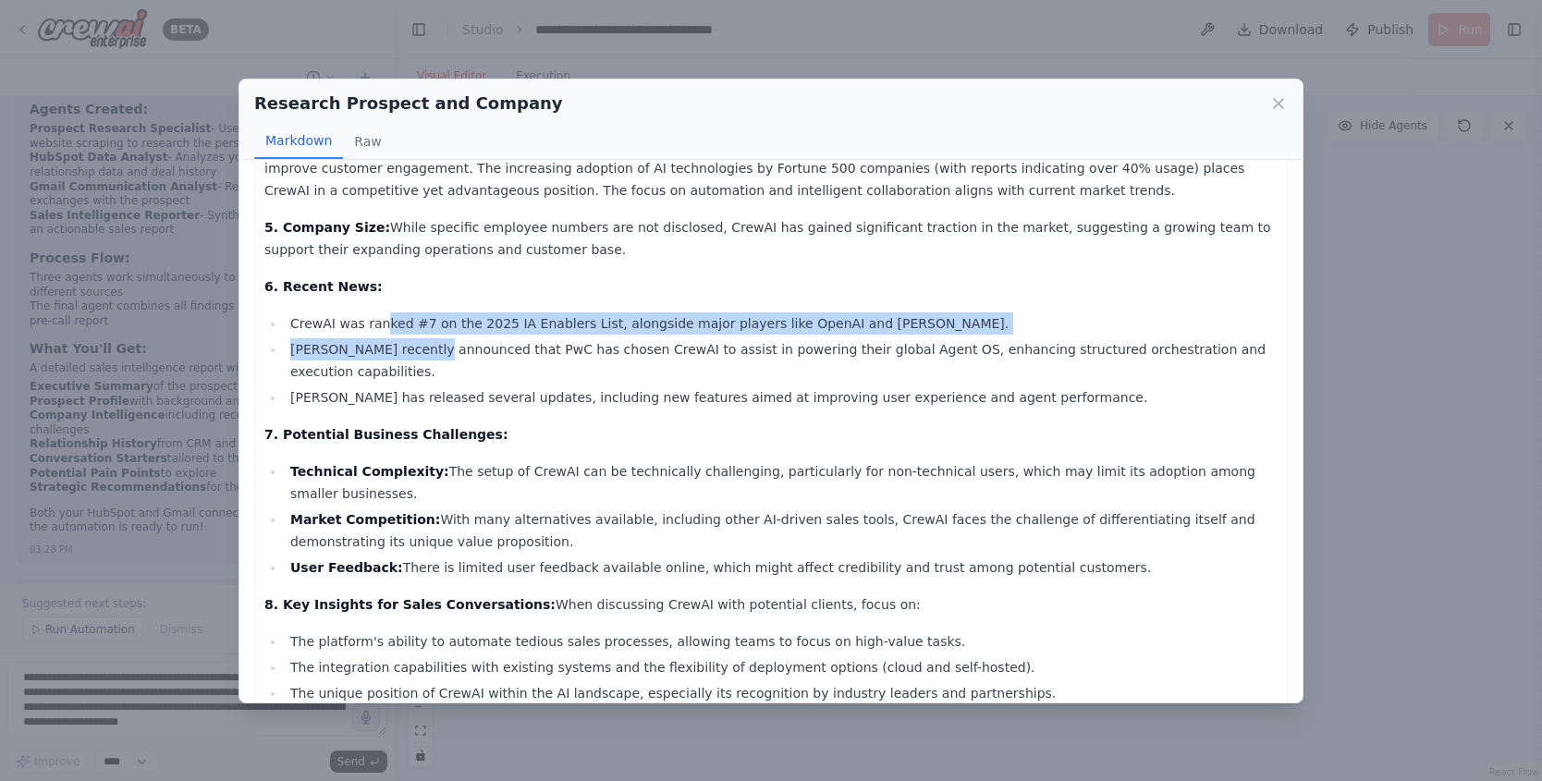
scroll to position [529, 0]
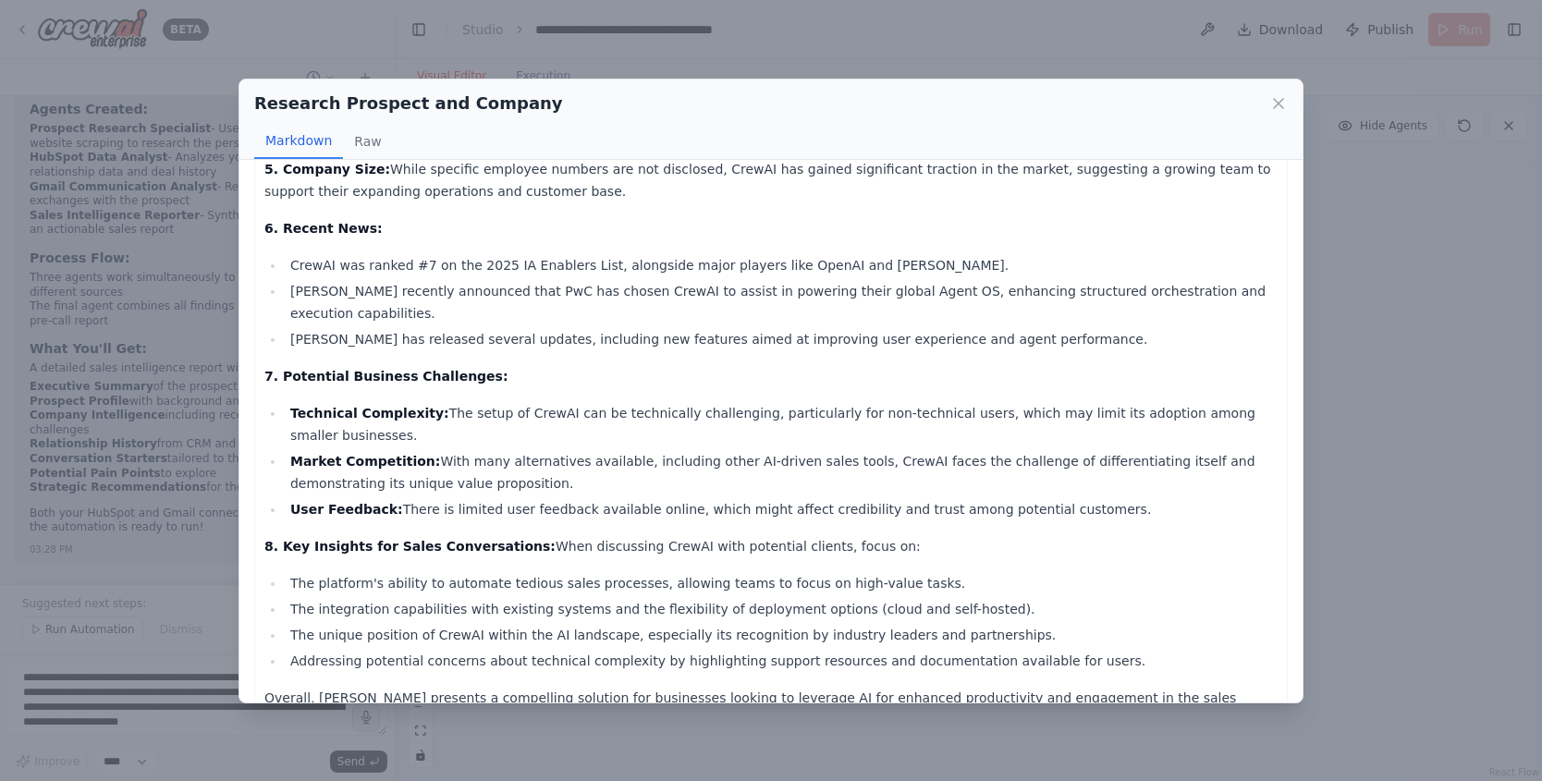
click at [1396, 244] on div "Research Prospect and Company Markdown Raw Research Report on Joao Moura and Cr…" at bounding box center [771, 390] width 1542 height 781
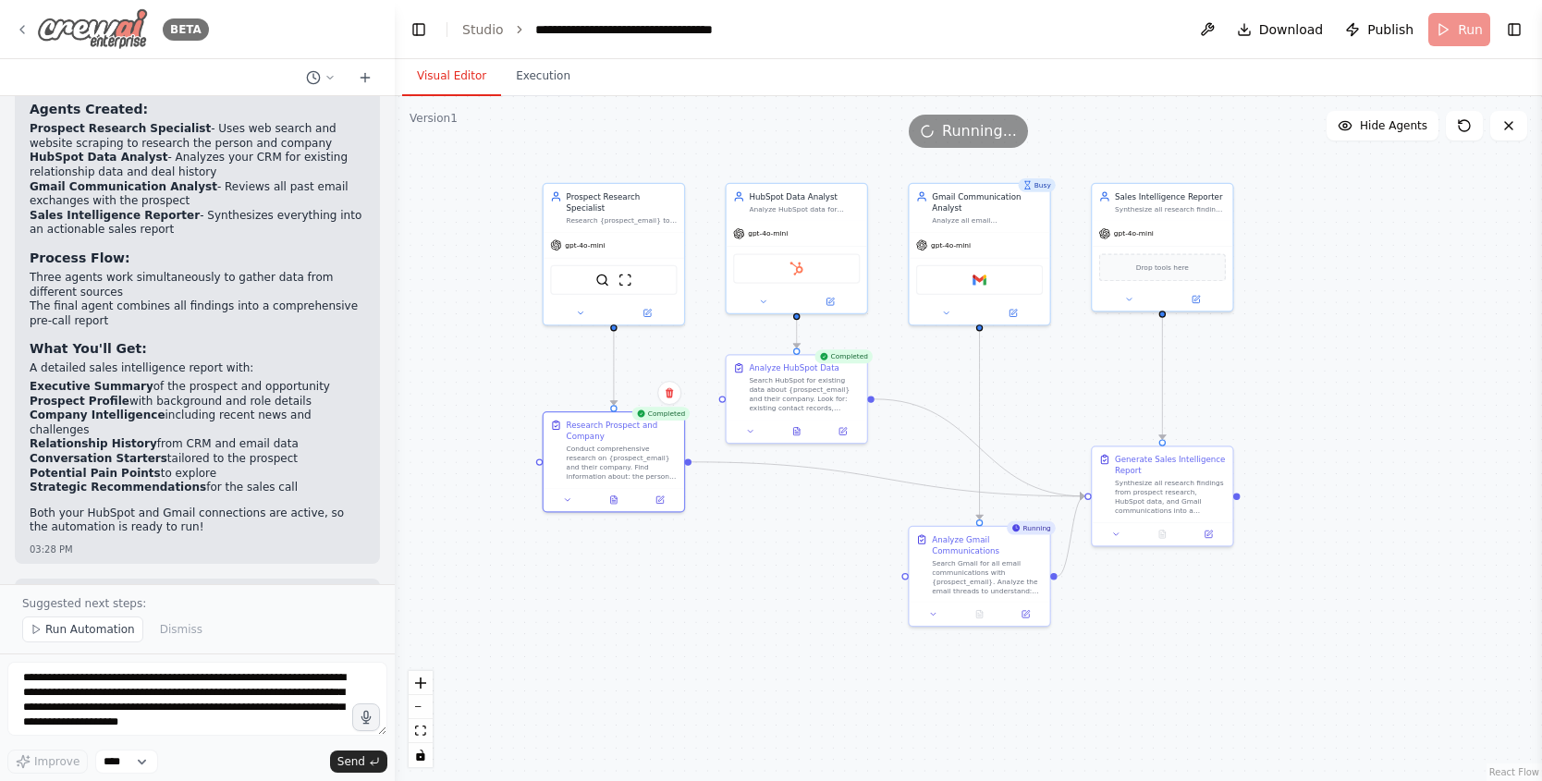
click at [29, 30] on icon at bounding box center [22, 29] width 15 height 15
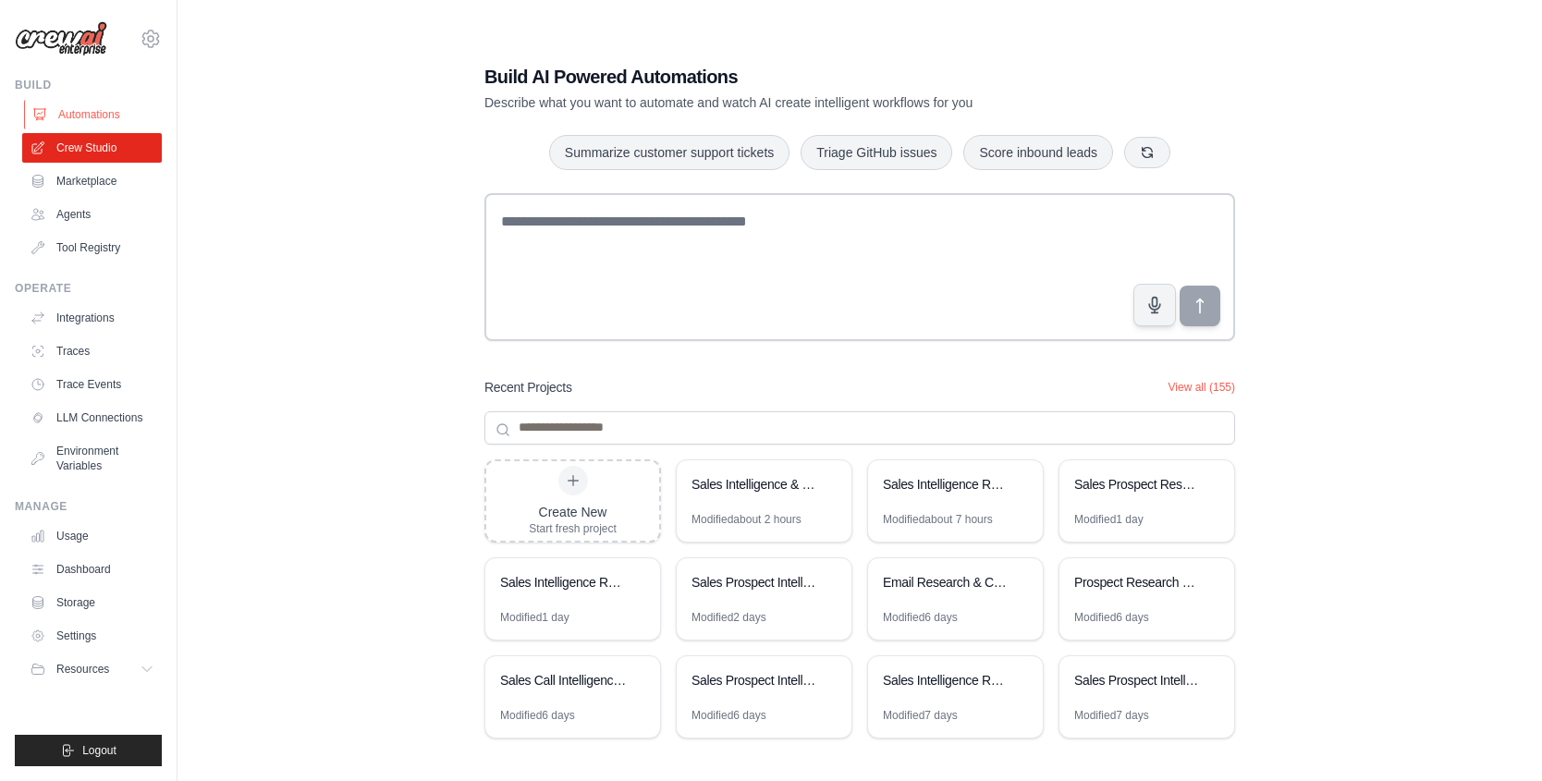
click at [59, 125] on link "Automations" at bounding box center [94, 115] width 140 height 30
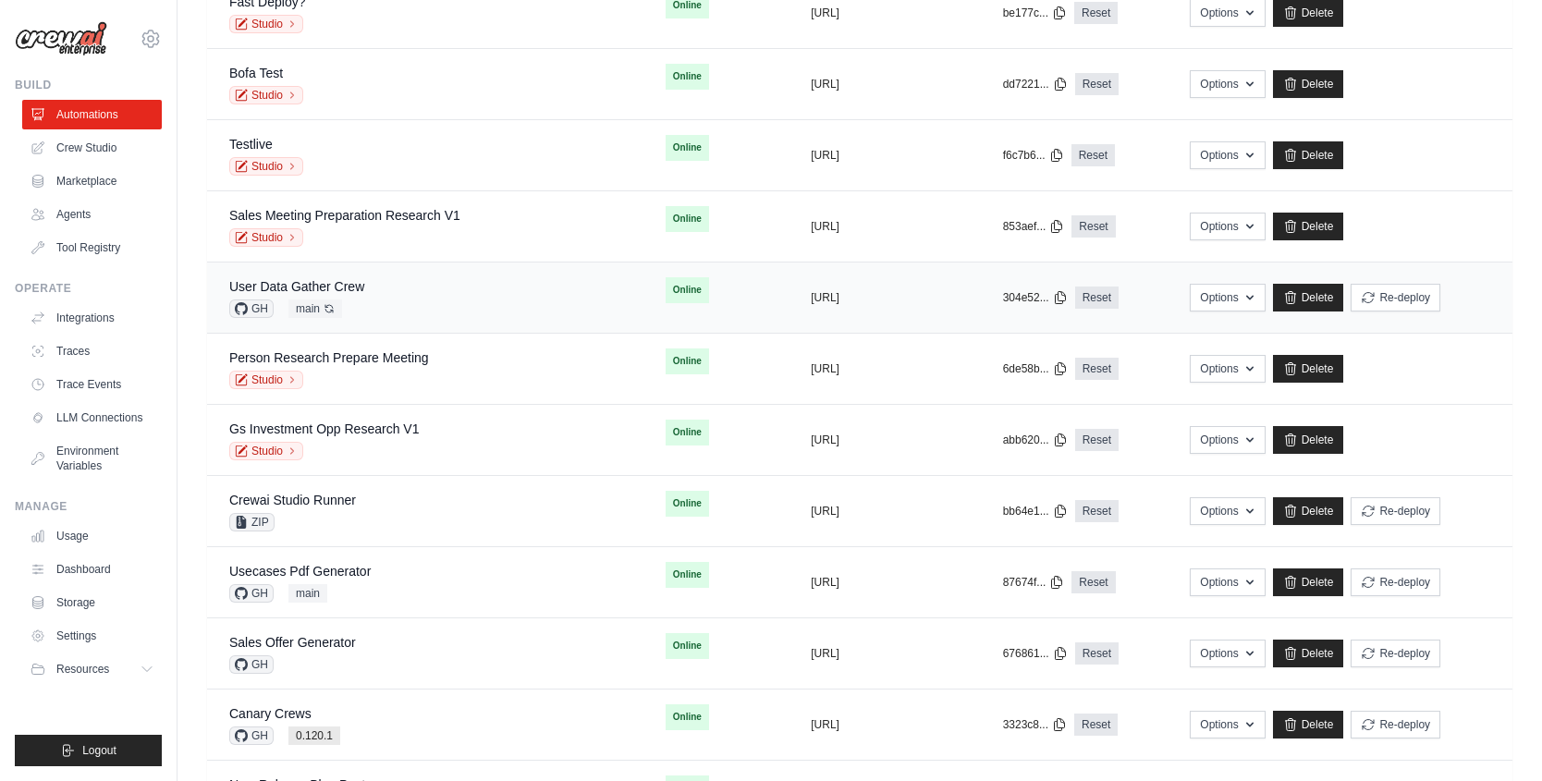
scroll to position [669, 0]
click at [352, 284] on link "User Data Gather Crew" at bounding box center [296, 286] width 135 height 15
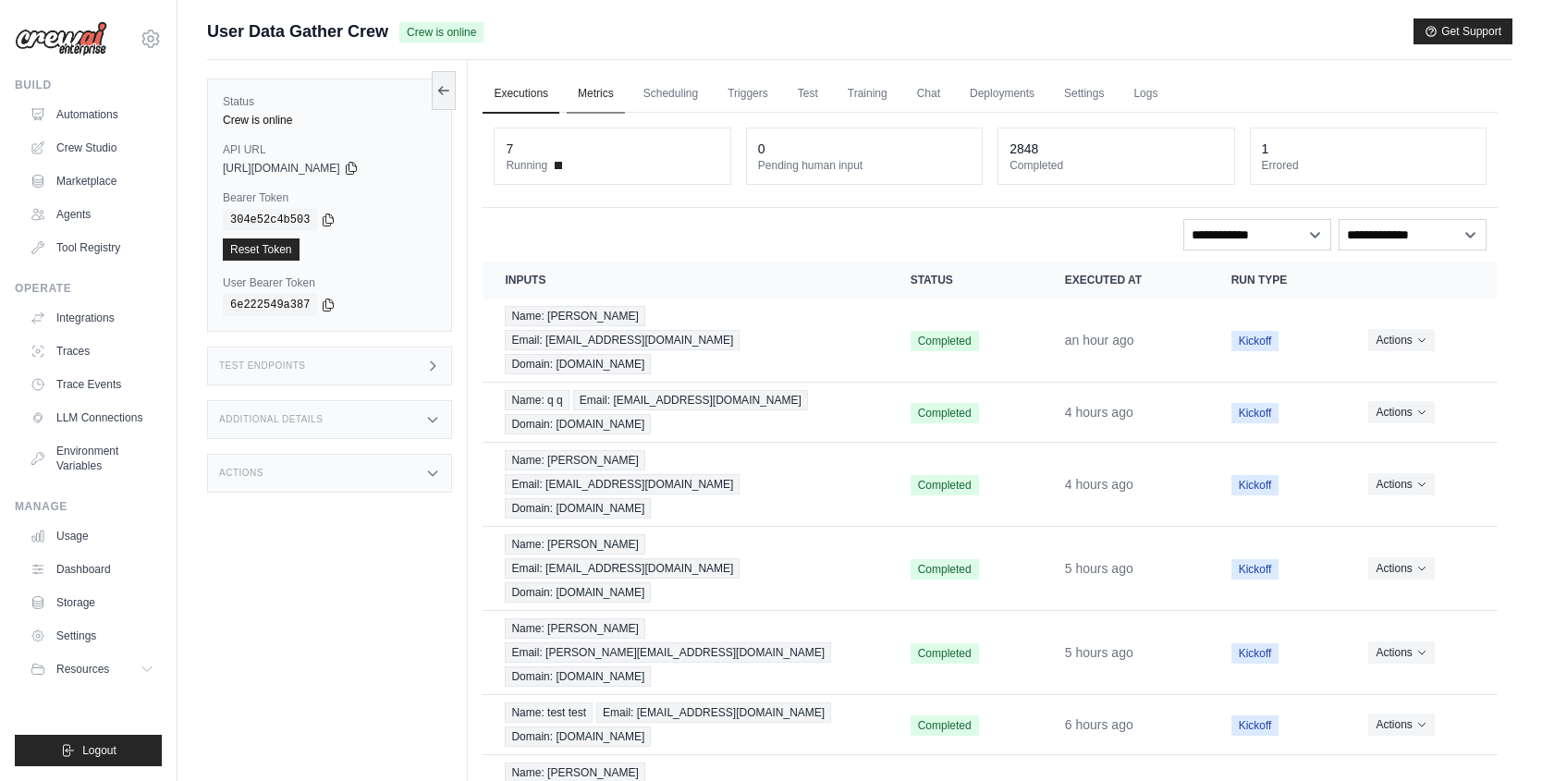
click at [616, 89] on link "Metrics" at bounding box center [596, 94] width 58 height 39
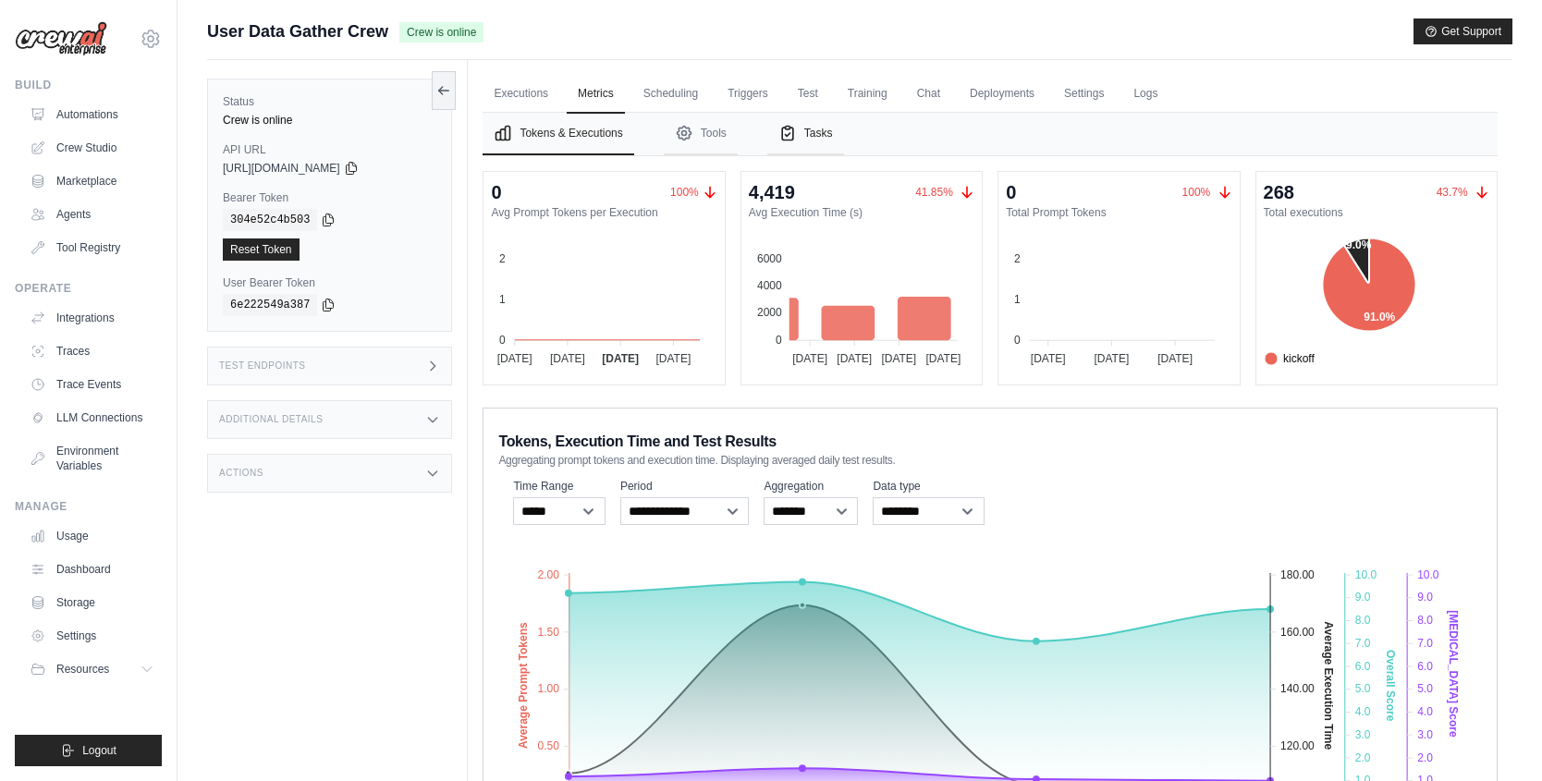
click at [801, 143] on button "Tasks" at bounding box center [805, 134] width 77 height 43
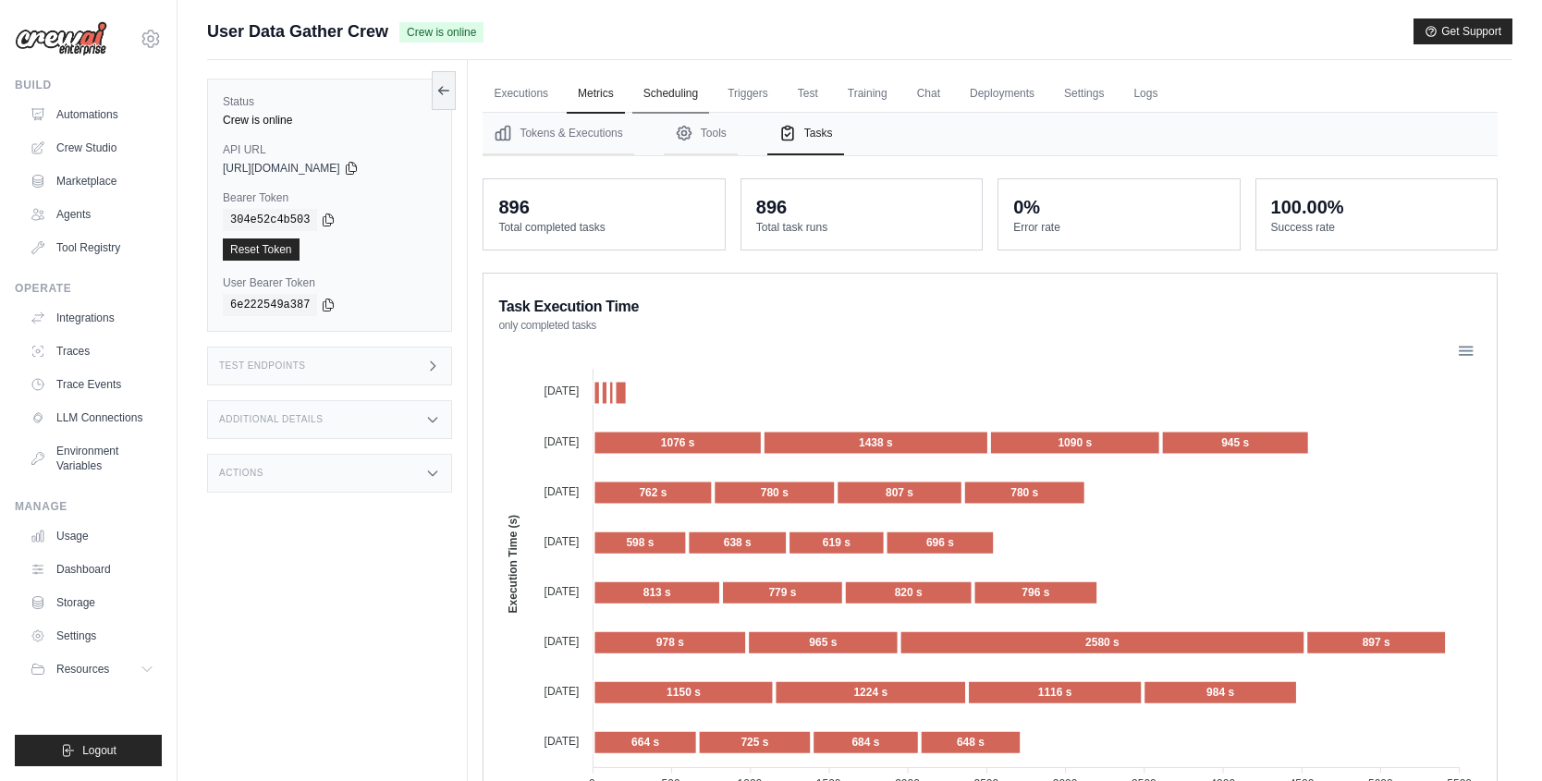
click at [672, 102] on link "Scheduling" at bounding box center [670, 94] width 77 height 39
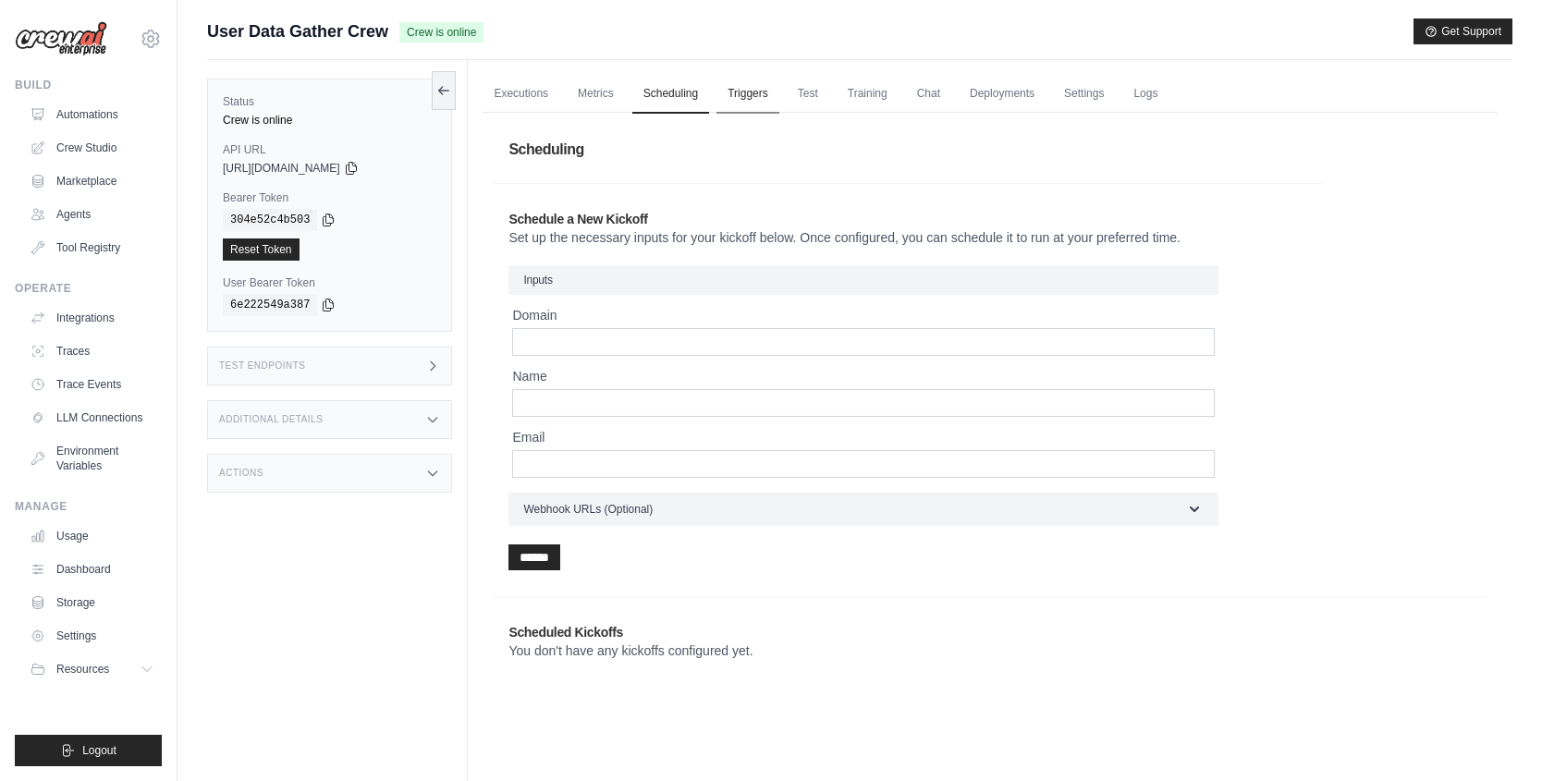
click at [732, 92] on link "Triggers" at bounding box center [747, 94] width 63 height 39
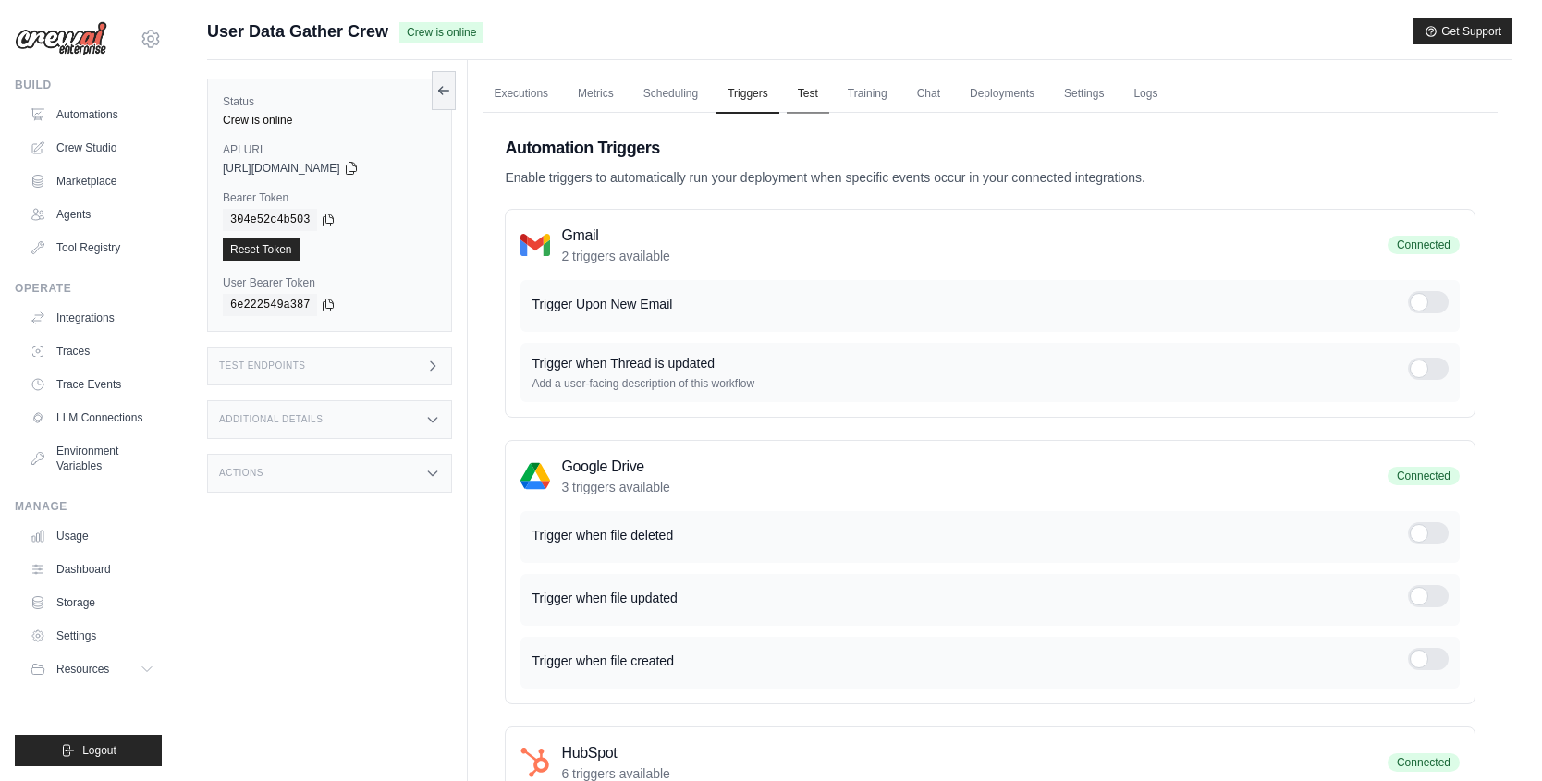
click at [822, 90] on link "Test" at bounding box center [808, 94] width 43 height 39
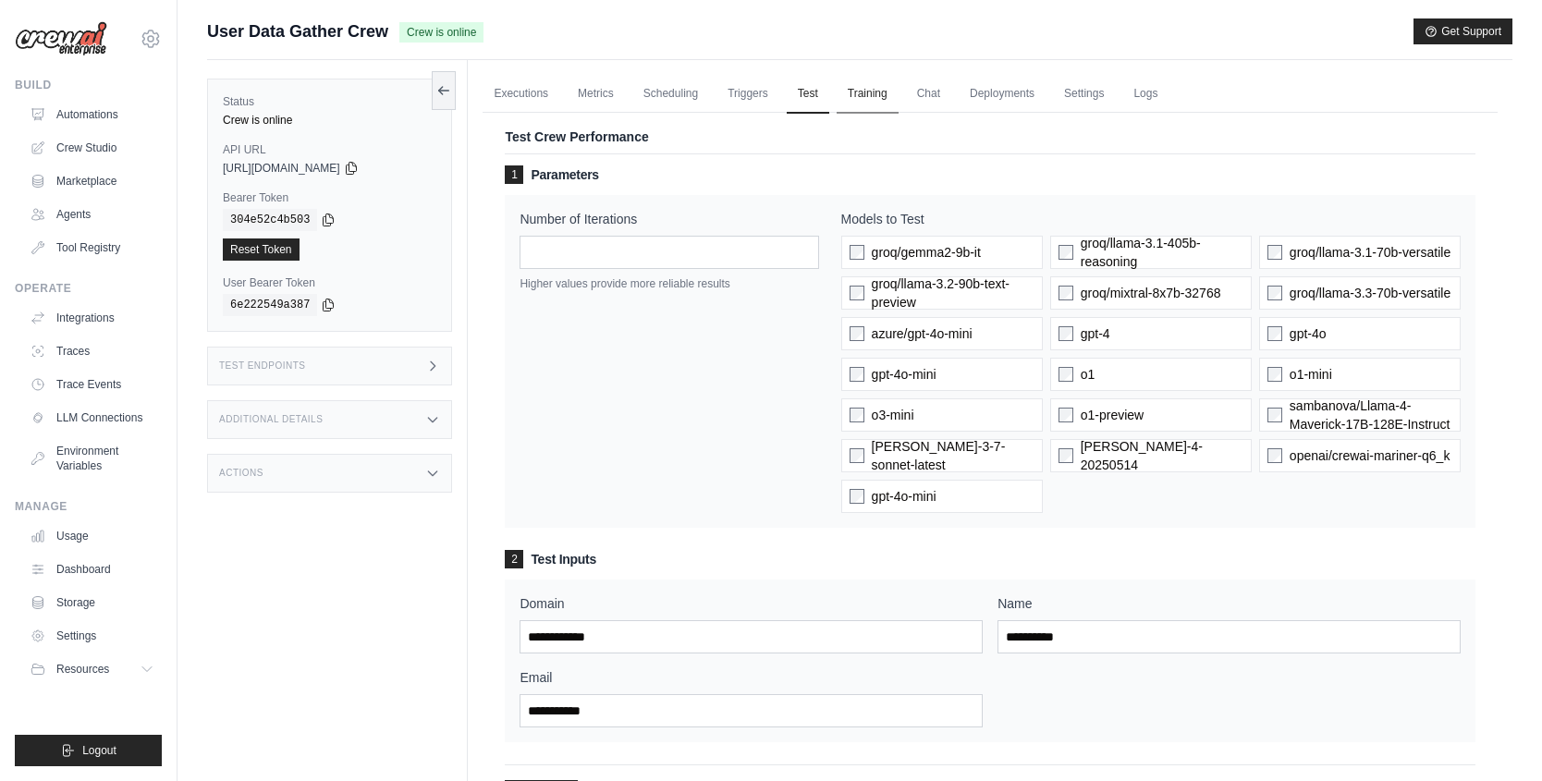
click at [875, 104] on link "Training" at bounding box center [867, 94] width 62 height 39
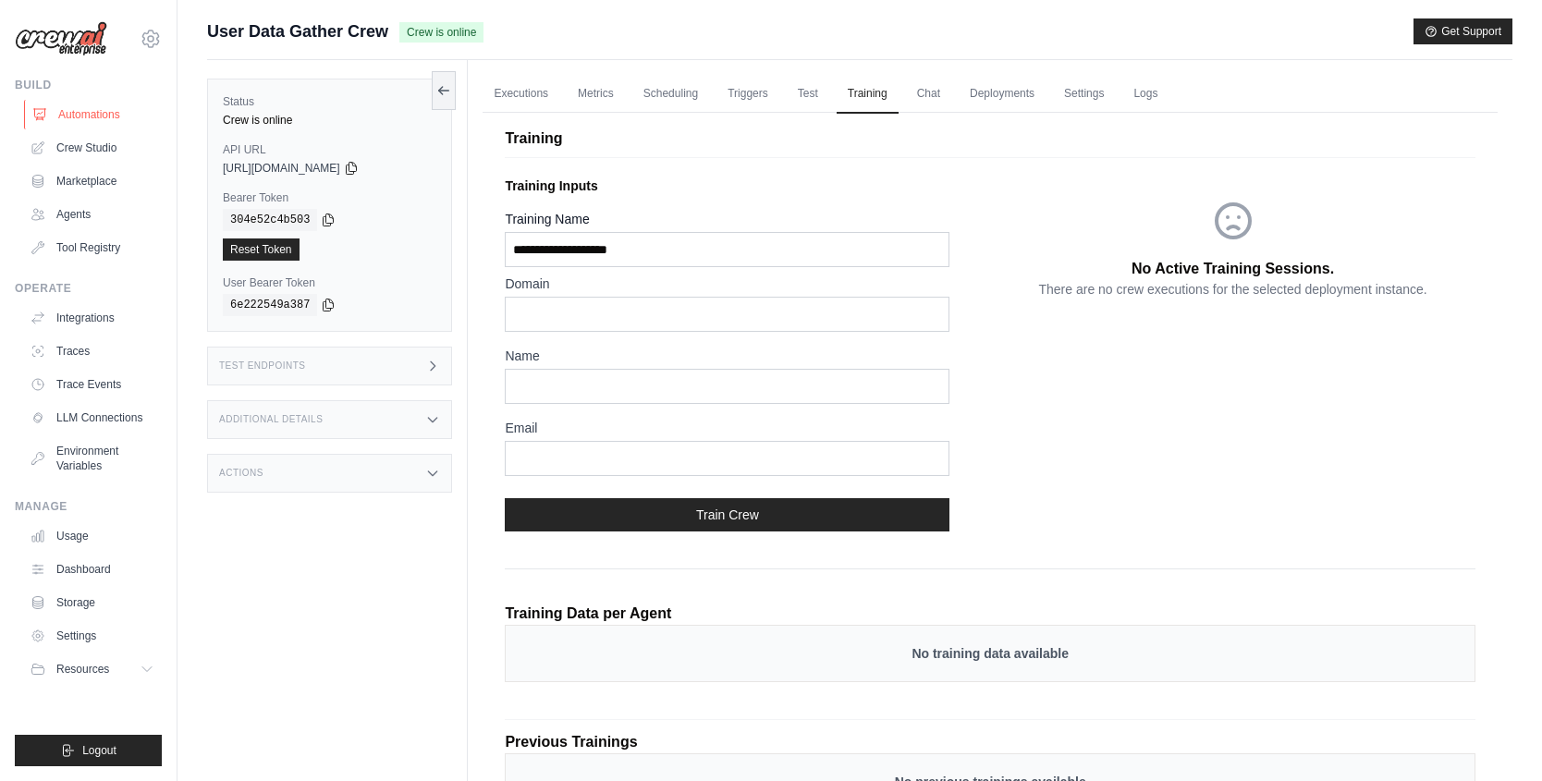
click at [77, 104] on link "Automations" at bounding box center [94, 115] width 140 height 30
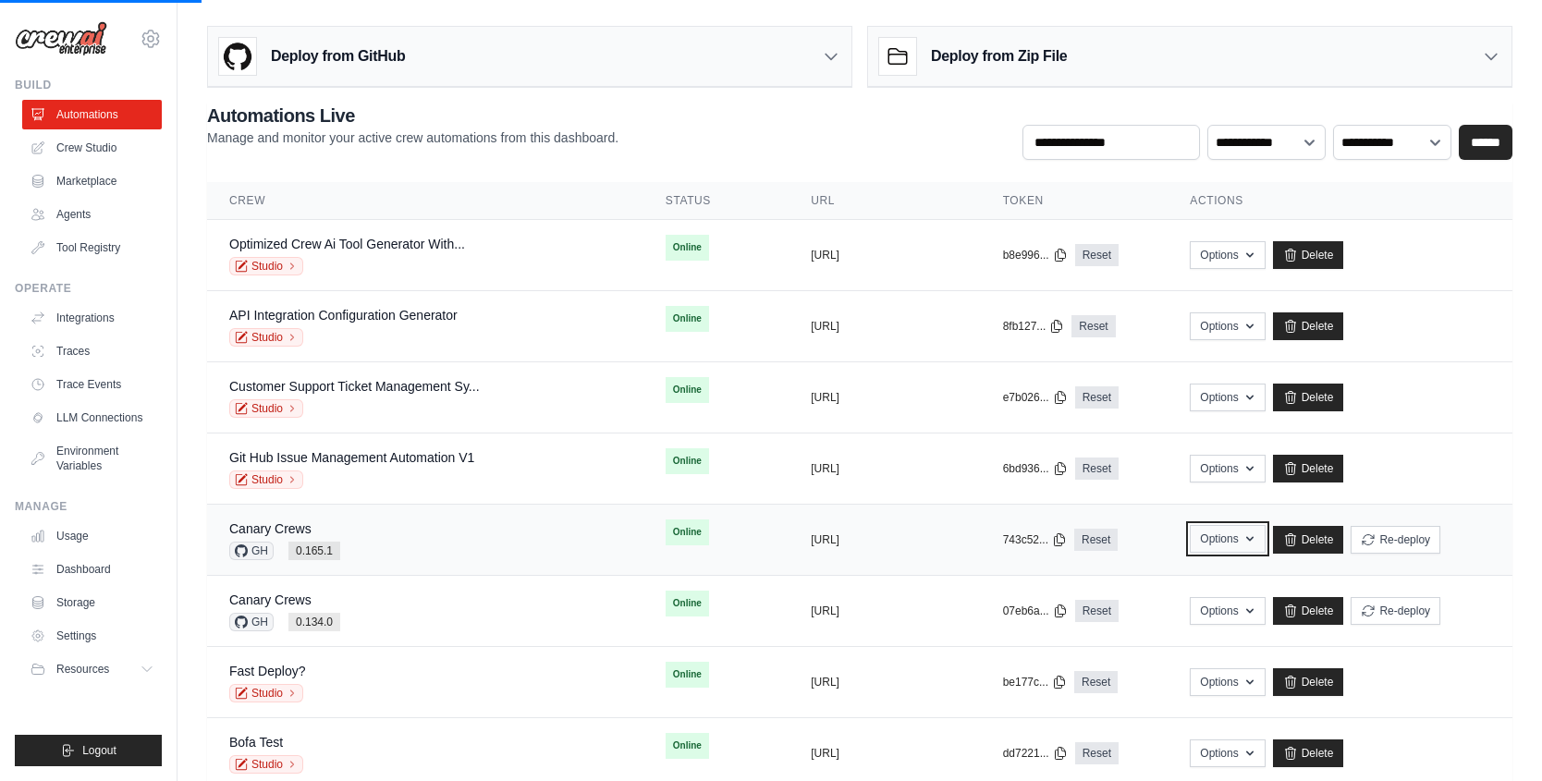
click at [1233, 536] on button "Options" at bounding box center [1226, 539] width 75 height 28
click at [1227, 607] on button "Options" at bounding box center [1226, 610] width 75 height 28
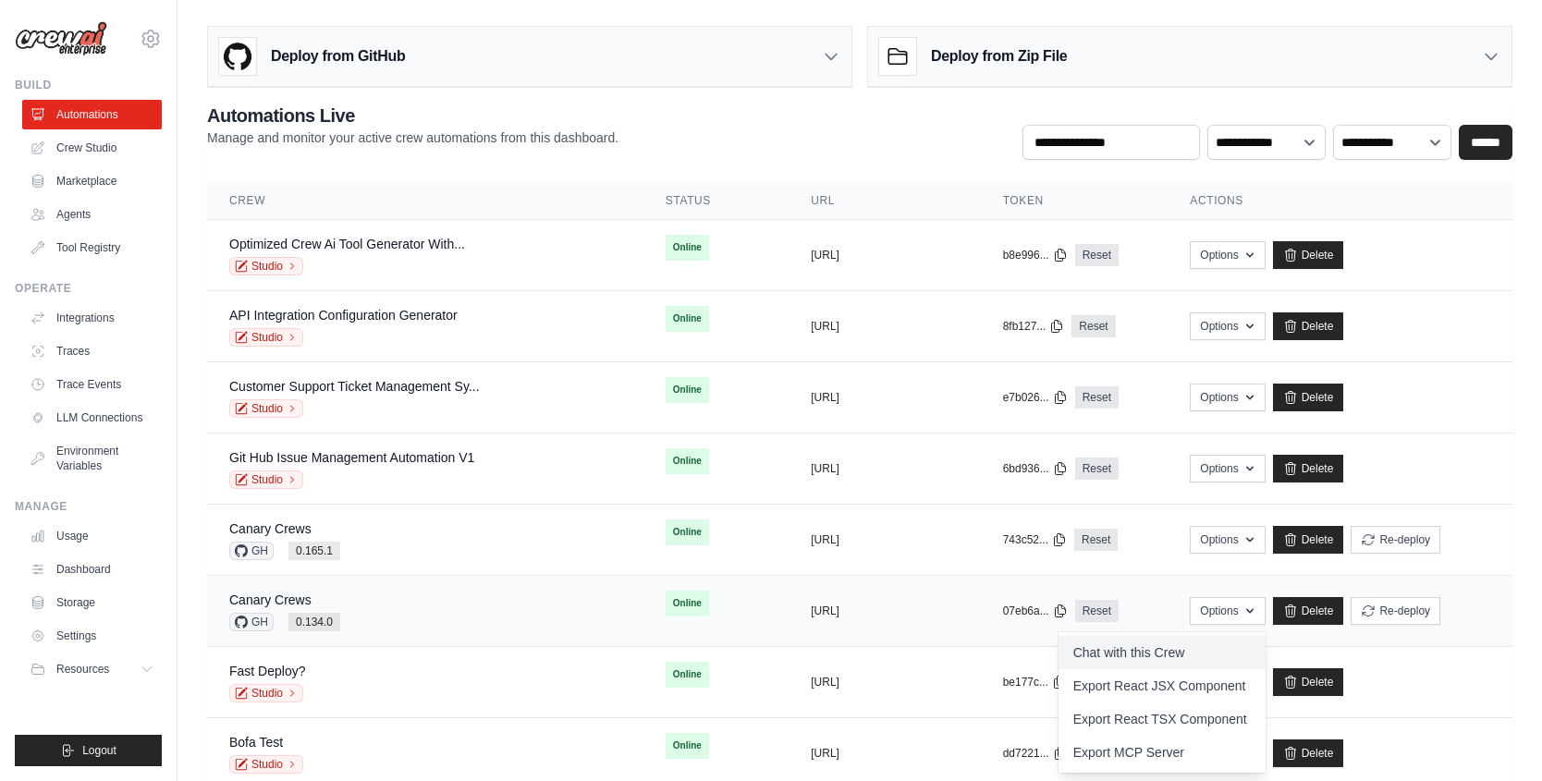
click at [1196, 644] on link "Chat with this Crew" at bounding box center [1161, 652] width 207 height 33
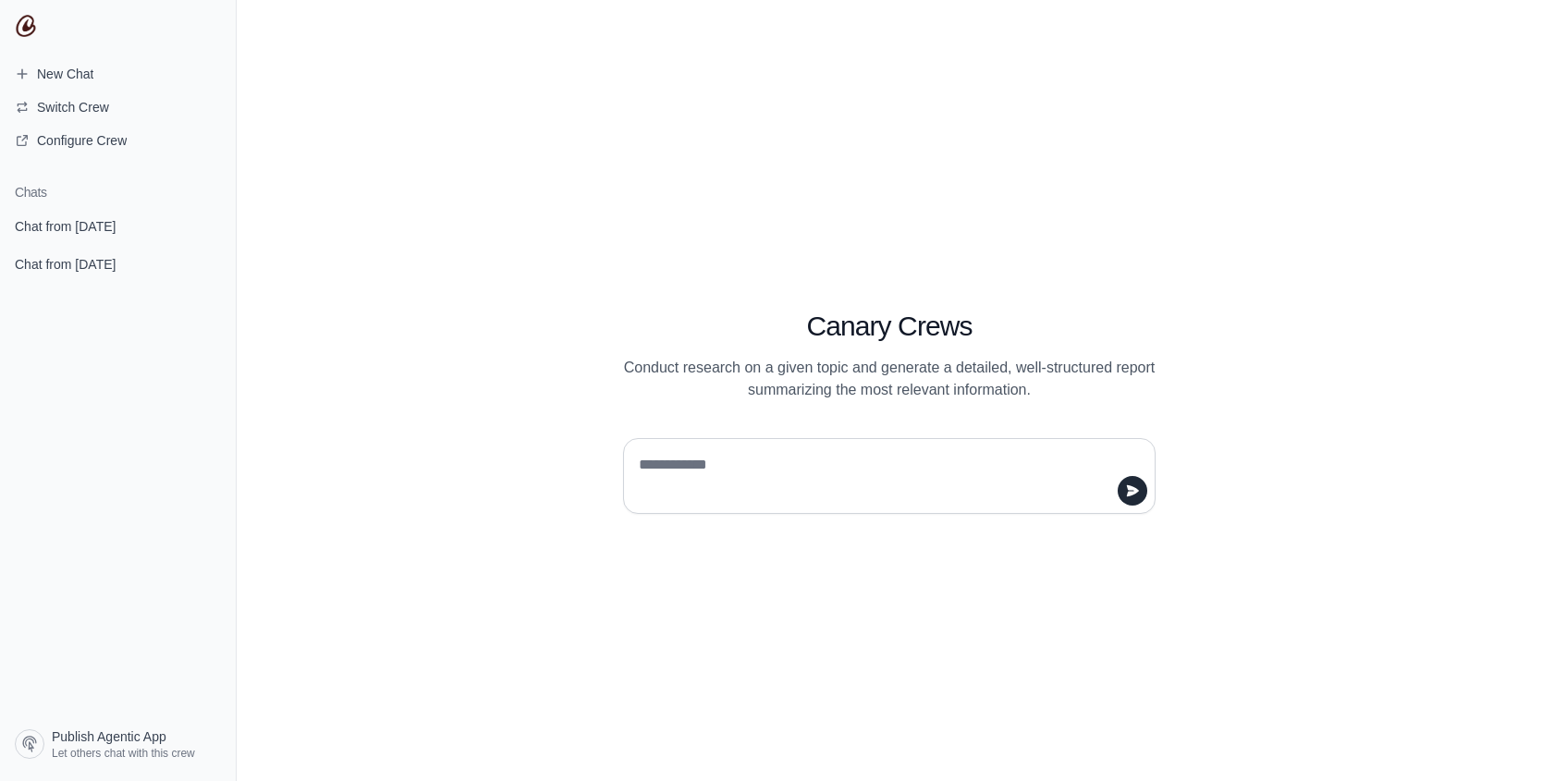
click at [728, 474] on textarea at bounding box center [883, 476] width 497 height 52
type textarea "**"
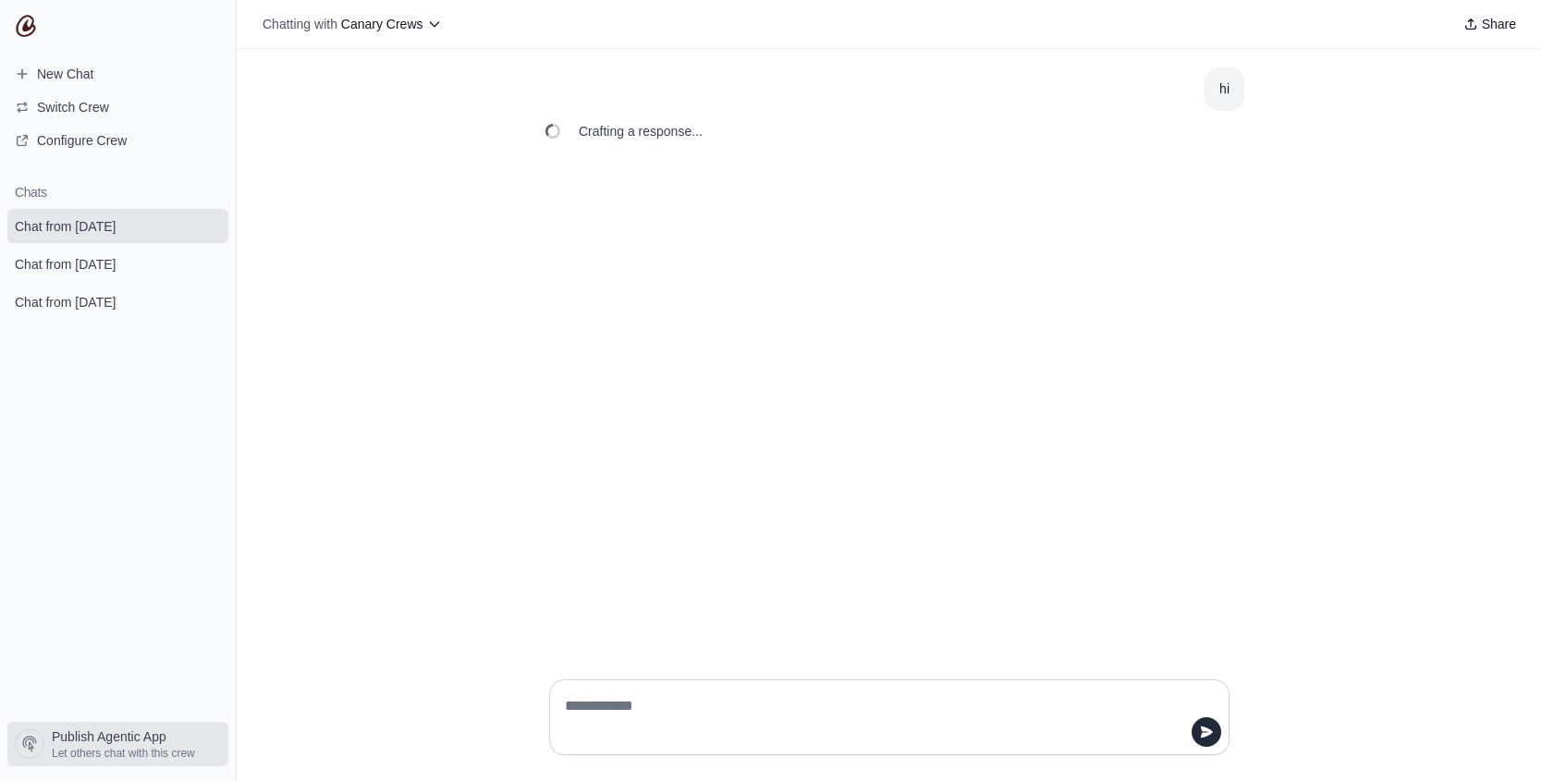
click at [105, 738] on span "Publish Agentic App" at bounding box center [109, 736] width 115 height 18
